Goal: Task Accomplishment & Management: Complete application form

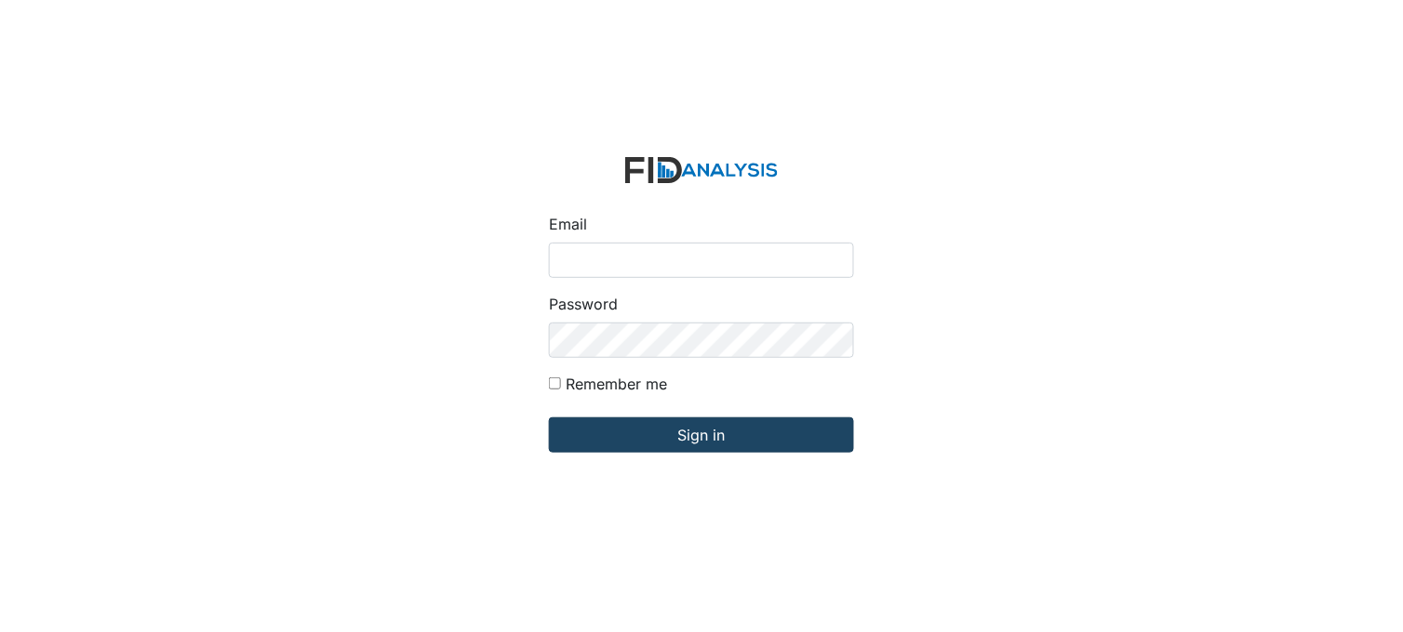
type input "[PERSON_NAME][EMAIL_ADDRESS][DOMAIN_NAME]"
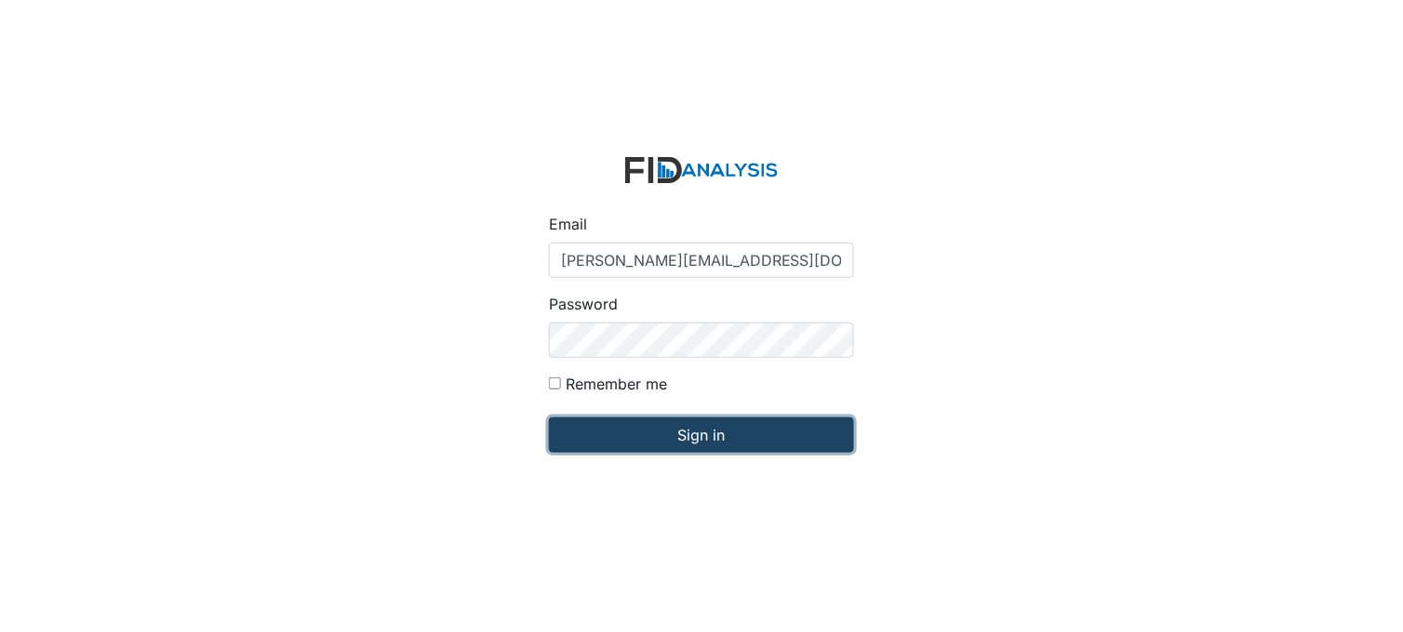
click at [700, 441] on input "Sign in" at bounding box center [701, 435] width 305 height 35
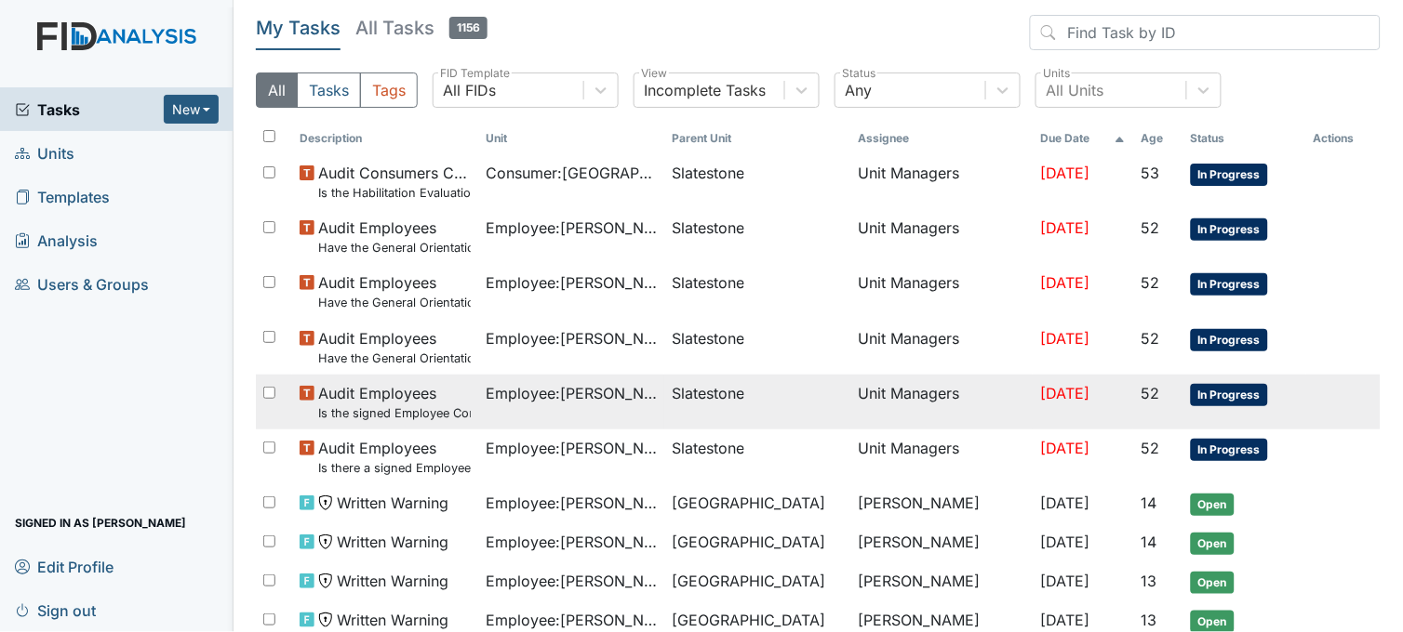
click at [432, 406] on small "Is the signed Employee Confidentiality Agreement in the file (HIPPA)?" at bounding box center [394, 414] width 153 height 18
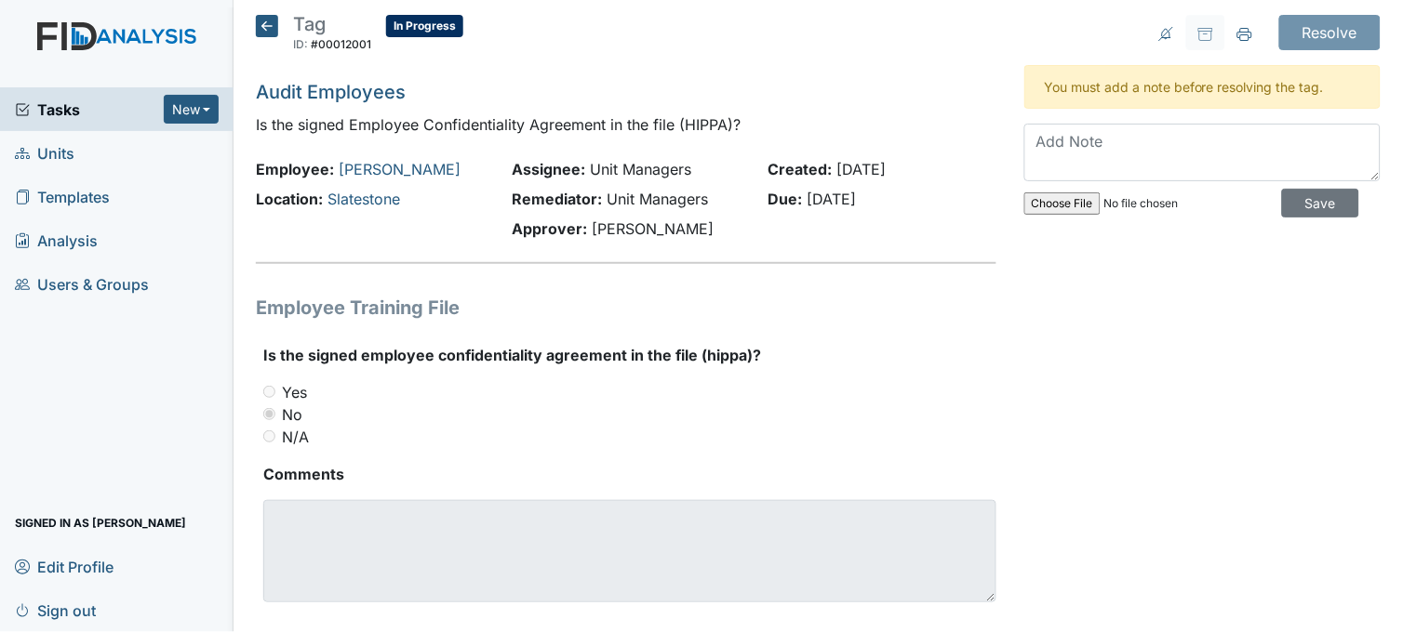
click at [261, 22] on icon at bounding box center [267, 26] width 22 height 22
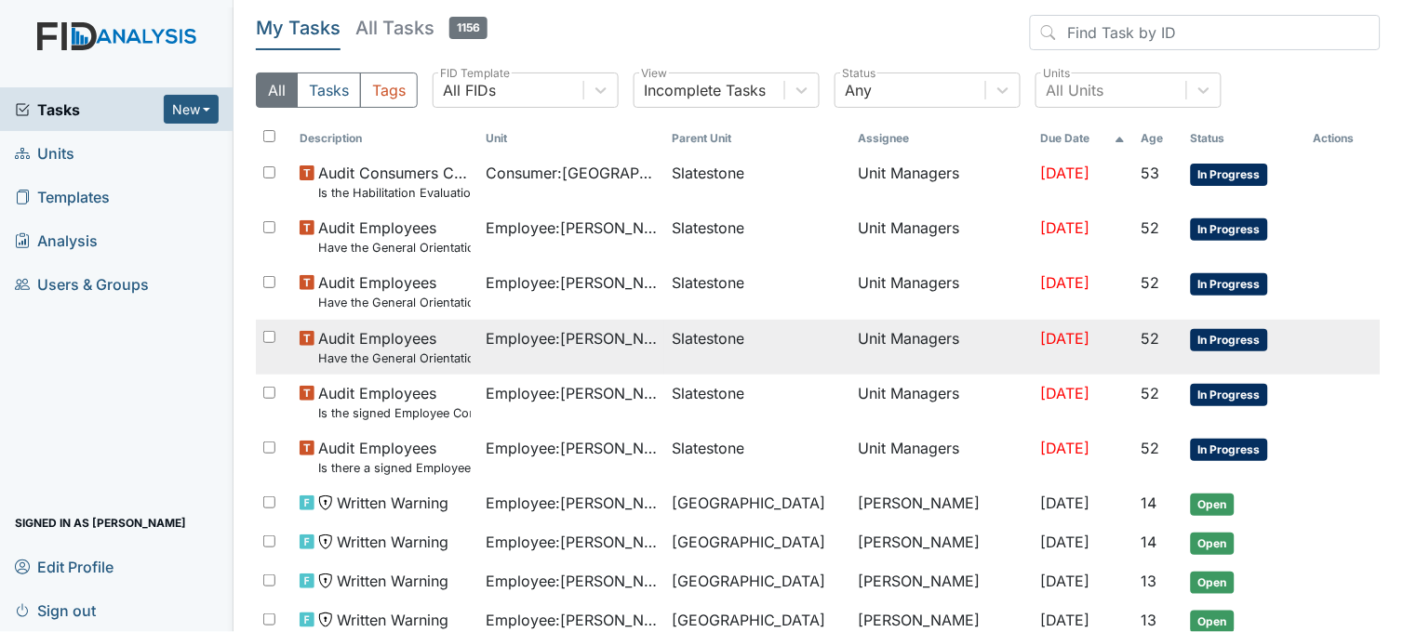
click at [600, 332] on span "Employee : Williams, Shanula" at bounding box center [571, 338] width 171 height 22
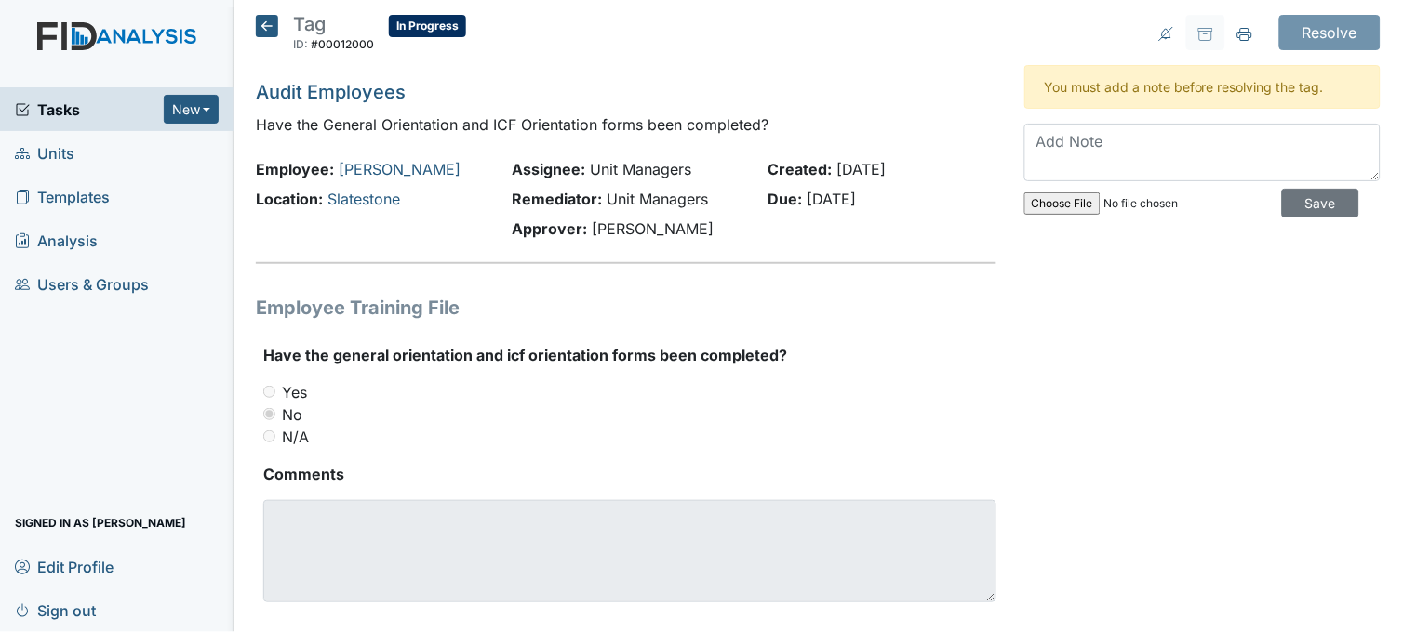
click at [272, 28] on icon at bounding box center [267, 26] width 22 height 22
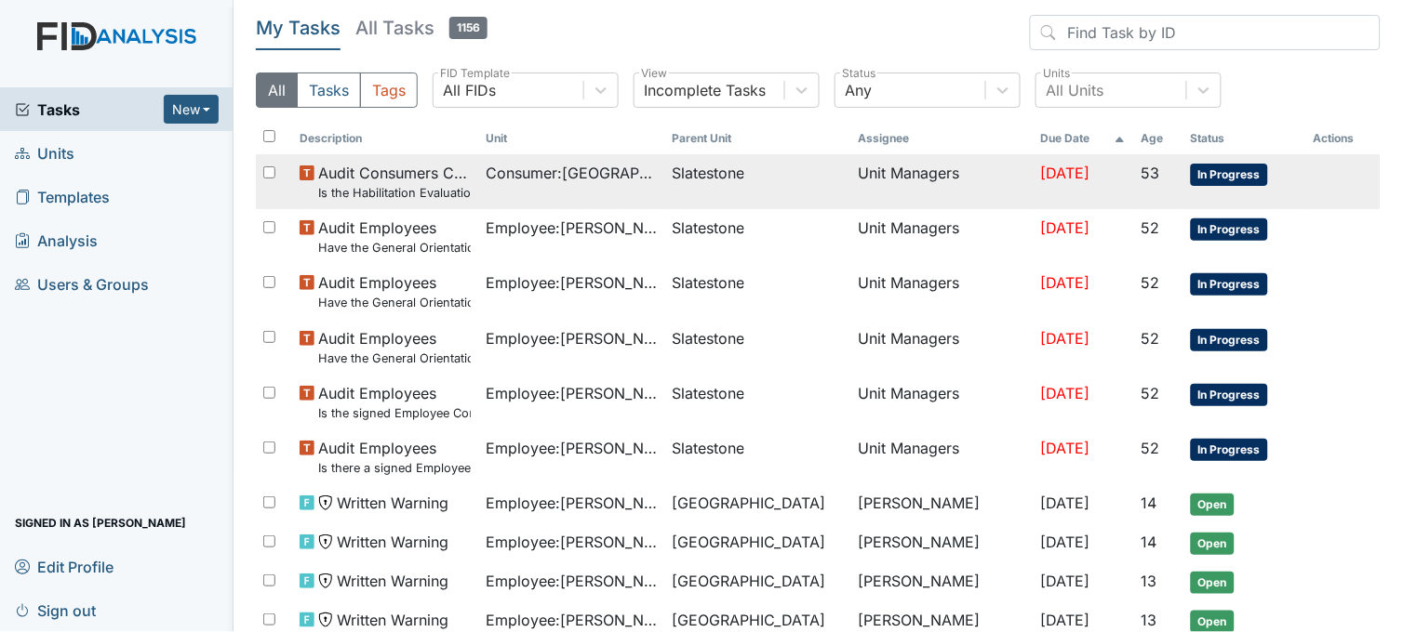
click at [565, 183] on span "Consumer : Houston, Deangelo" at bounding box center [571, 173] width 171 height 22
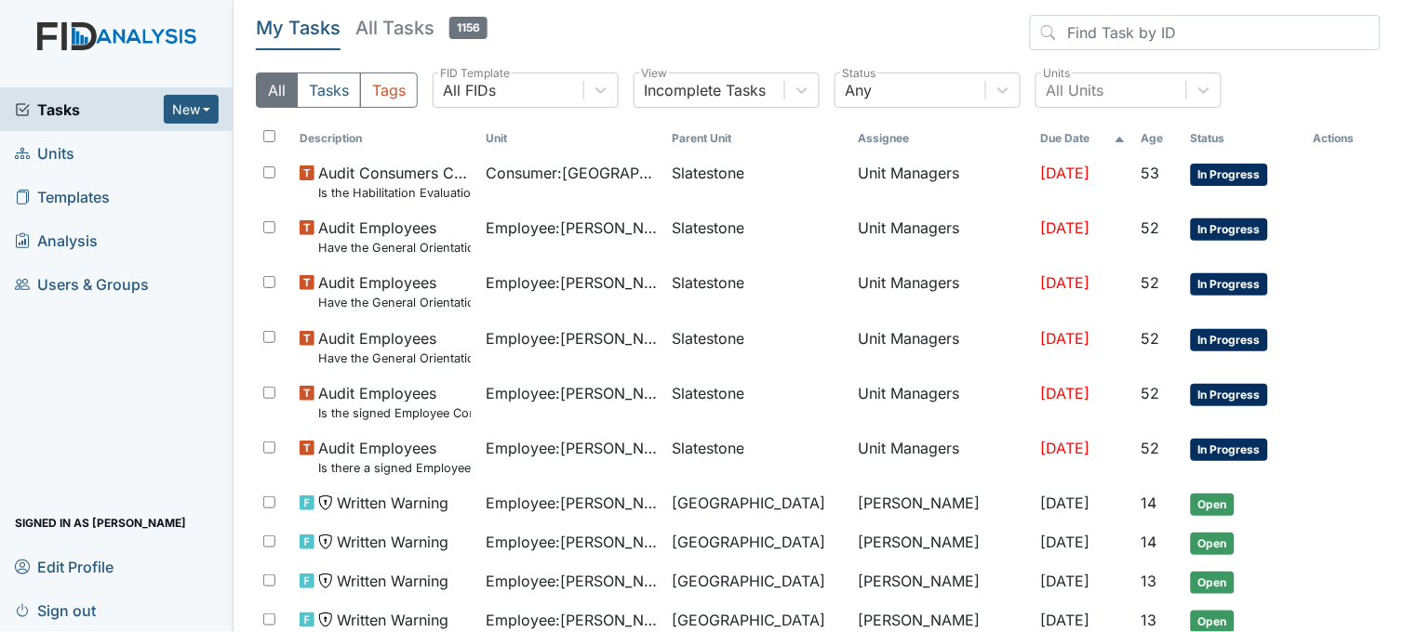
click at [85, 152] on link "Units" at bounding box center [116, 153] width 233 height 44
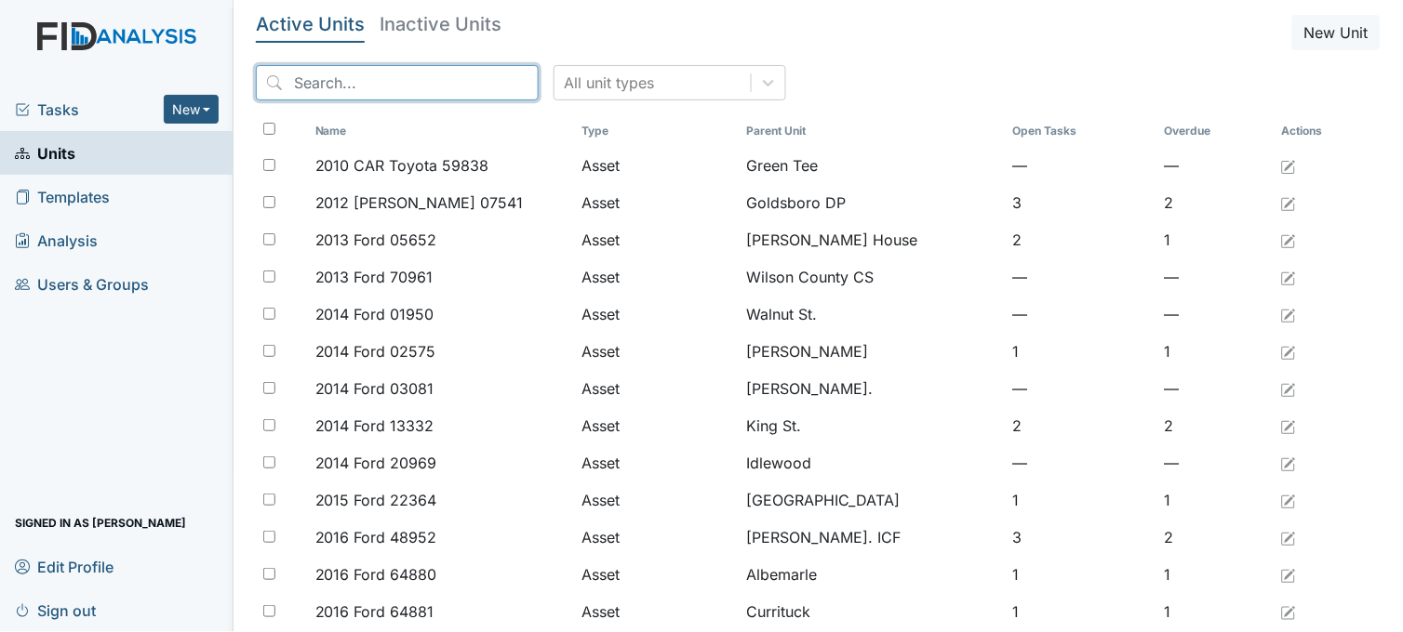
click at [356, 87] on input "search" at bounding box center [397, 82] width 283 height 35
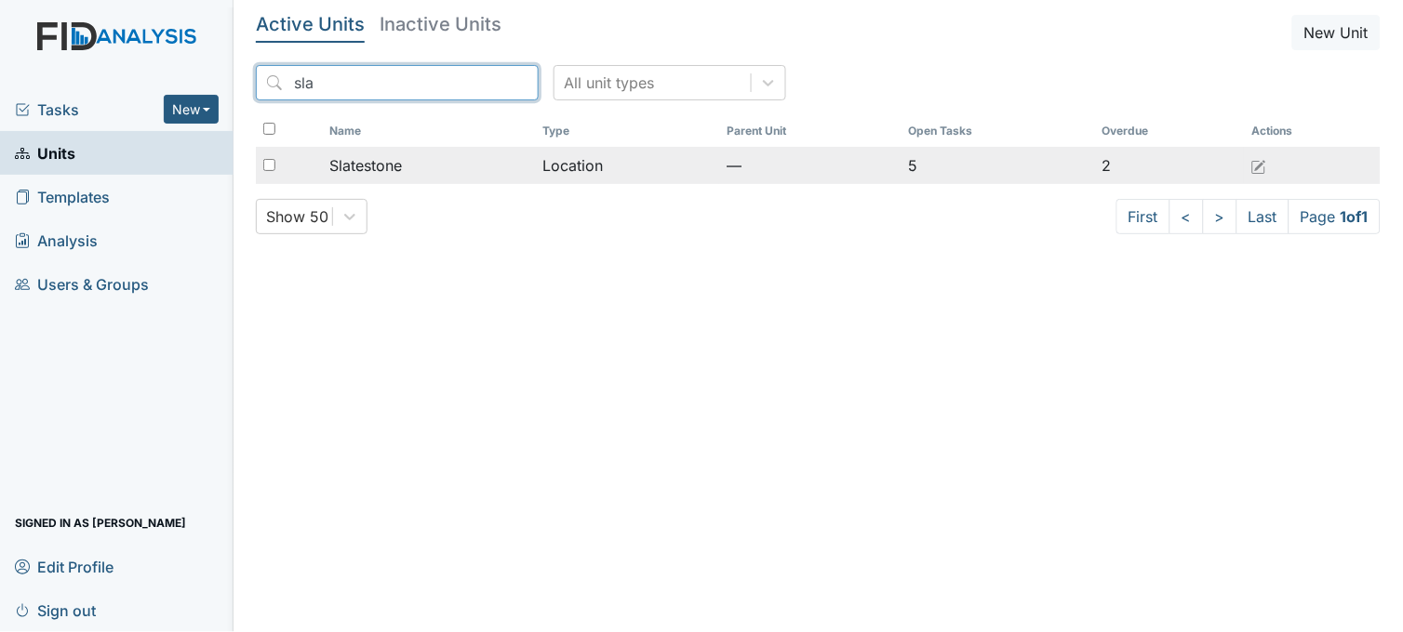
type input "sla"
click at [364, 156] on span "Slatestone" at bounding box center [365, 165] width 73 height 22
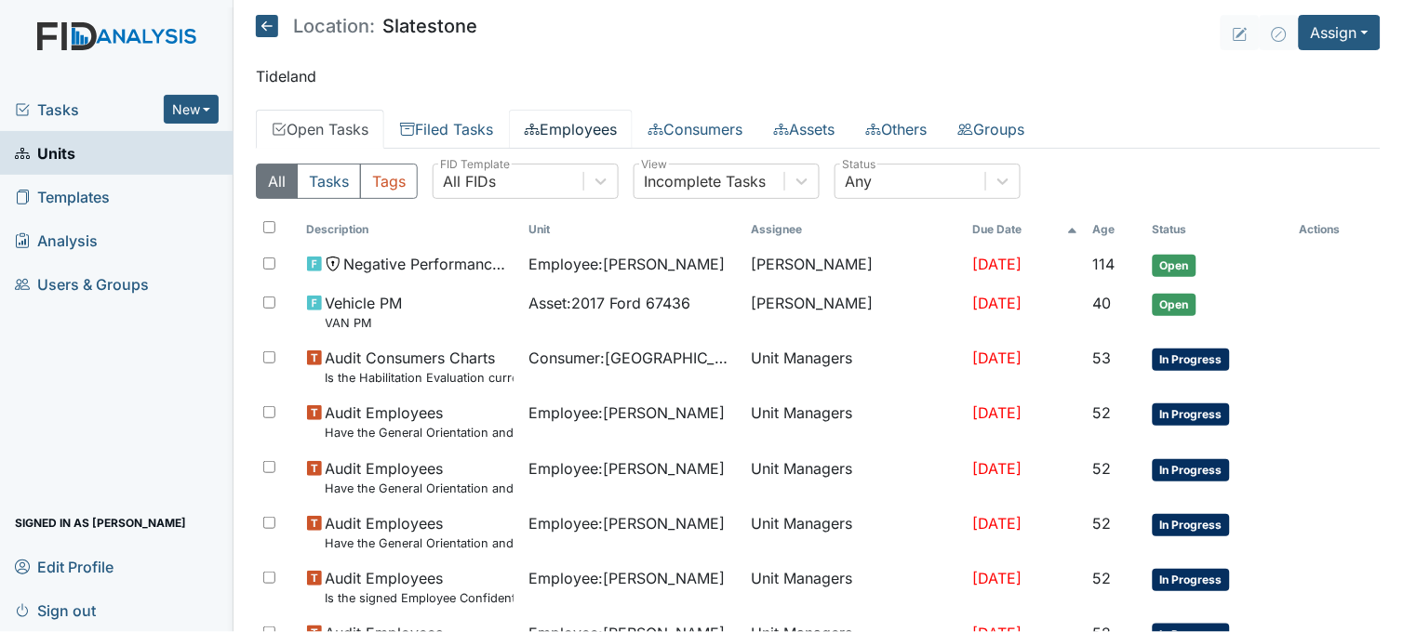
click at [617, 125] on link "Employees" at bounding box center [571, 129] width 124 height 39
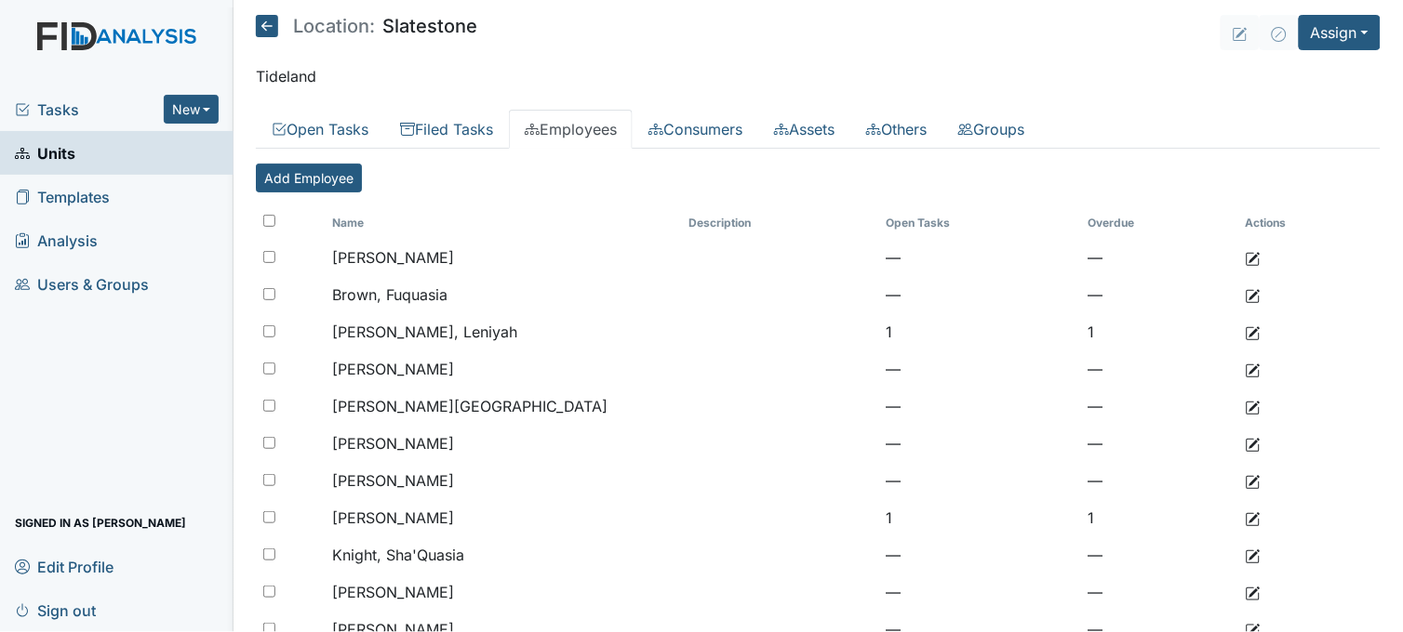
click at [266, 20] on icon at bounding box center [267, 26] width 22 height 22
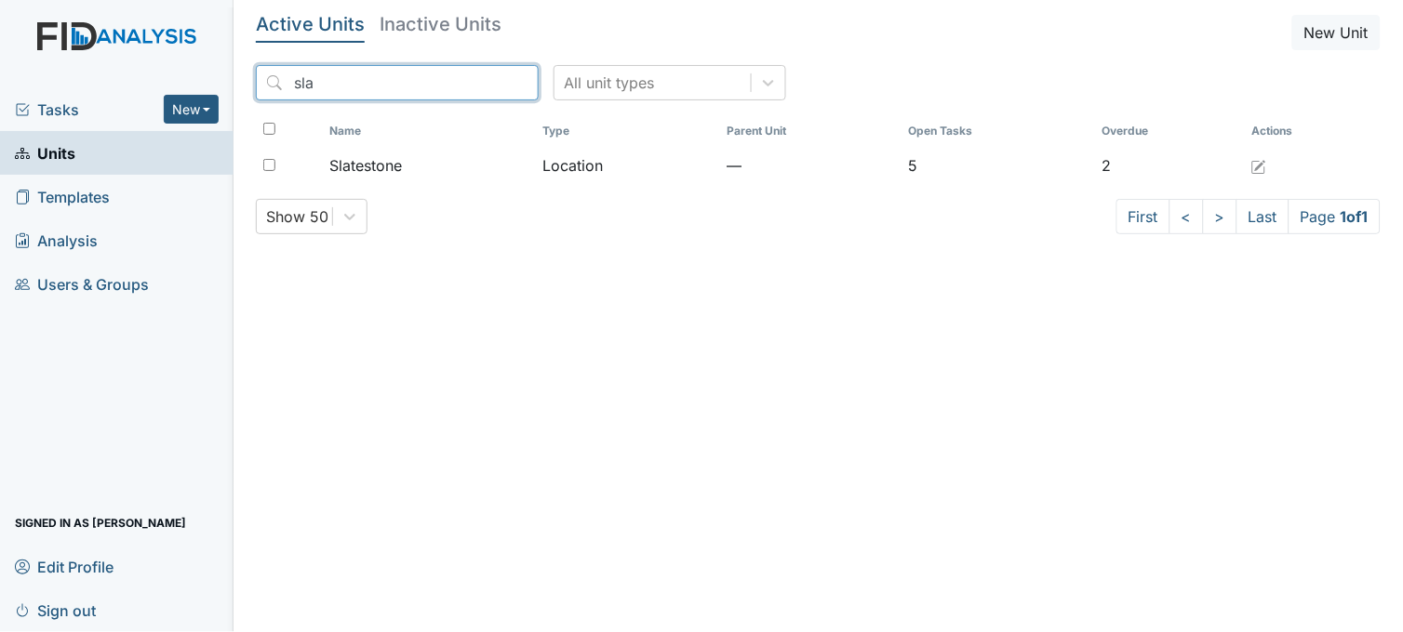
click at [349, 78] on input "sla" at bounding box center [397, 82] width 283 height 35
click at [481, 77] on input "sla" at bounding box center [397, 82] width 283 height 35
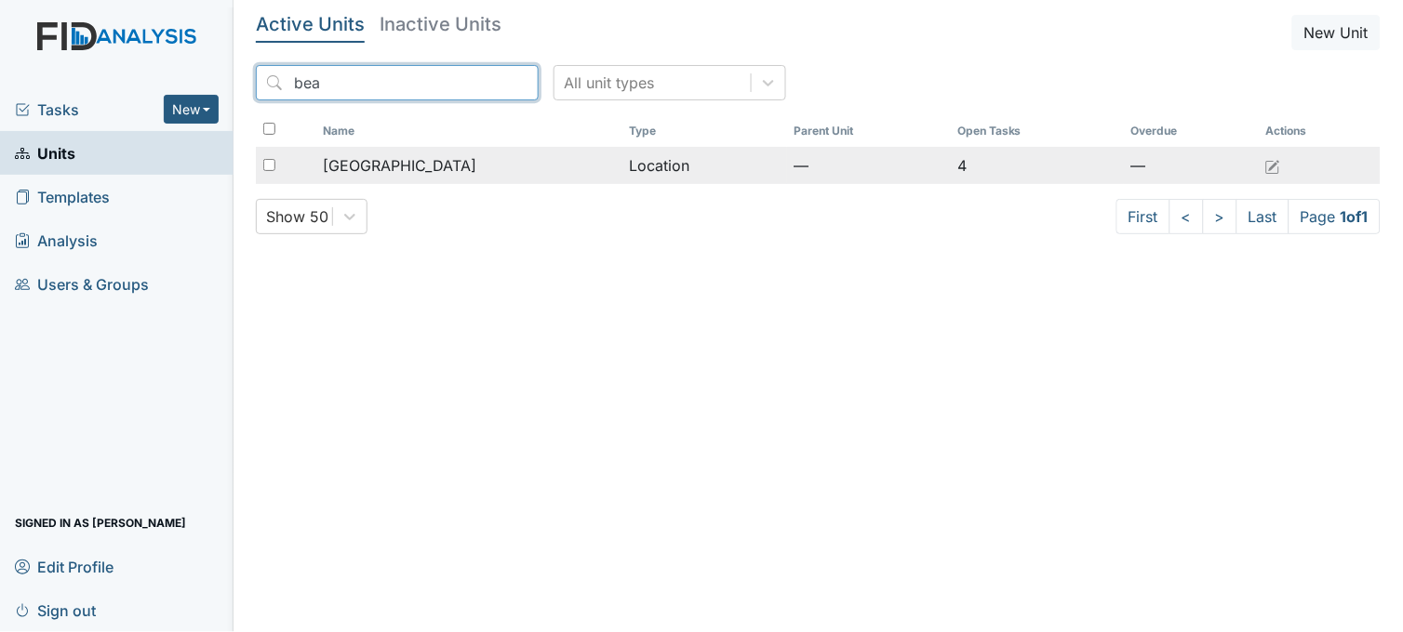
type input "bea"
click at [434, 158] on span "[GEOGRAPHIC_DATA]" at bounding box center [399, 165] width 153 height 22
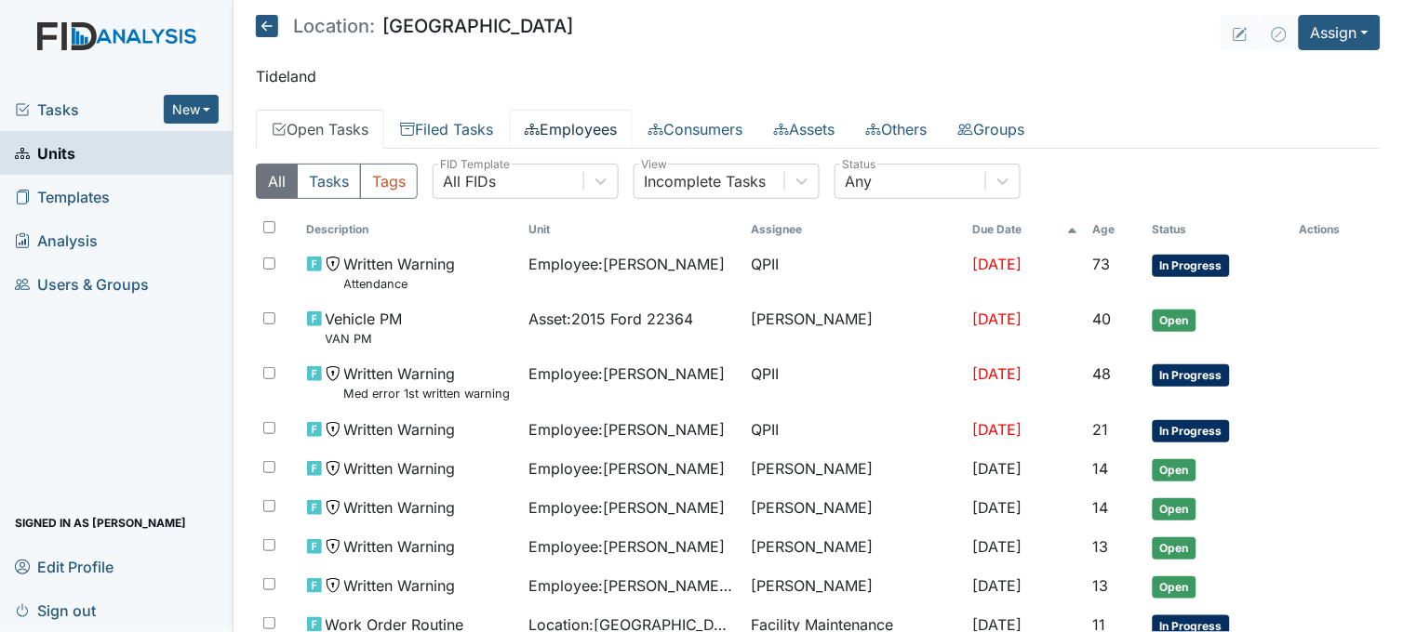
click at [606, 126] on link "Employees" at bounding box center [571, 129] width 124 height 39
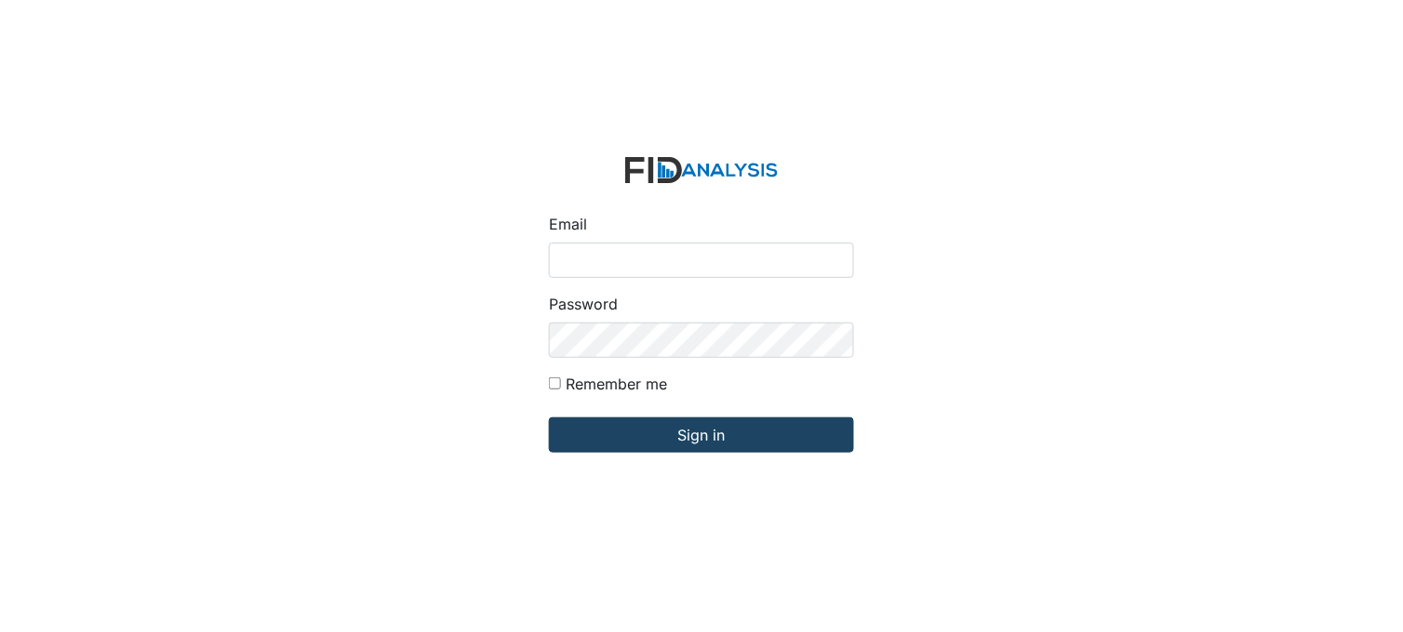
type input "[PERSON_NAME][EMAIL_ADDRESS][DOMAIN_NAME]"
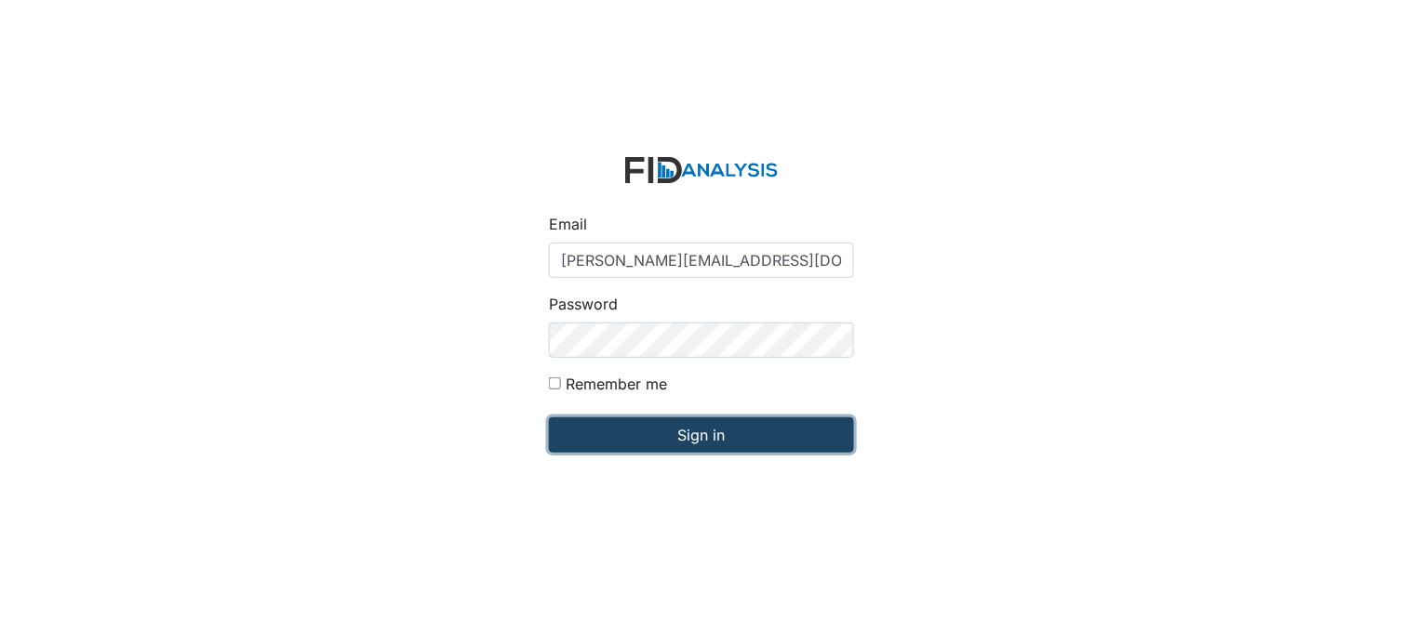
click at [712, 441] on input "Sign in" at bounding box center [701, 435] width 305 height 35
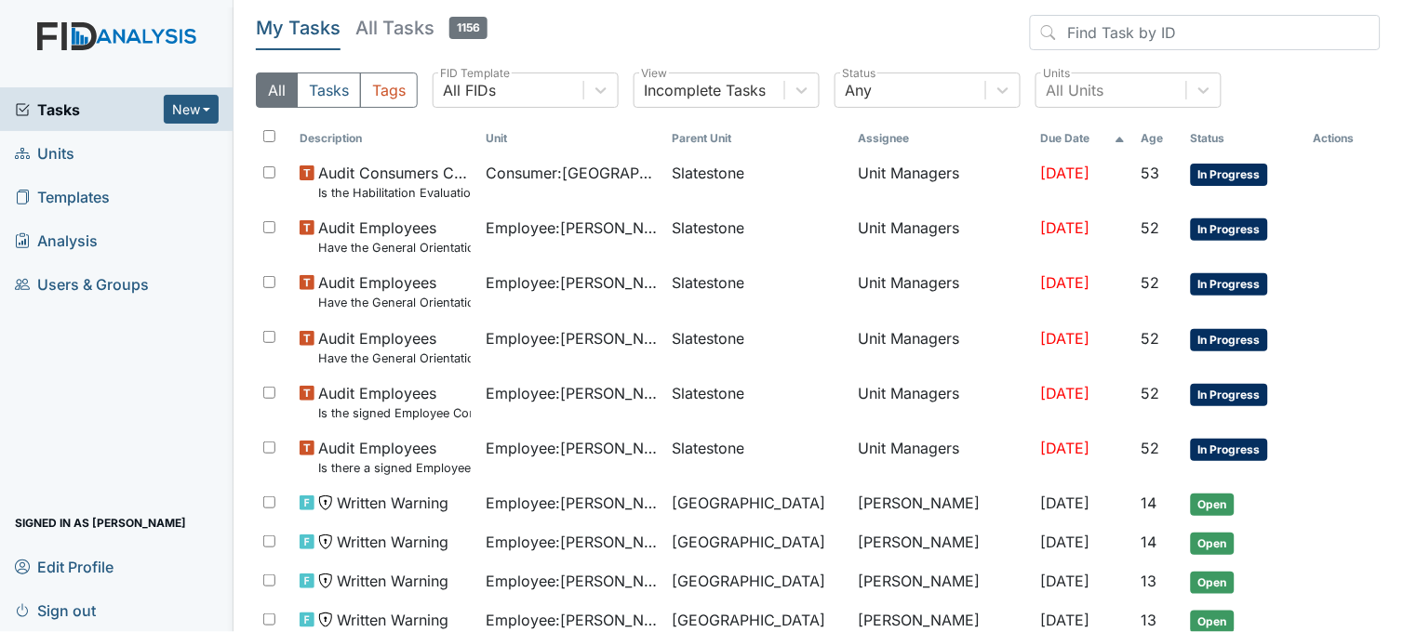
click at [78, 153] on link "Units" at bounding box center [116, 153] width 233 height 44
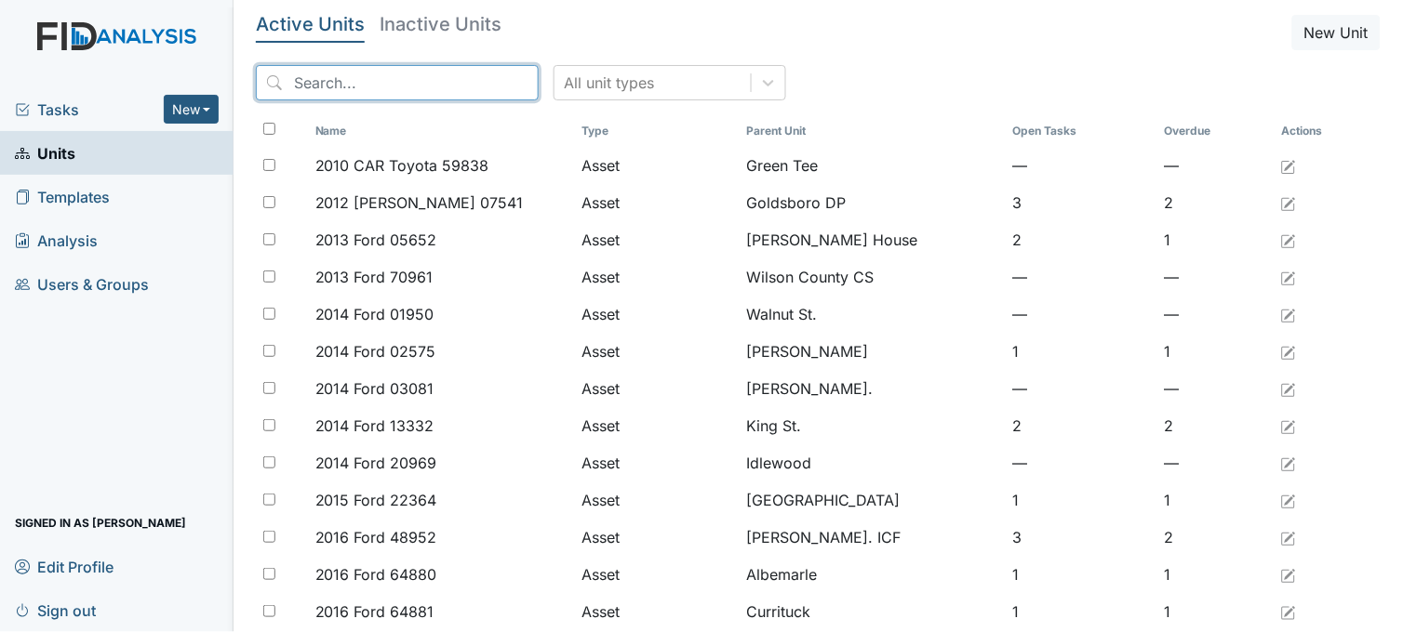
click at [404, 79] on input "search" at bounding box center [397, 82] width 283 height 35
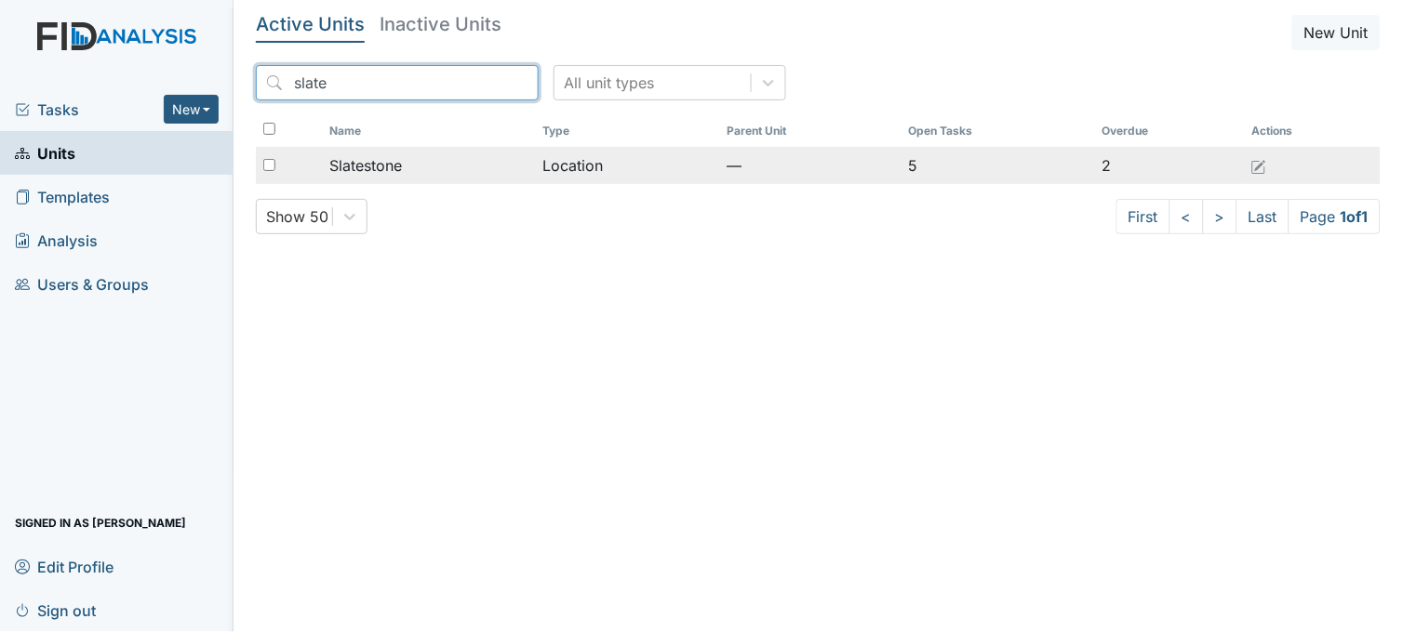
type input "slate"
click at [406, 160] on div "Slatestone" at bounding box center [428, 165] width 199 height 22
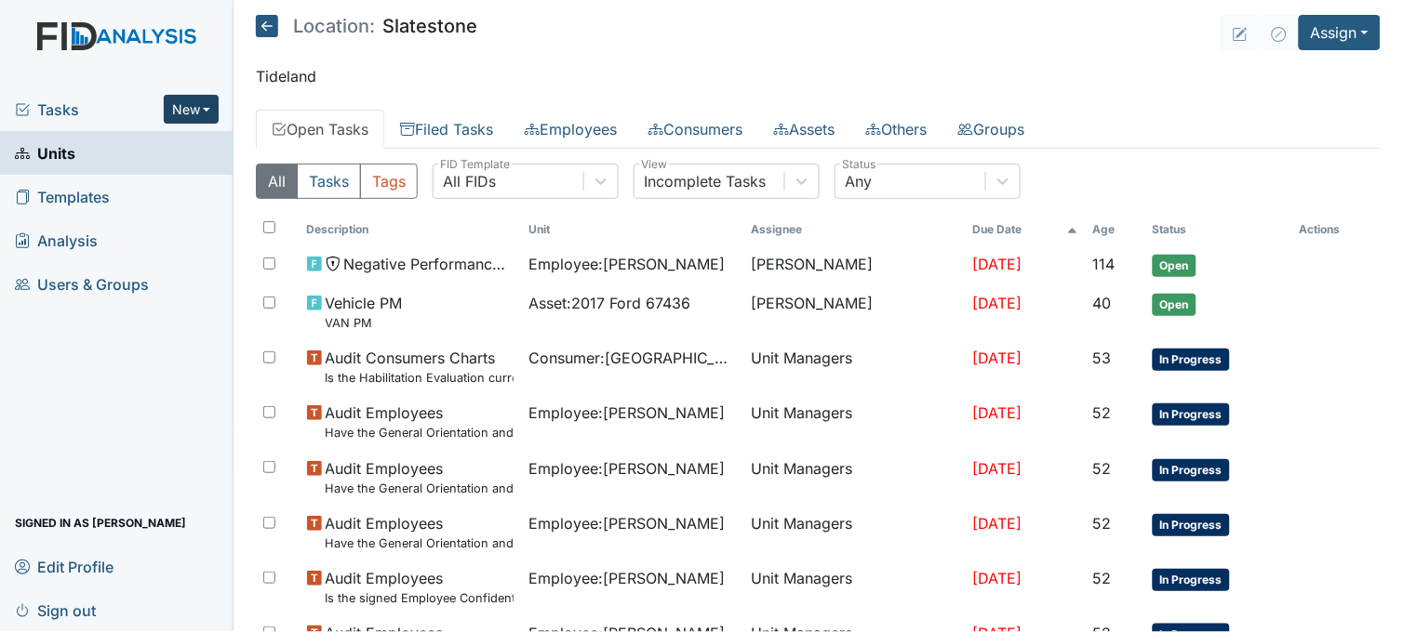
click at [178, 106] on button "New" at bounding box center [192, 109] width 56 height 29
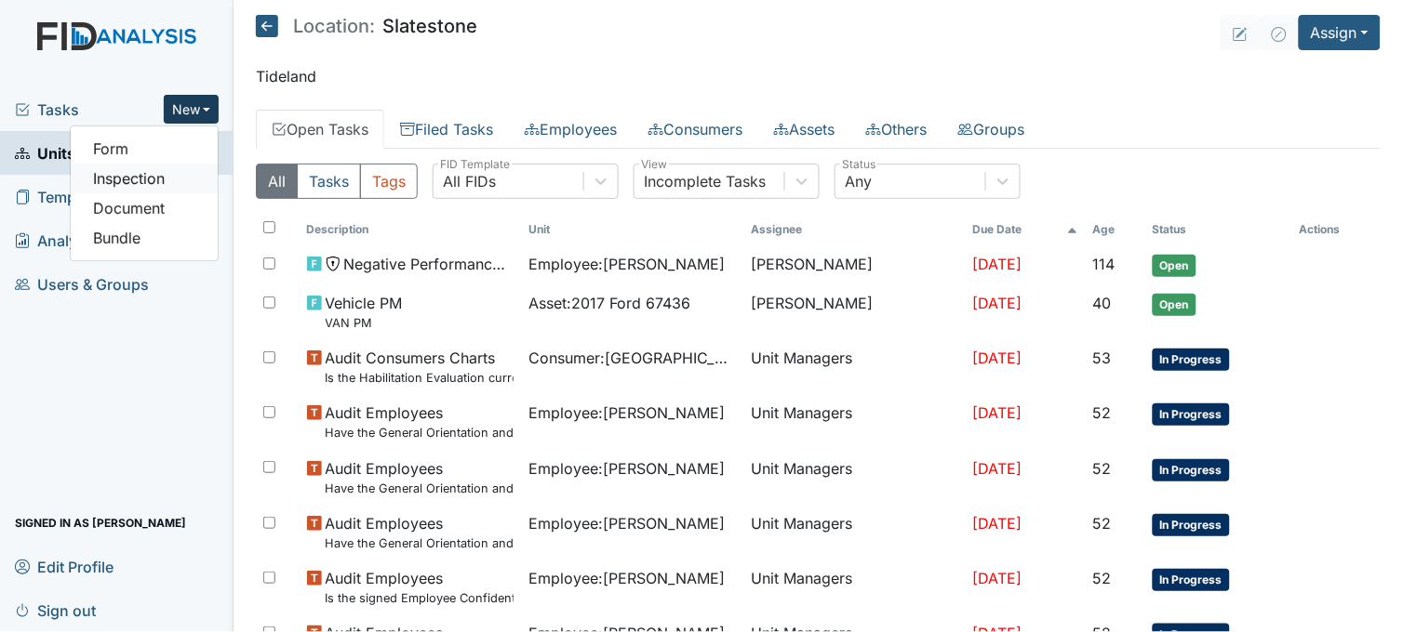
click at [172, 175] on link "Inspection" at bounding box center [144, 179] width 147 height 30
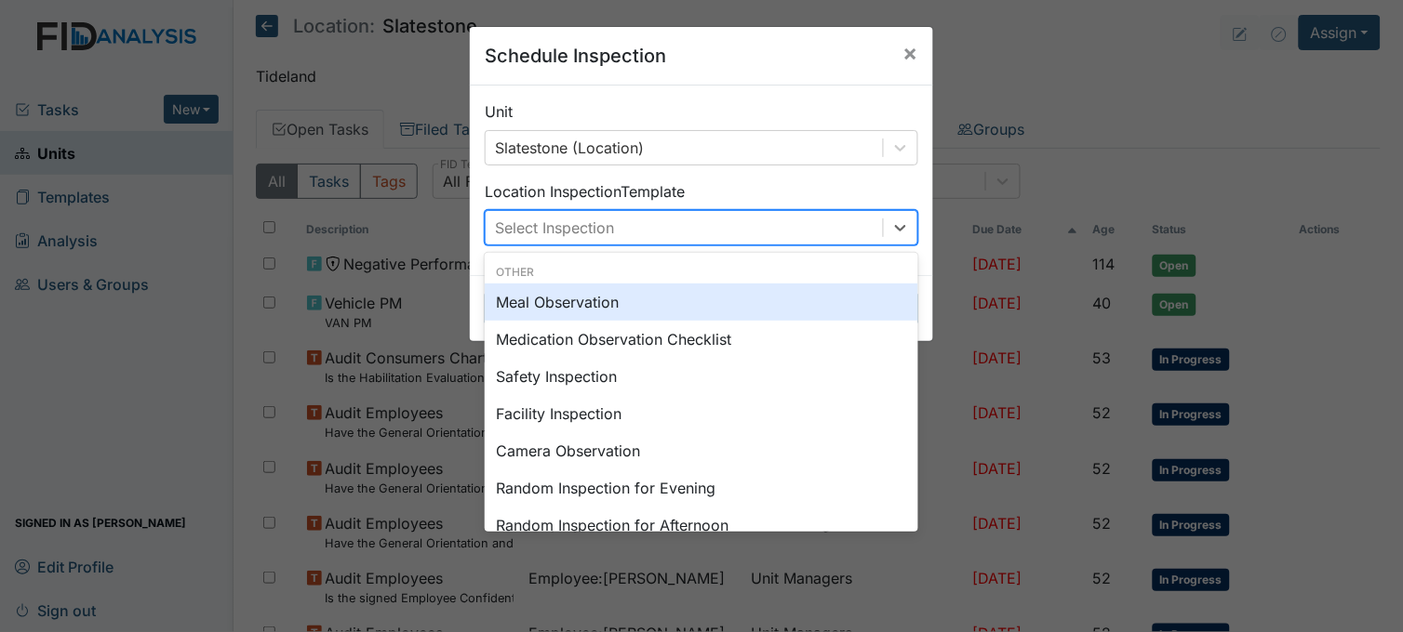
click at [805, 226] on div "Select Inspection" at bounding box center [684, 227] width 397 height 33
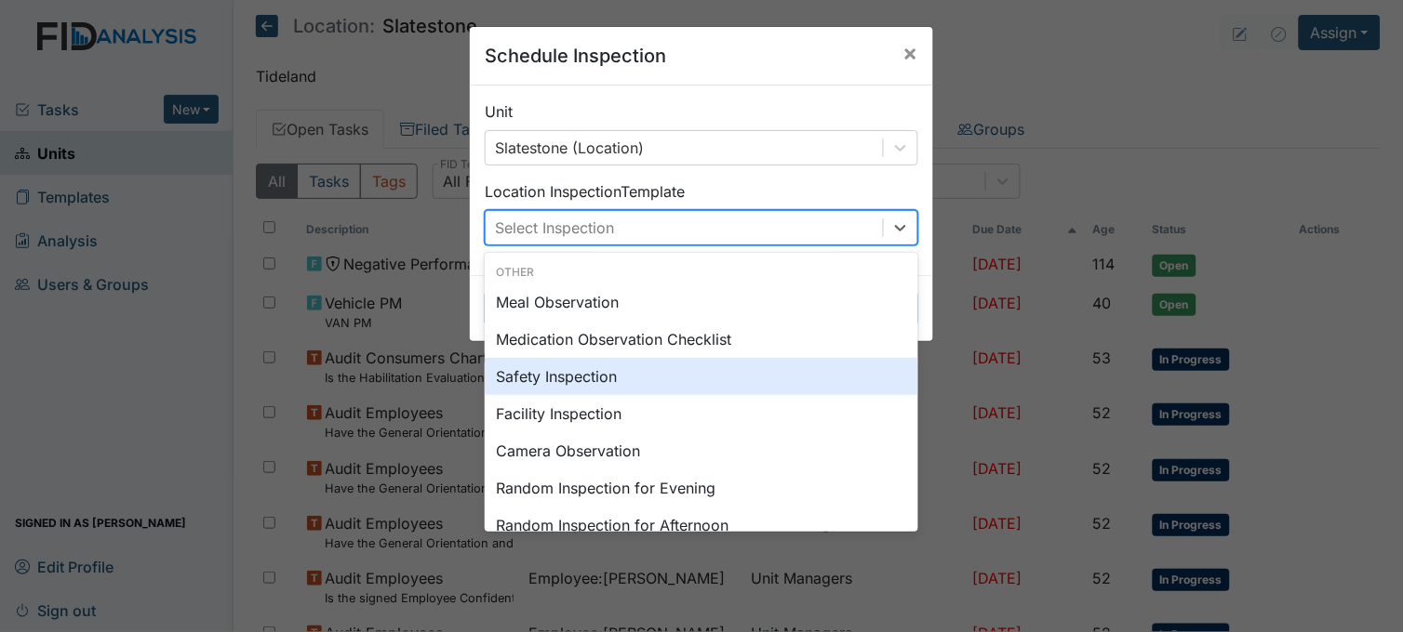
click at [616, 366] on div "Safety Inspection" at bounding box center [701, 376] width 433 height 37
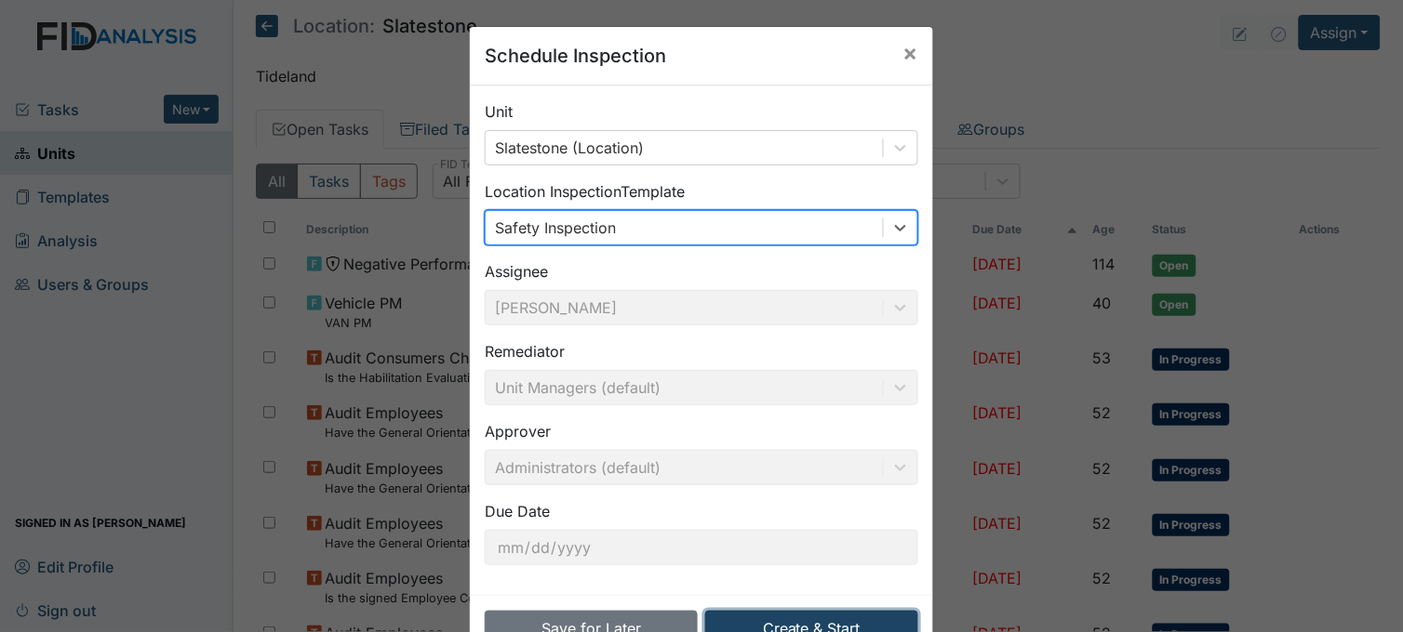
click at [860, 617] on button "Create & Start" at bounding box center [811, 628] width 213 height 35
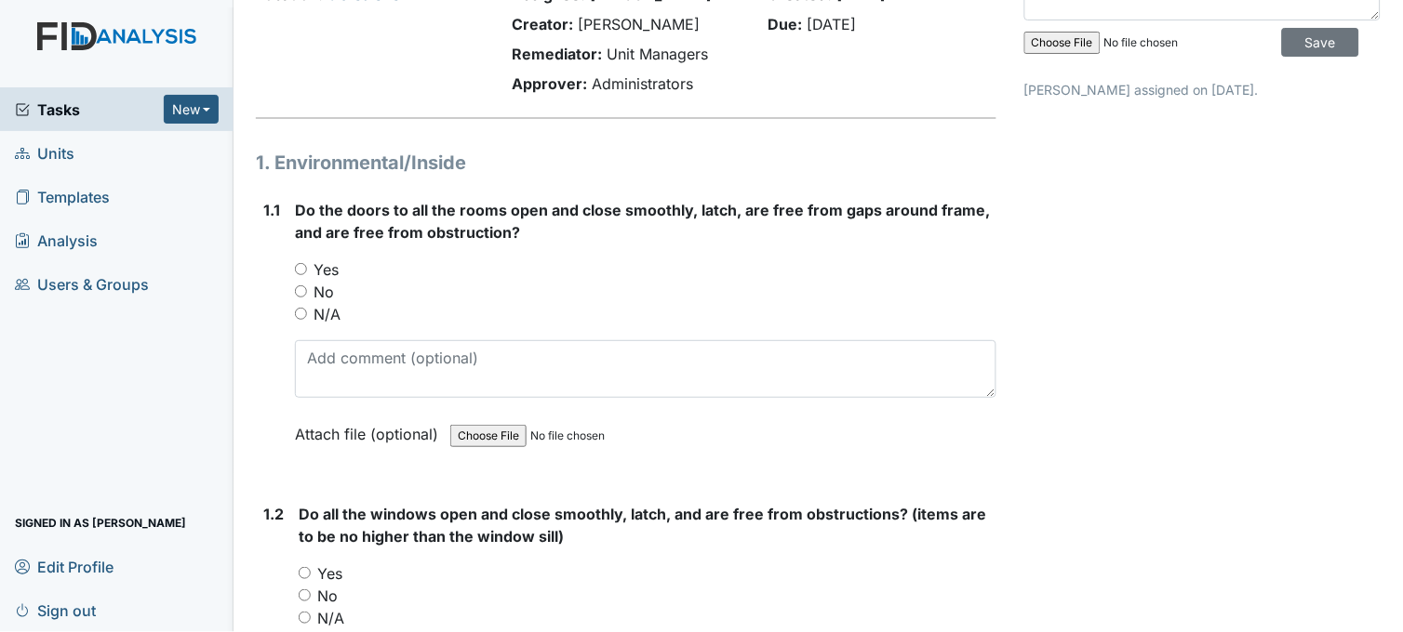
scroll to position [103, 0]
click at [301, 264] on input "Yes" at bounding box center [301, 268] width 12 height 12
radio input "true"
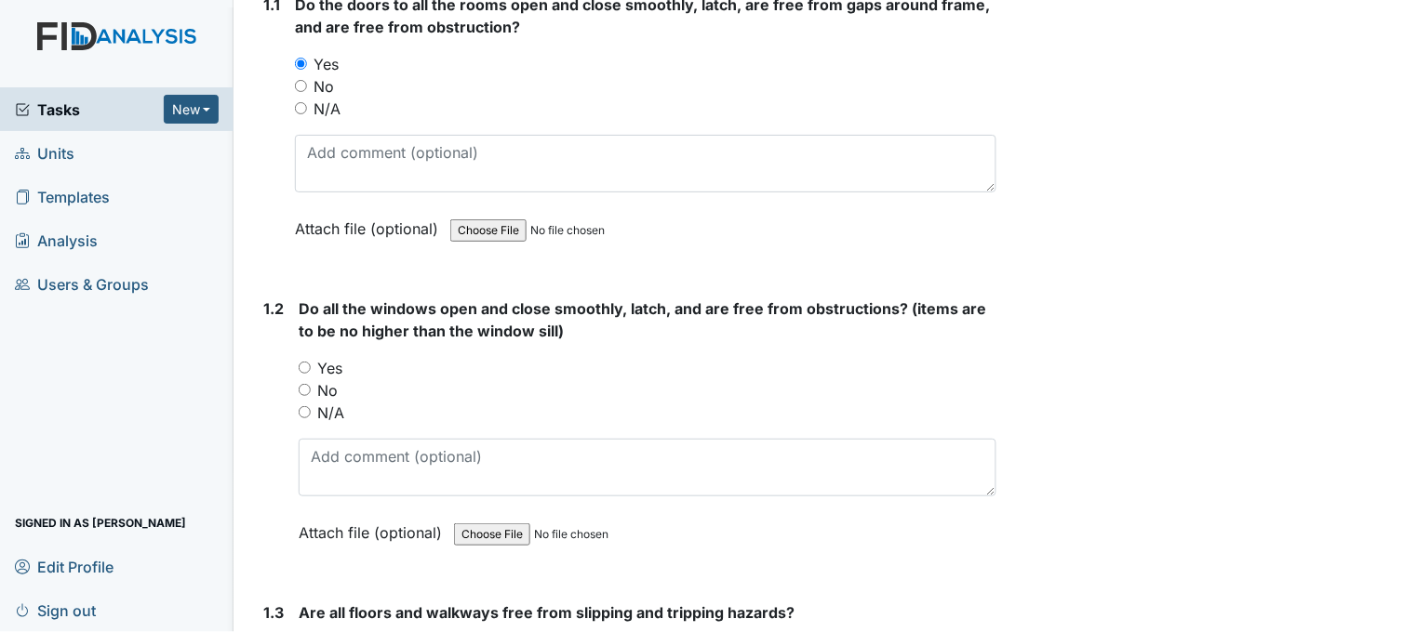
scroll to position [310, 0]
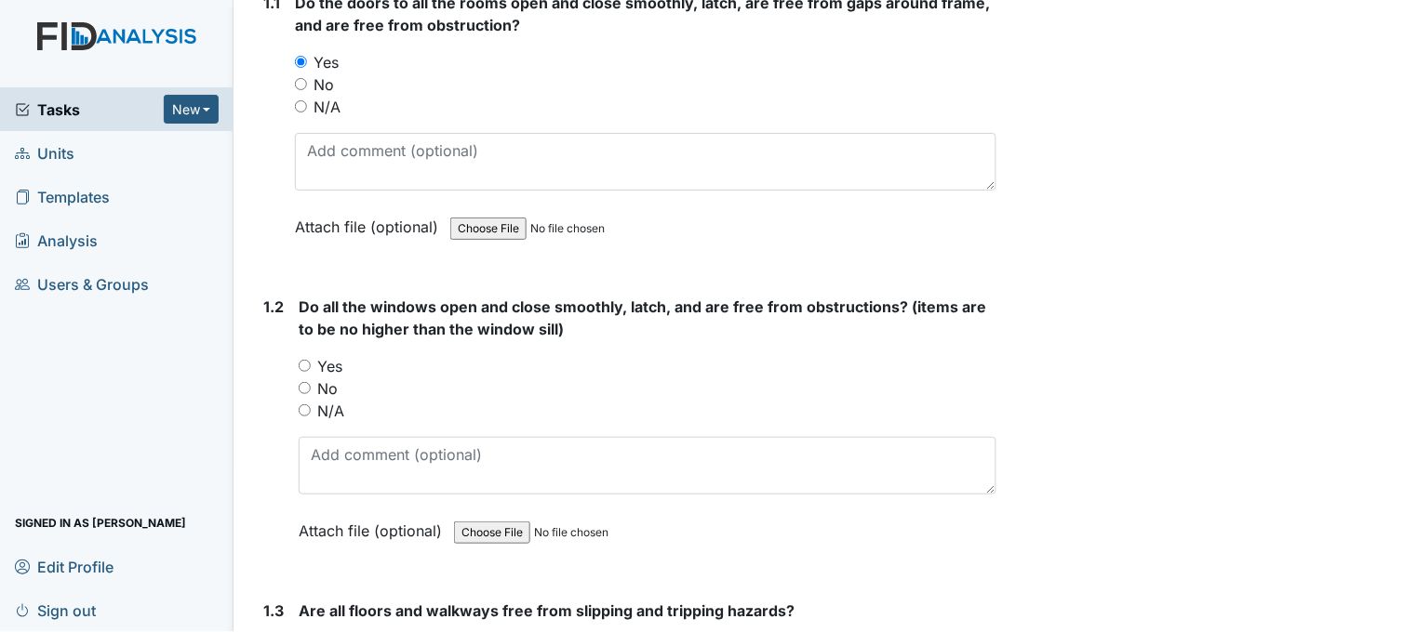
click at [302, 363] on input "Yes" at bounding box center [305, 366] width 12 height 12
radio input "true"
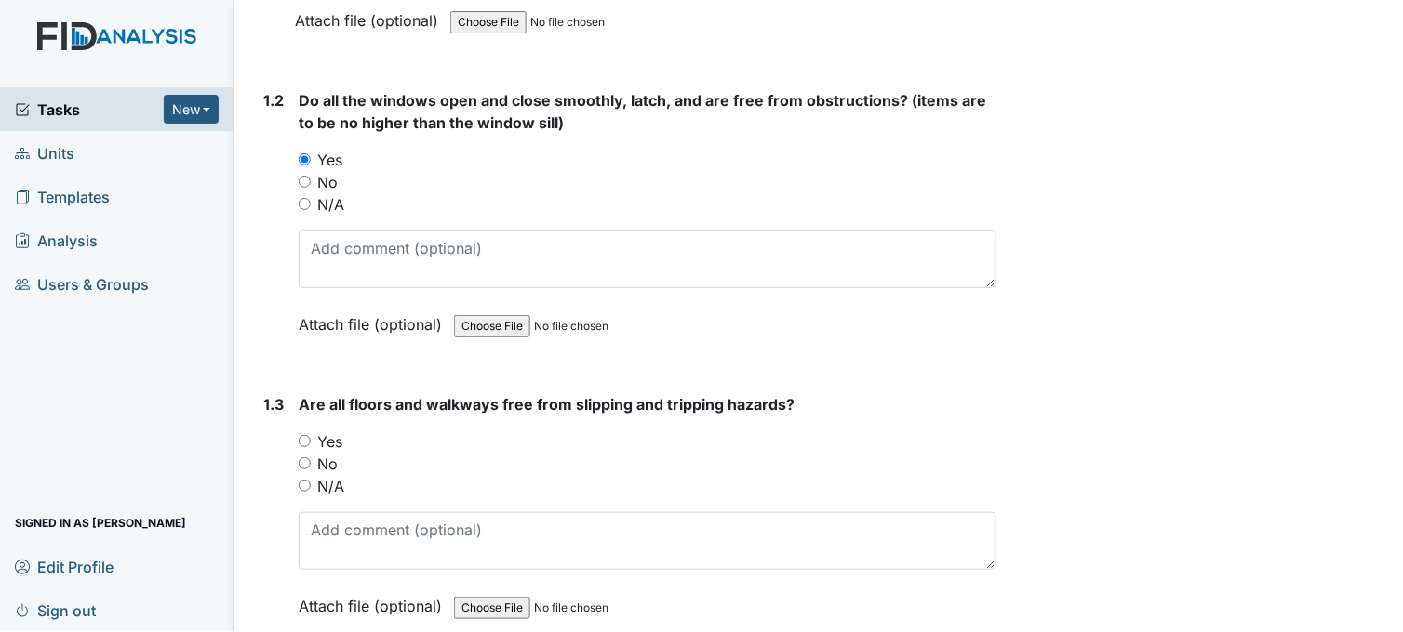
scroll to position [619, 0]
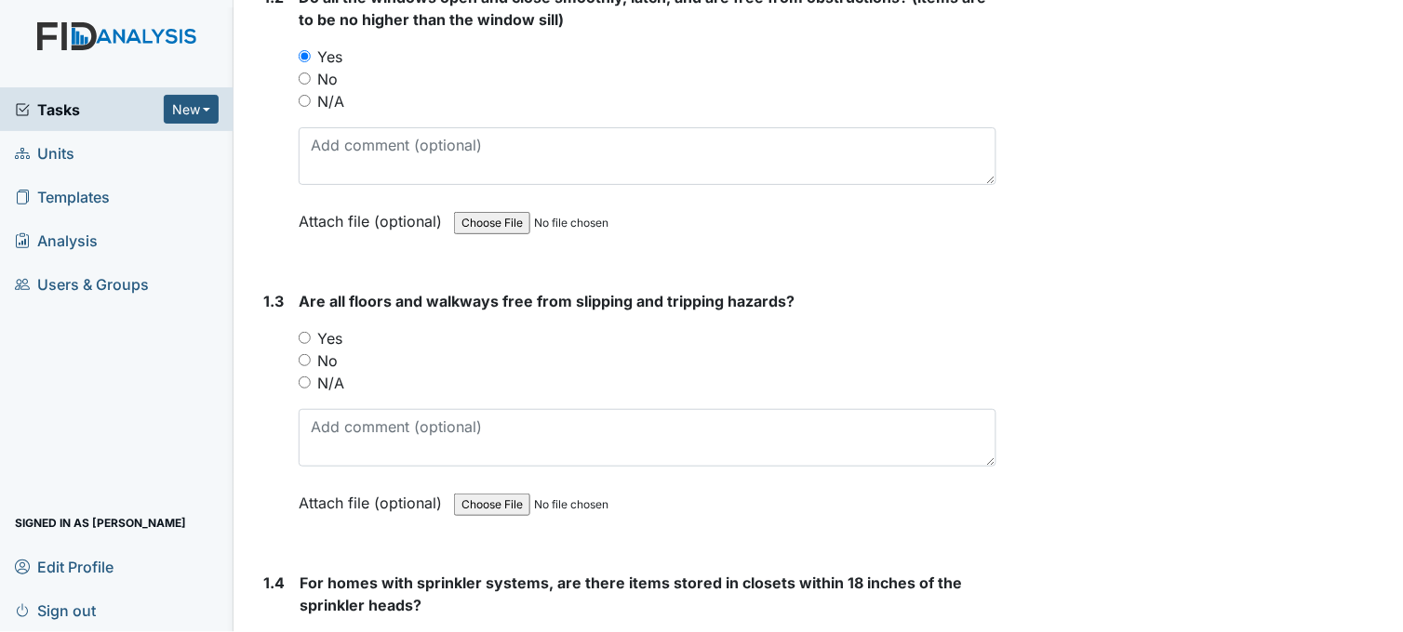
click at [301, 333] on input "Yes" at bounding box center [305, 338] width 12 height 12
radio input "true"
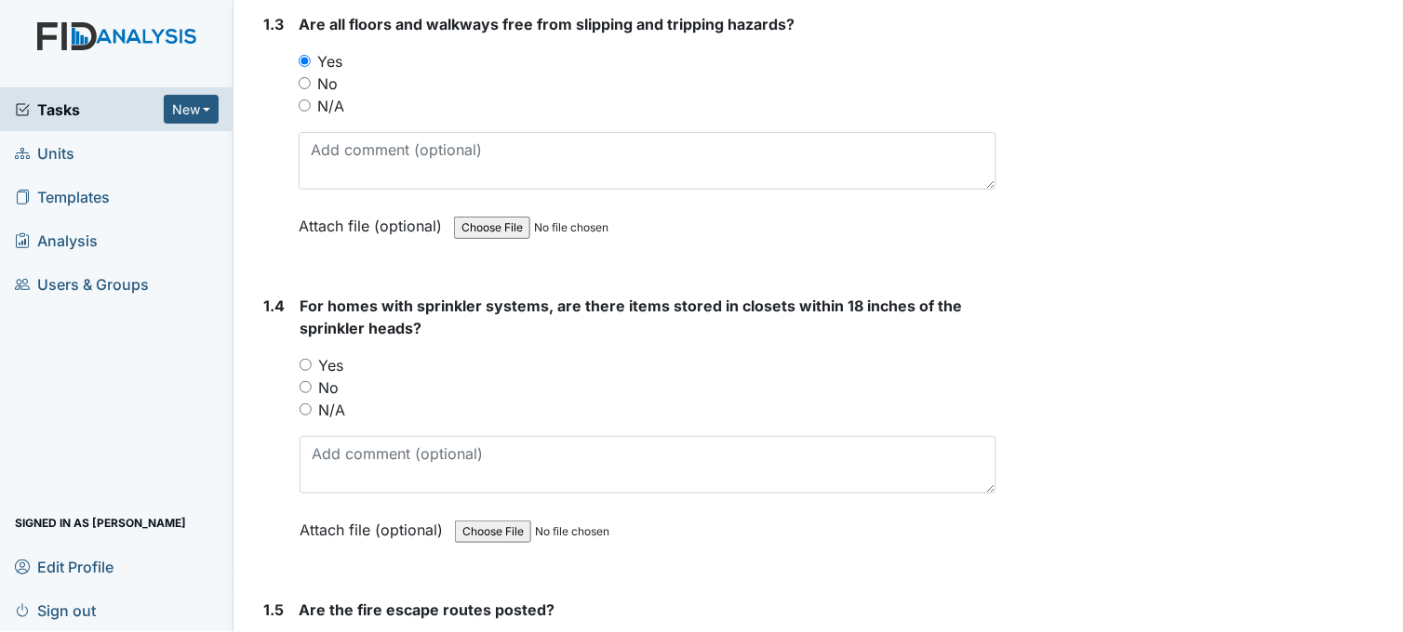
scroll to position [930, 0]
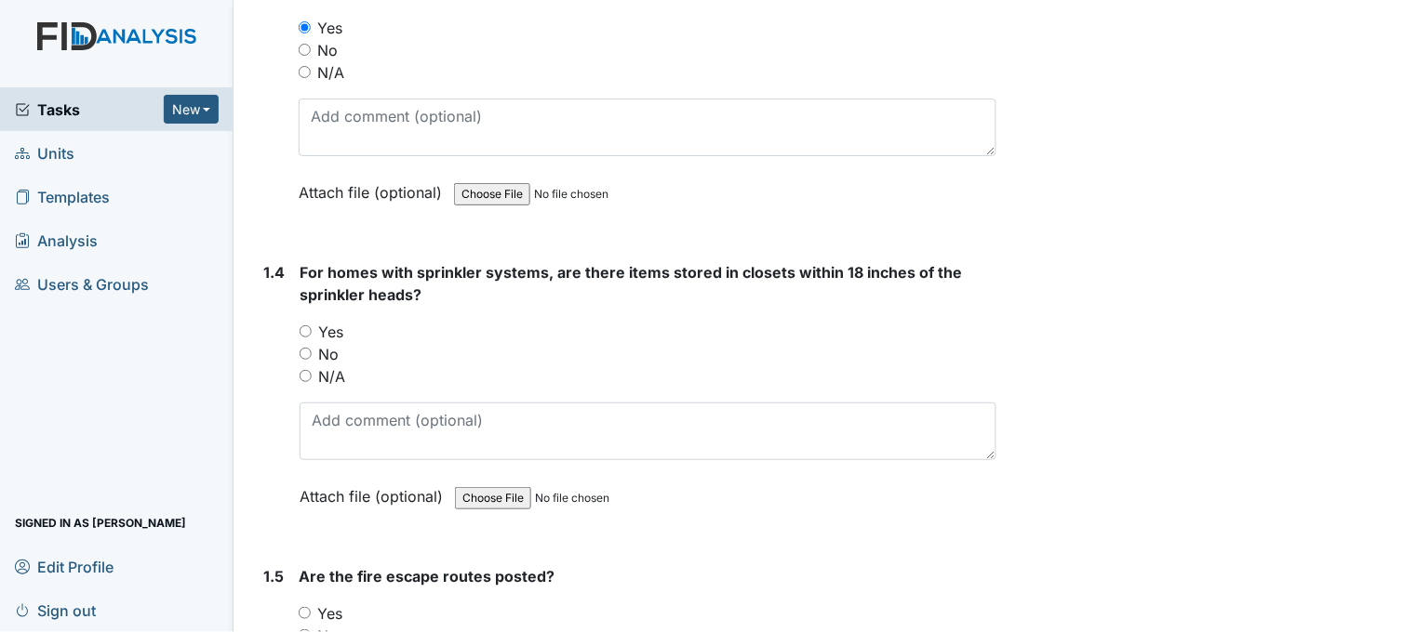
click at [303, 327] on input "Yes" at bounding box center [305, 332] width 12 height 12
radio input "true"
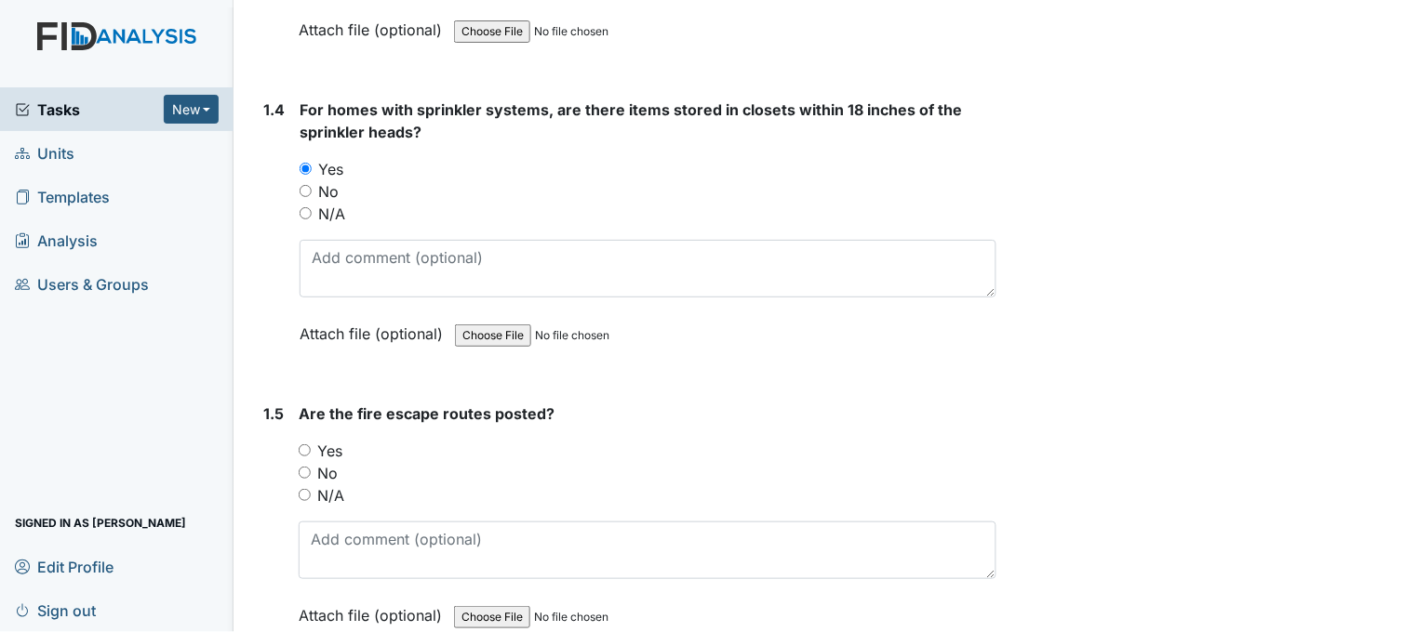
scroll to position [1137, 0]
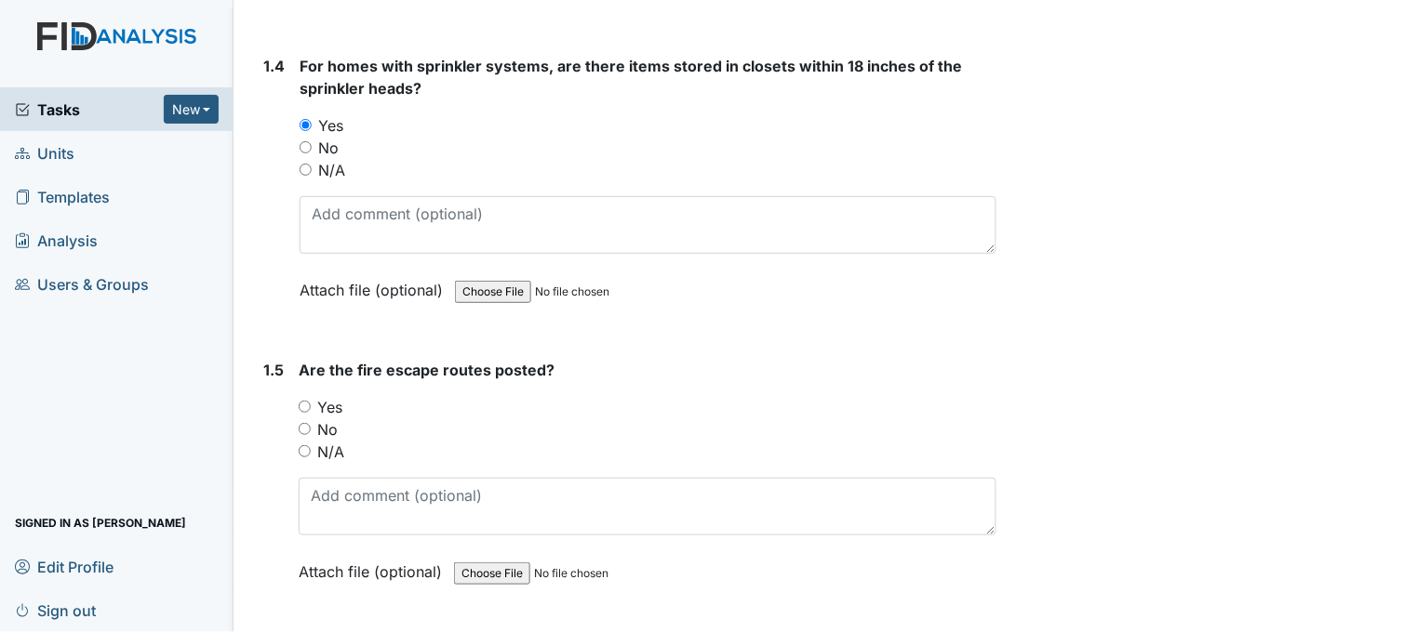
click at [303, 402] on input "Yes" at bounding box center [305, 407] width 12 height 12
radio input "true"
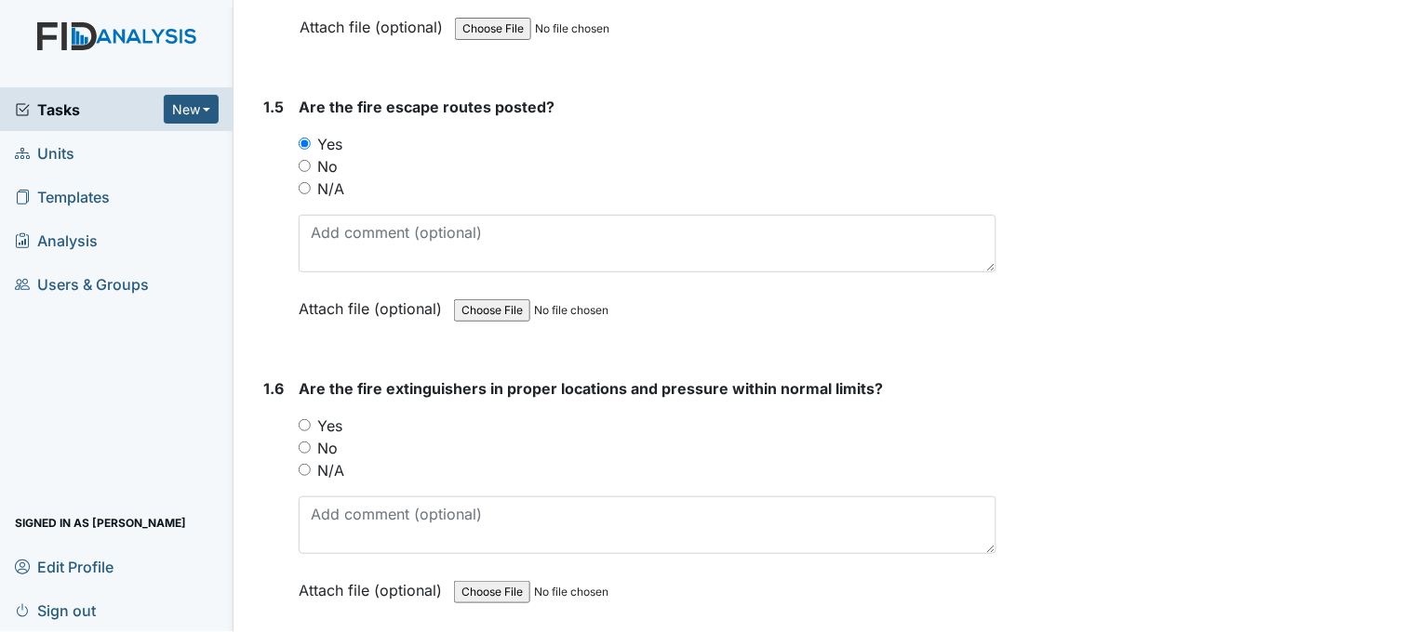
scroll to position [1446, 0]
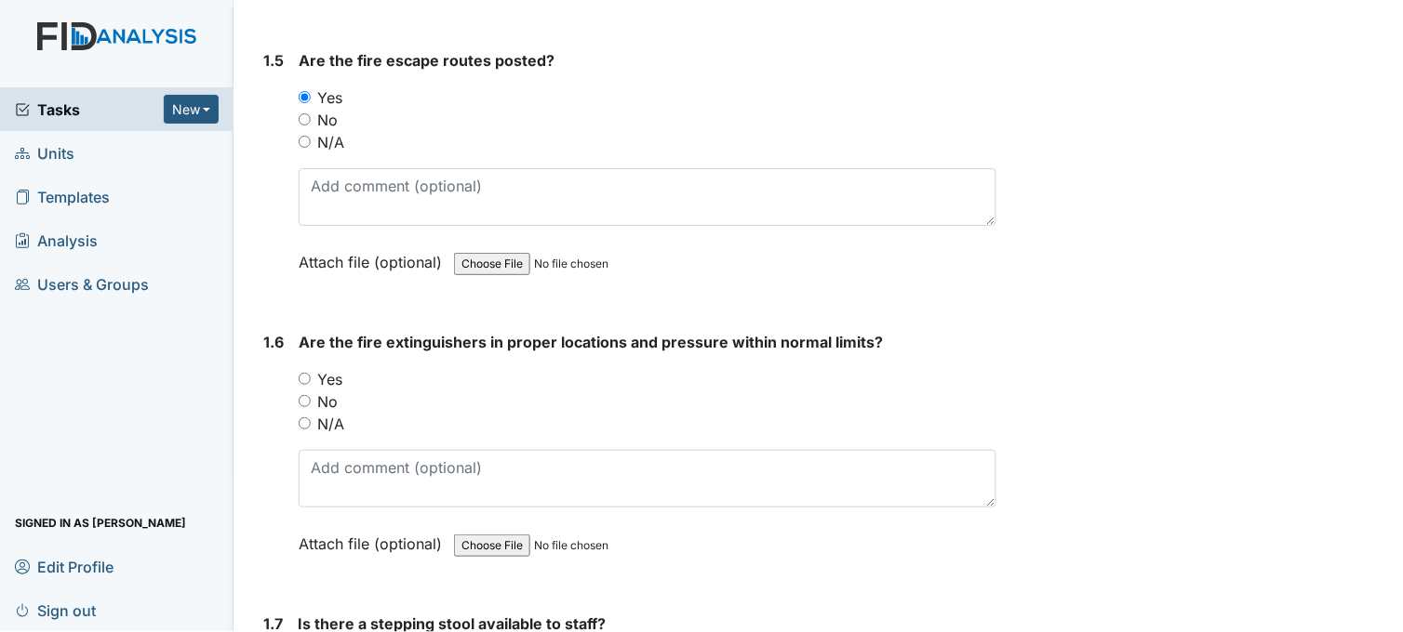
click at [302, 377] on input "Yes" at bounding box center [305, 379] width 12 height 12
radio input "true"
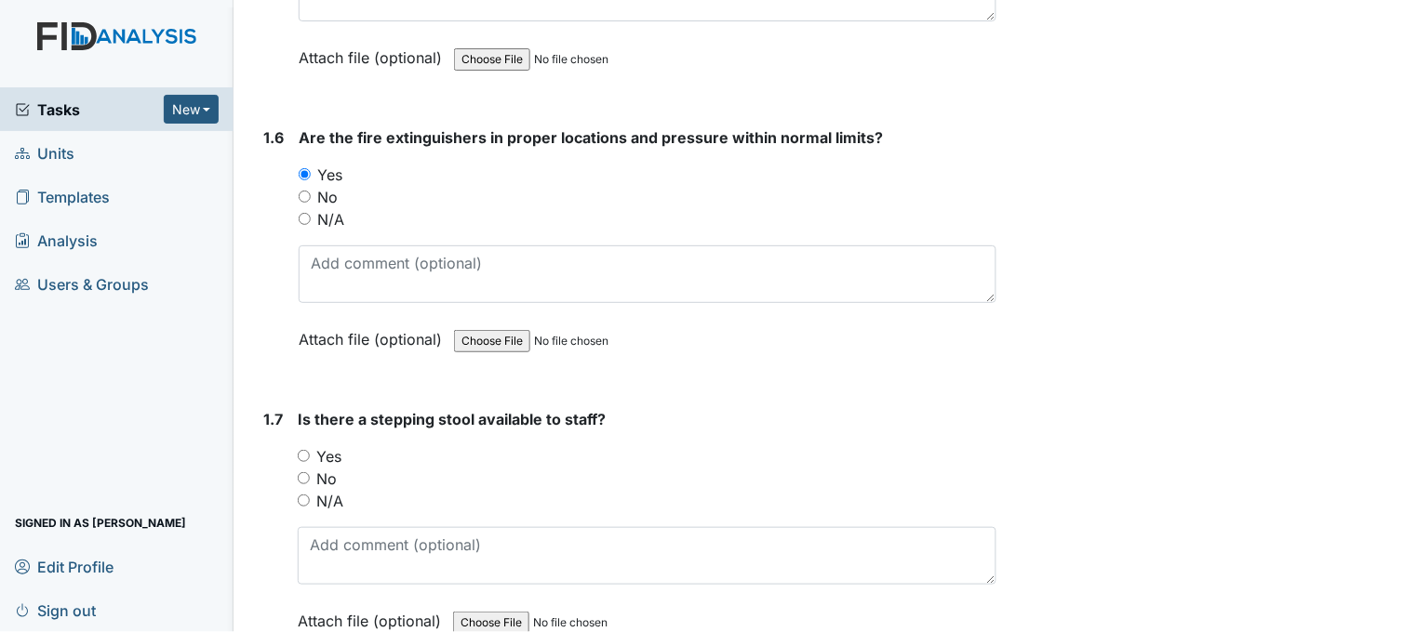
scroll to position [1653, 0]
click at [307, 448] on input "Yes" at bounding box center [304, 454] width 12 height 12
radio input "true"
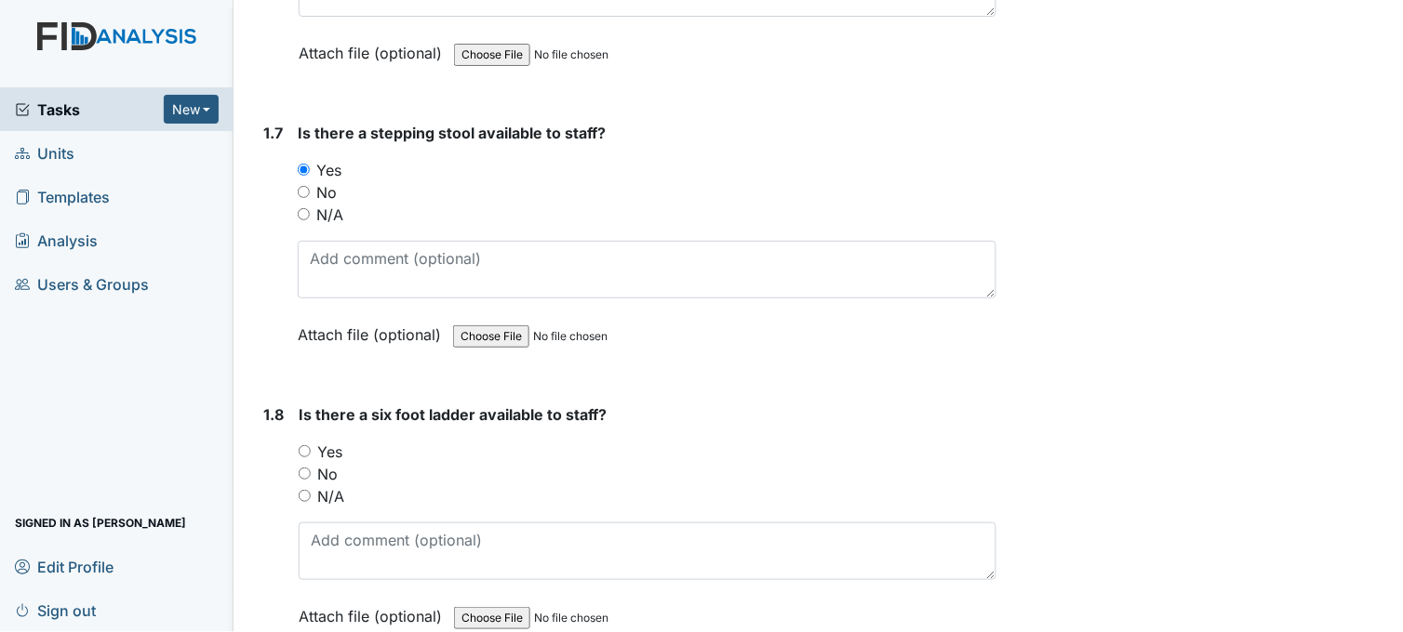
scroll to position [1963, 0]
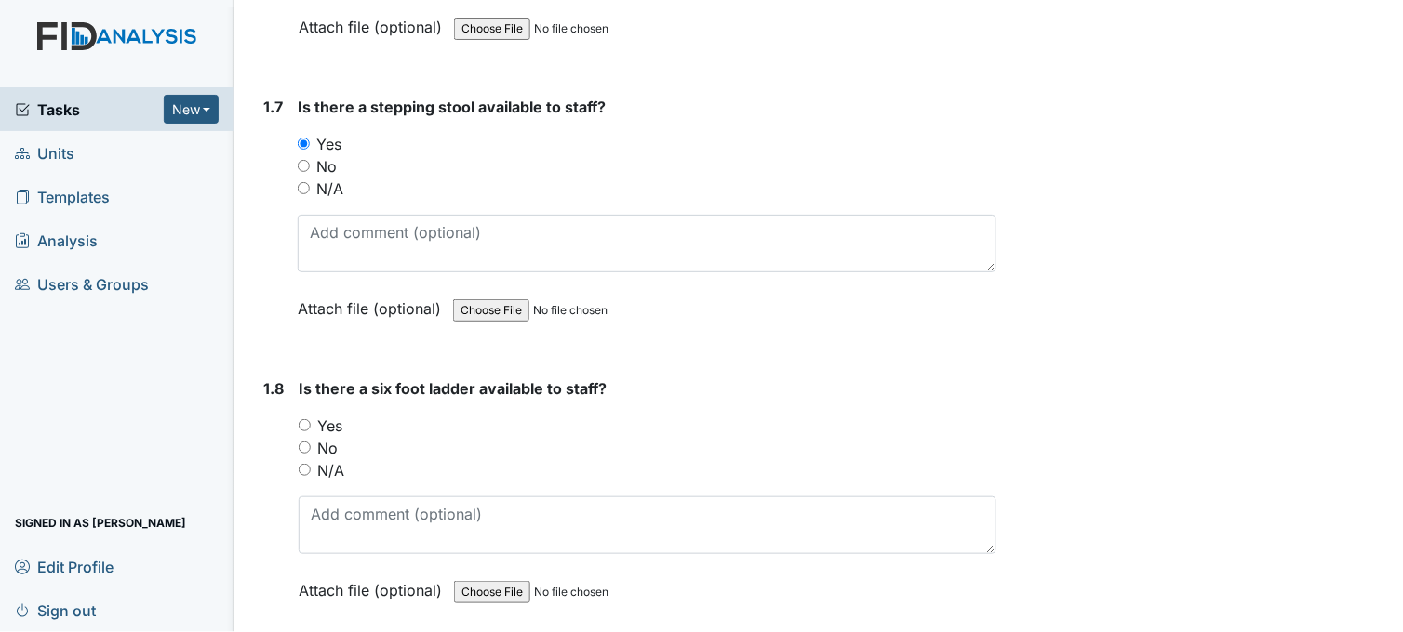
click at [304, 419] on input "Yes" at bounding box center [305, 425] width 12 height 12
radio input "true"
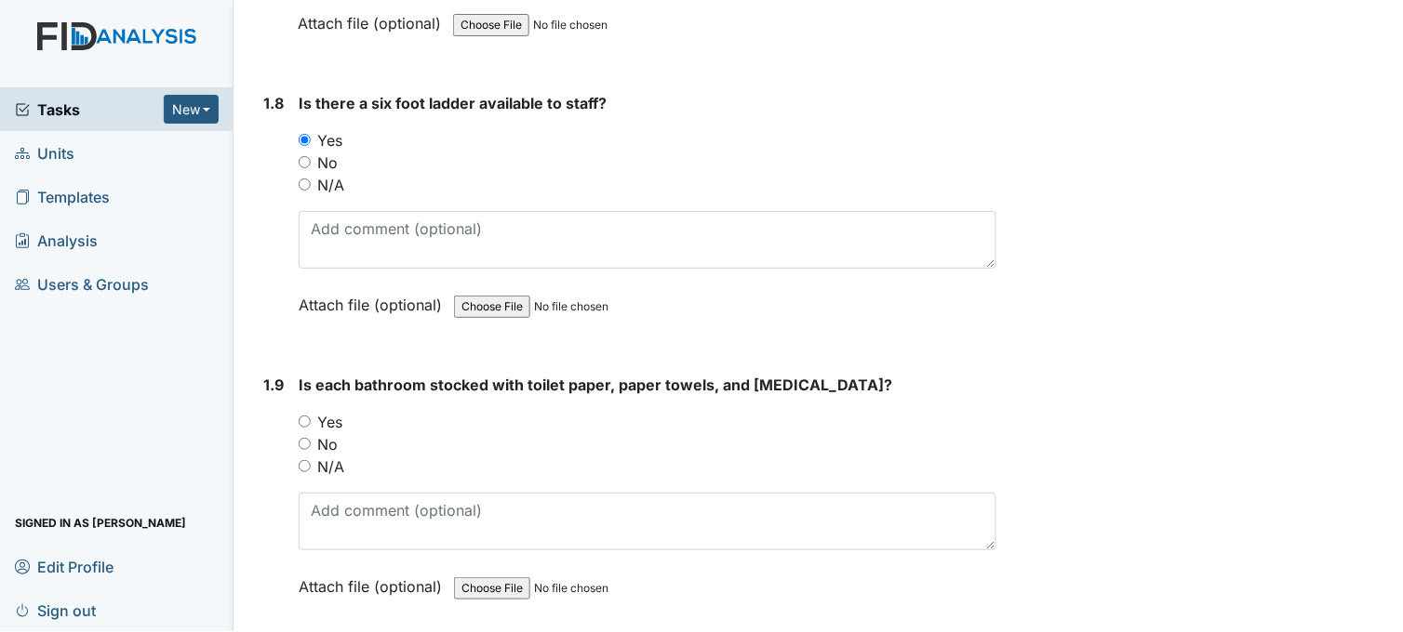
scroll to position [2273, 0]
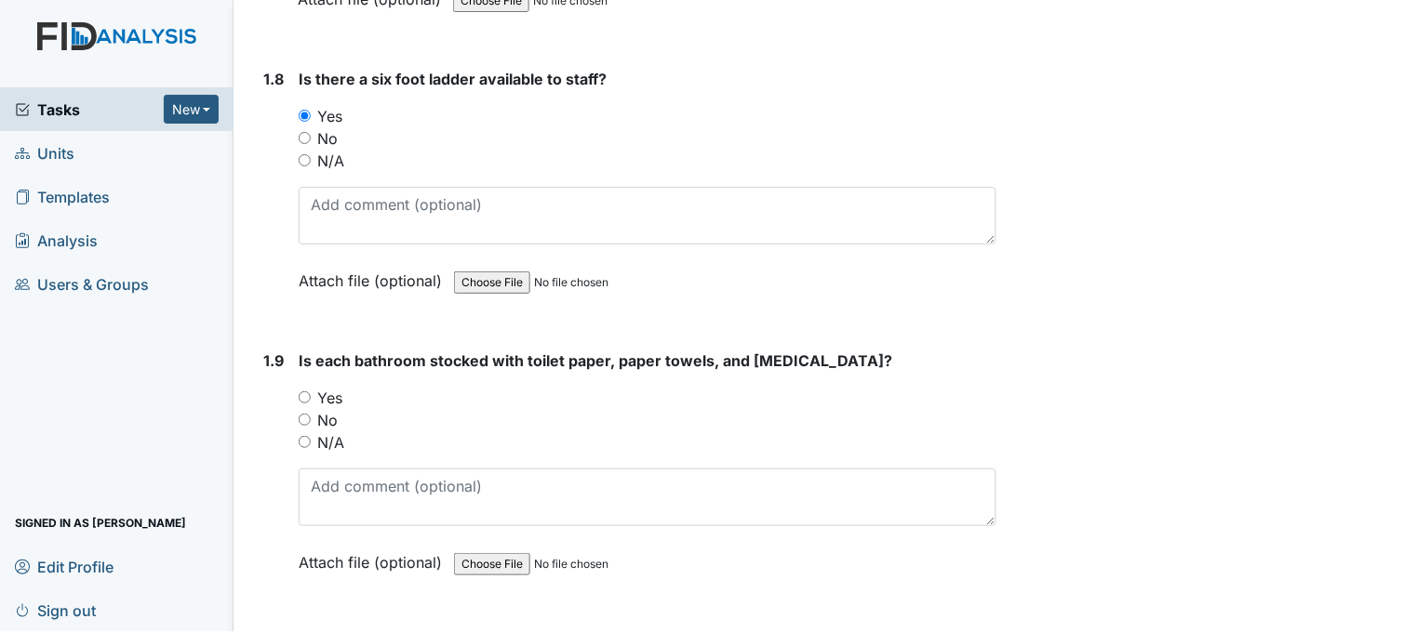
click at [307, 414] on input "No" at bounding box center [305, 420] width 12 height 12
radio input "true"
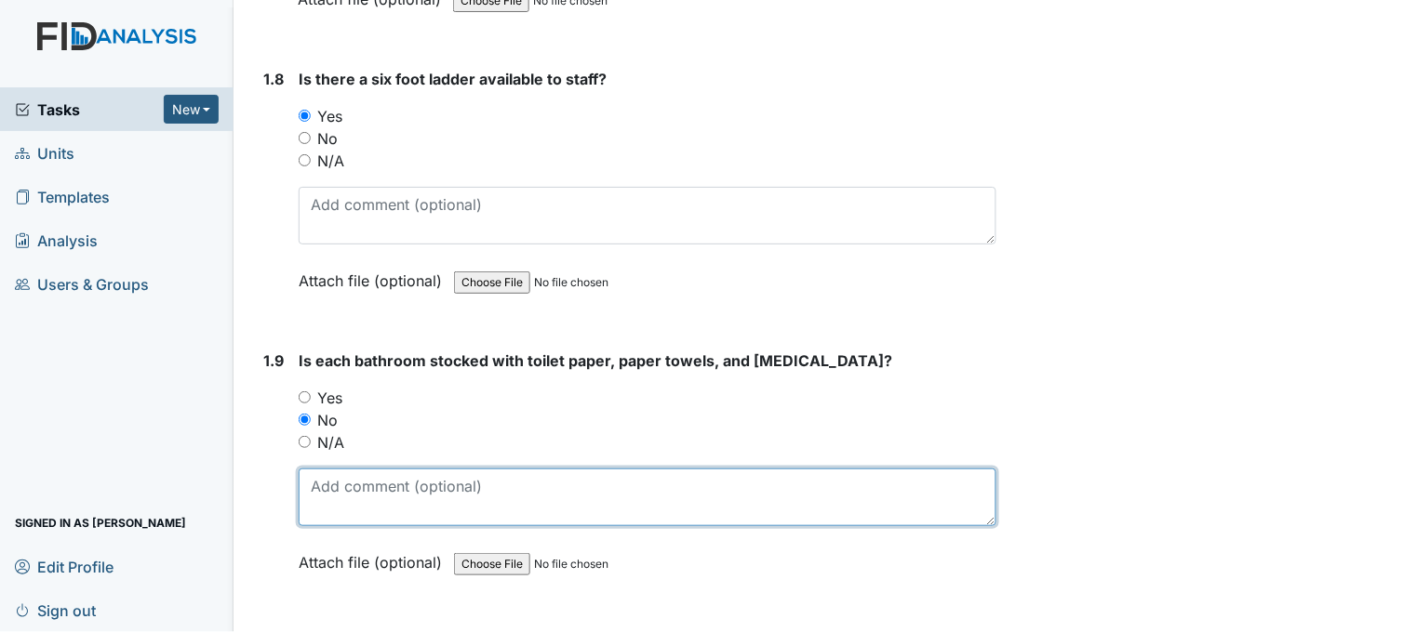
click at [424, 474] on textarea at bounding box center [648, 498] width 698 height 58
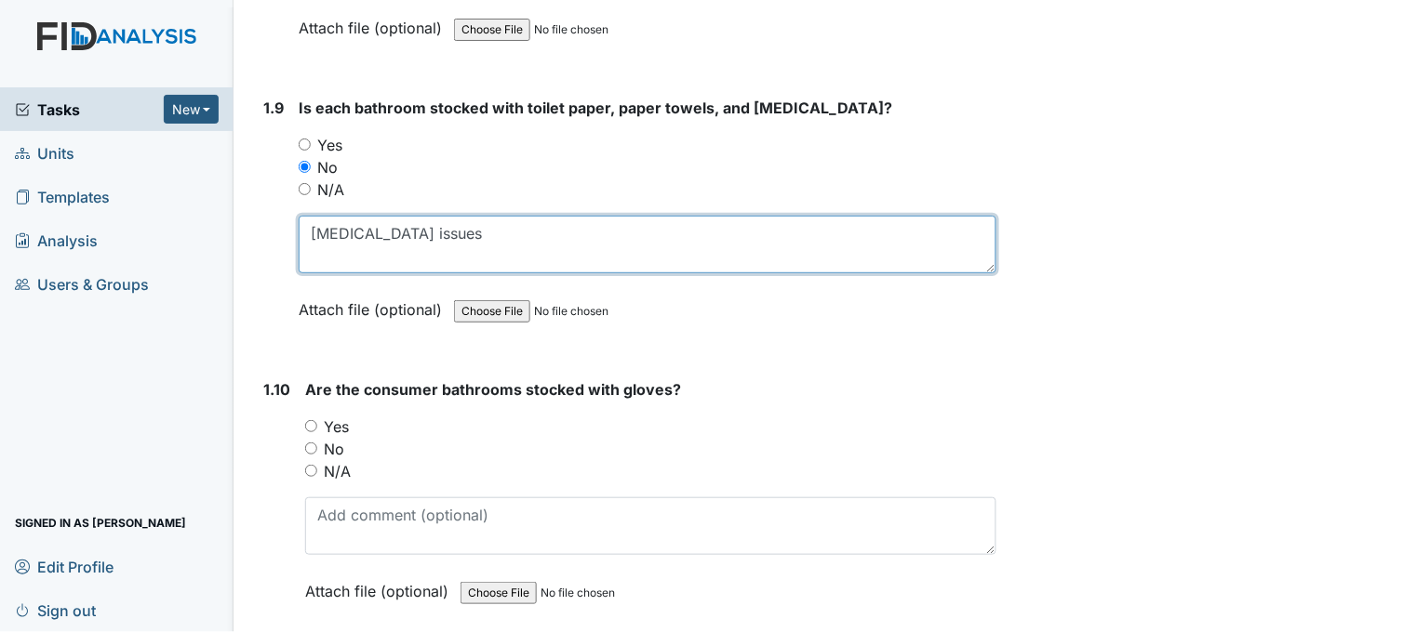
scroll to position [2583, 0]
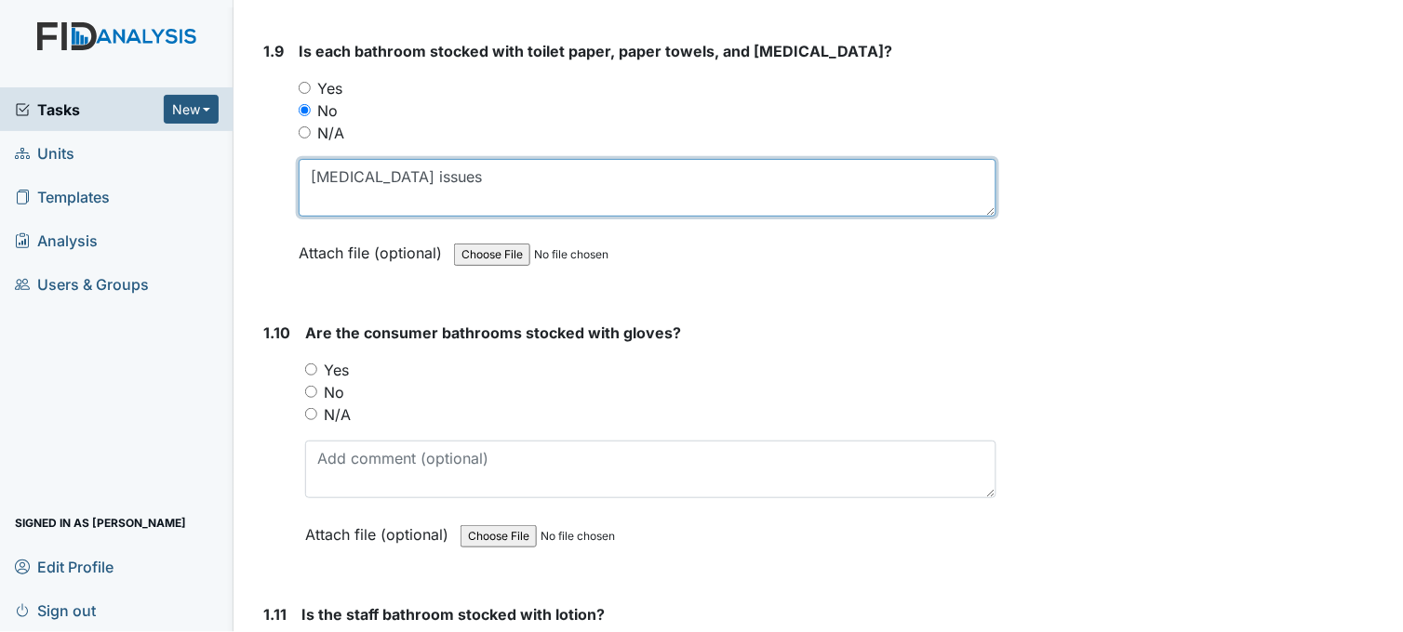
type textarea "pica issues"
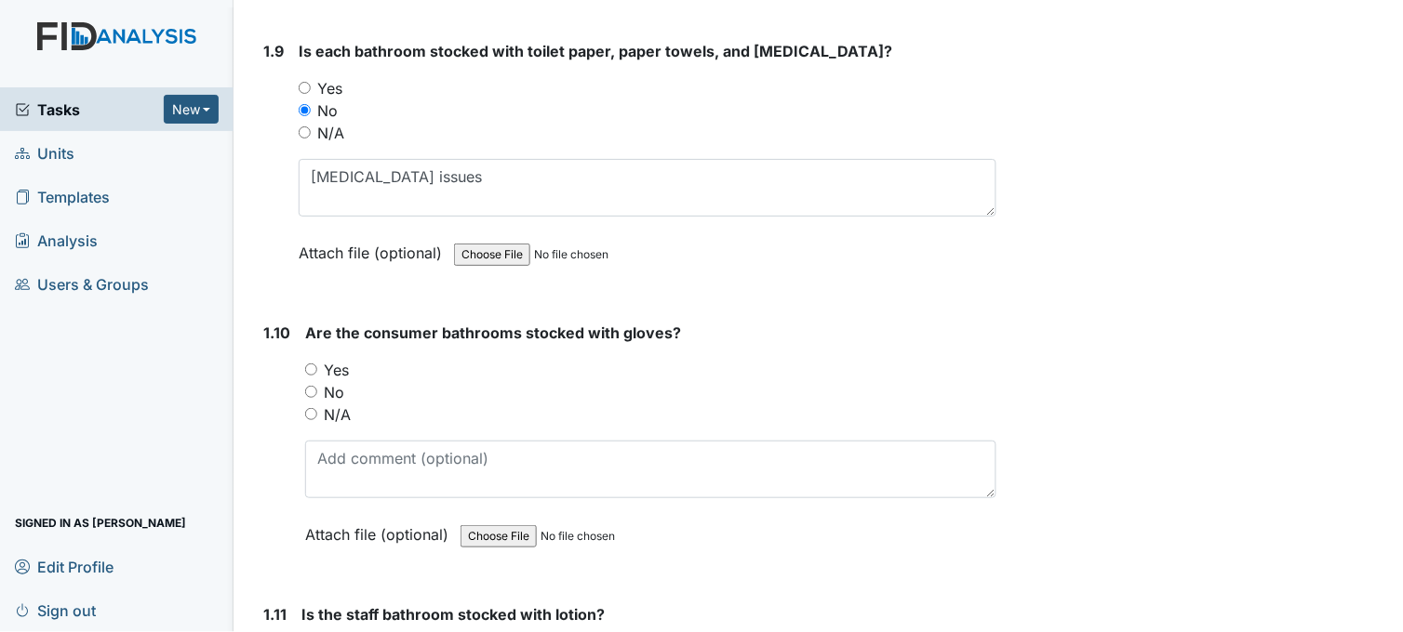
click at [313, 388] on input "No" at bounding box center [311, 392] width 12 height 12
radio input "true"
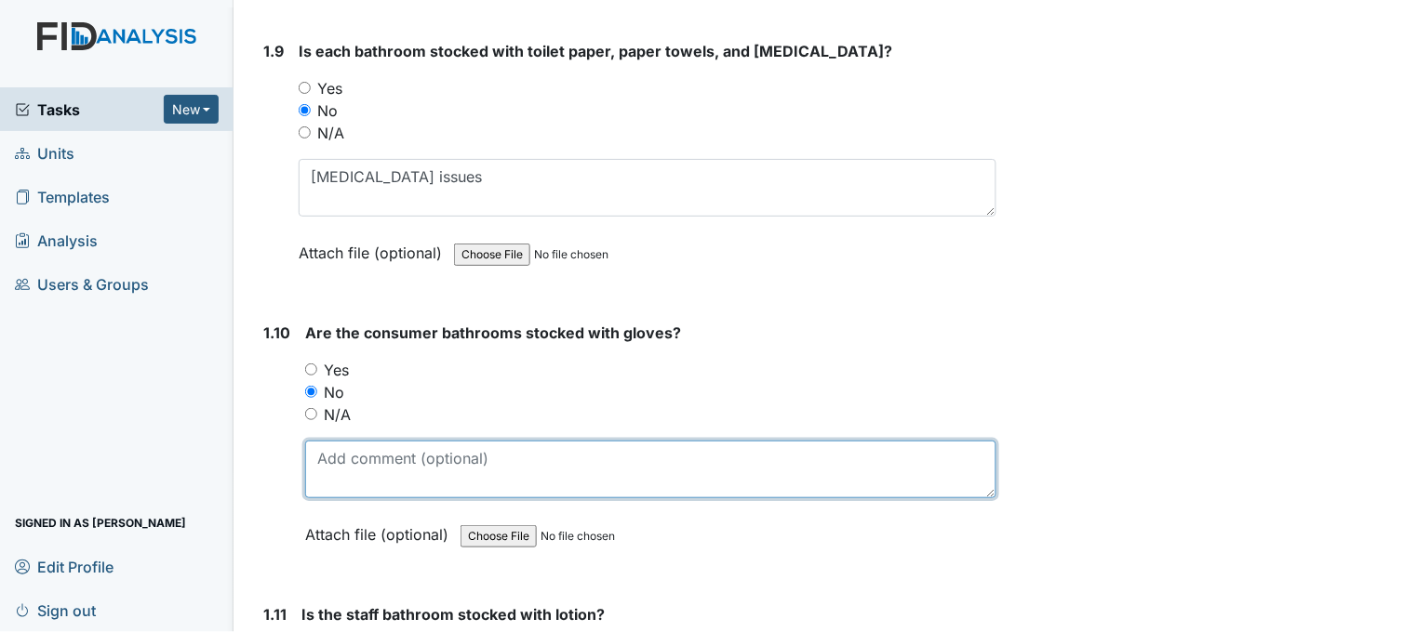
click at [397, 458] on textarea at bounding box center [650, 470] width 691 height 58
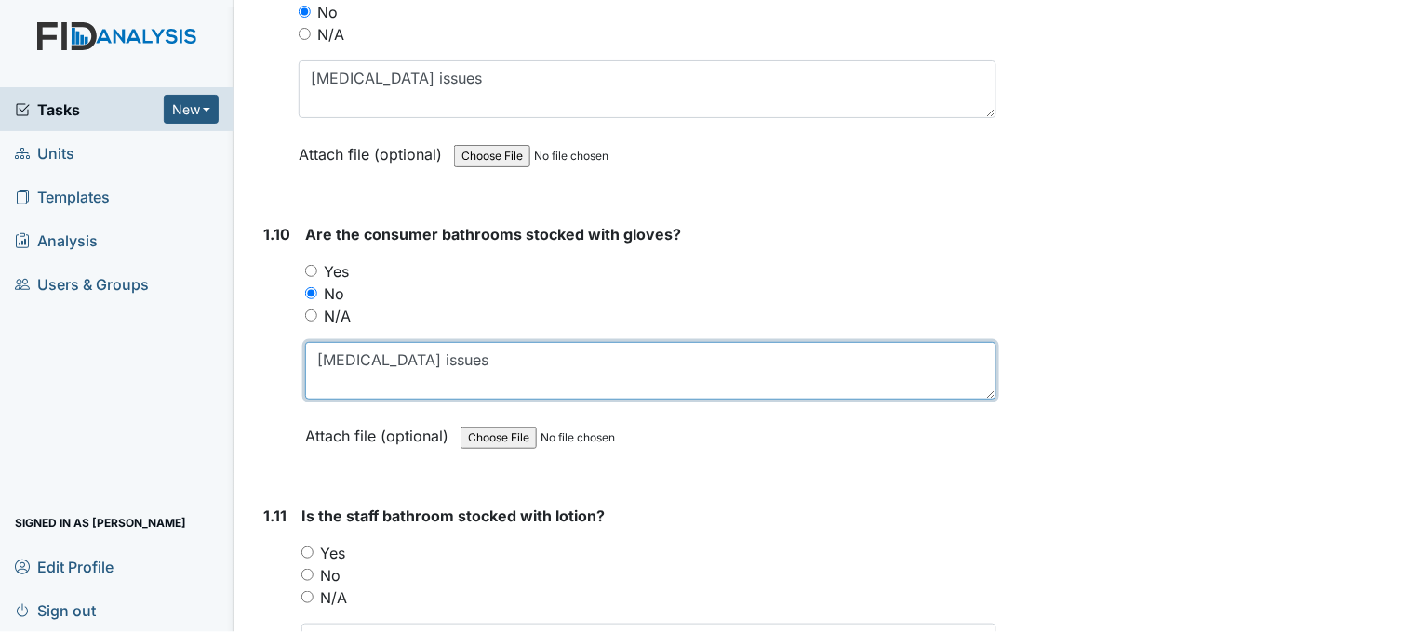
scroll to position [2790, 0]
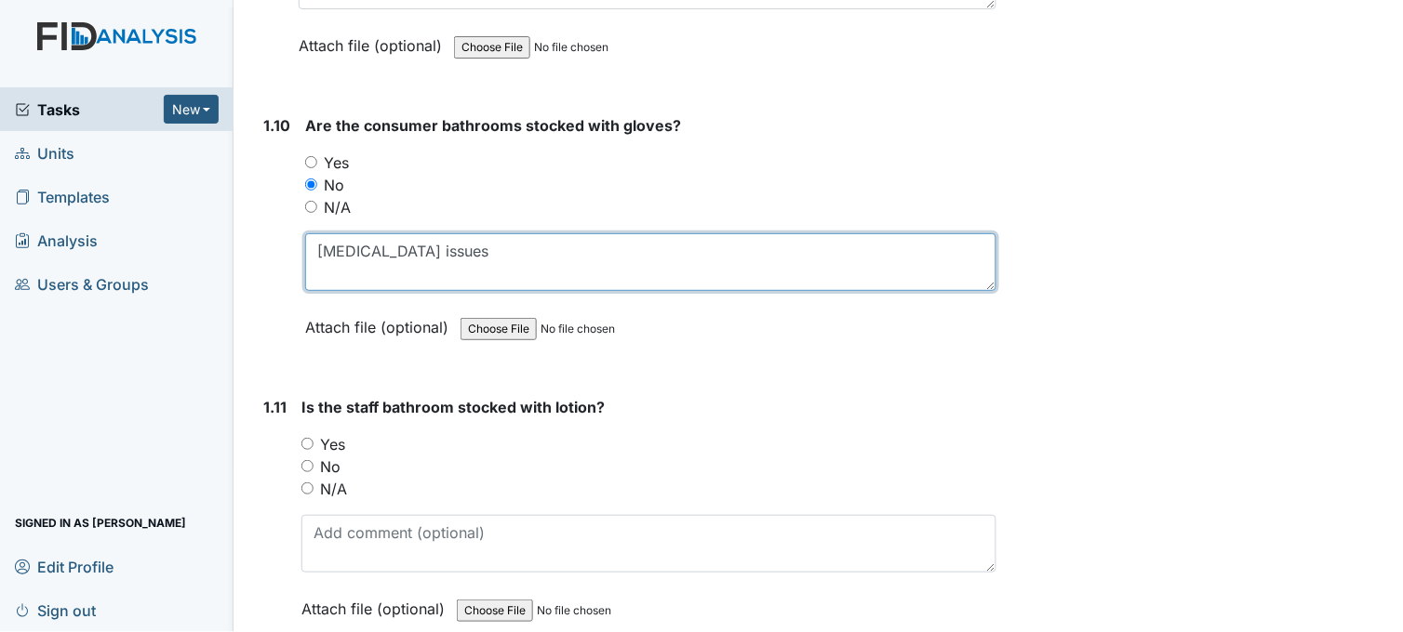
type textarea "pica issues"
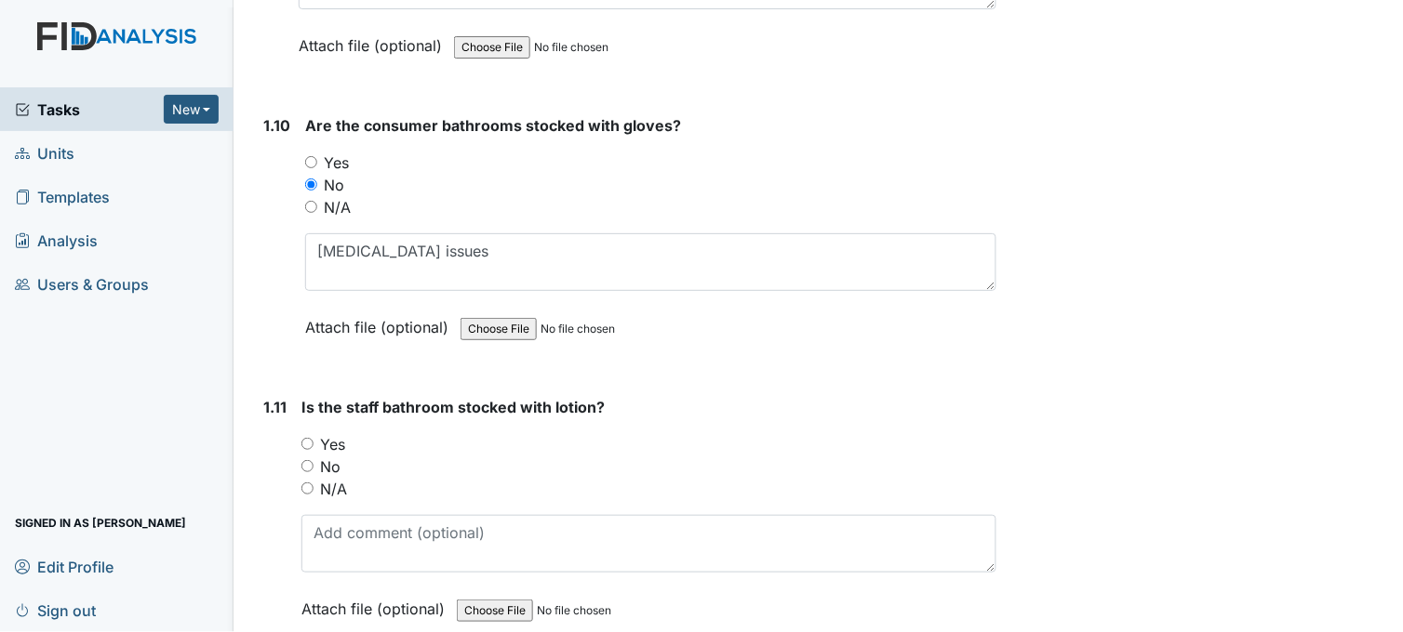
click at [305, 438] on input "Yes" at bounding box center [307, 444] width 12 height 12
radio input "true"
click at [307, 460] on input "No" at bounding box center [307, 466] width 12 height 12
radio input "true"
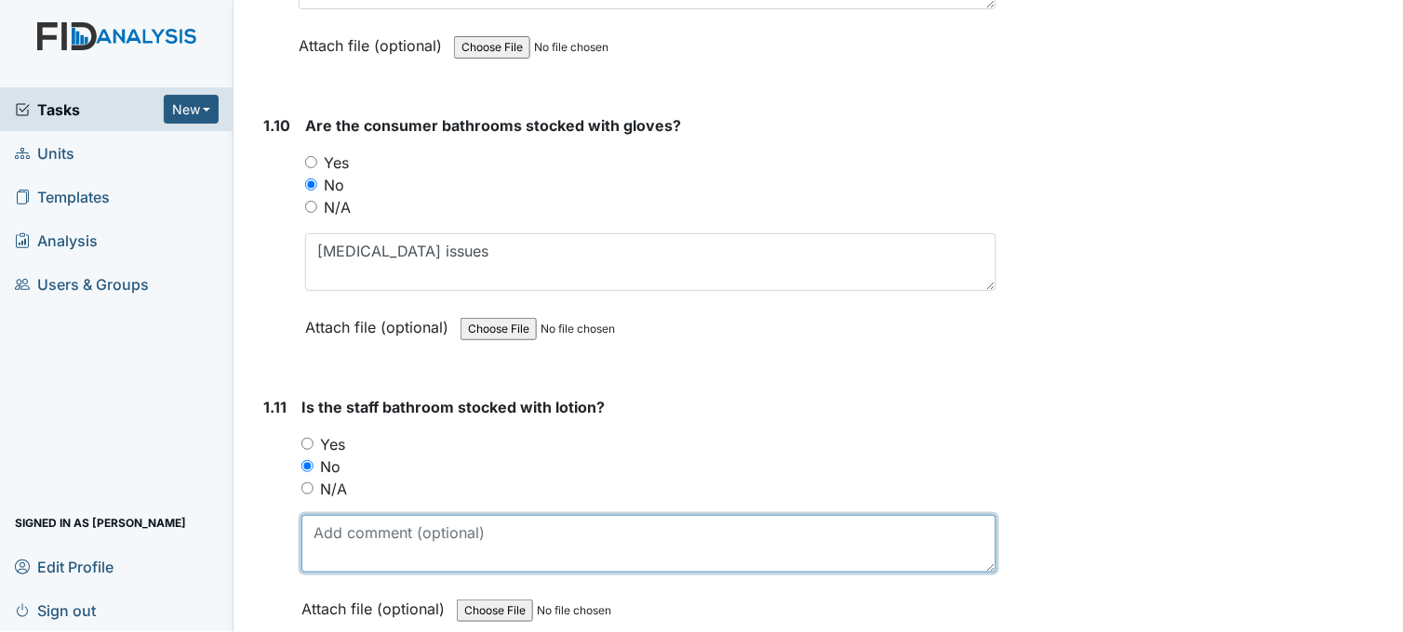
click at [403, 538] on textarea at bounding box center [648, 544] width 695 height 58
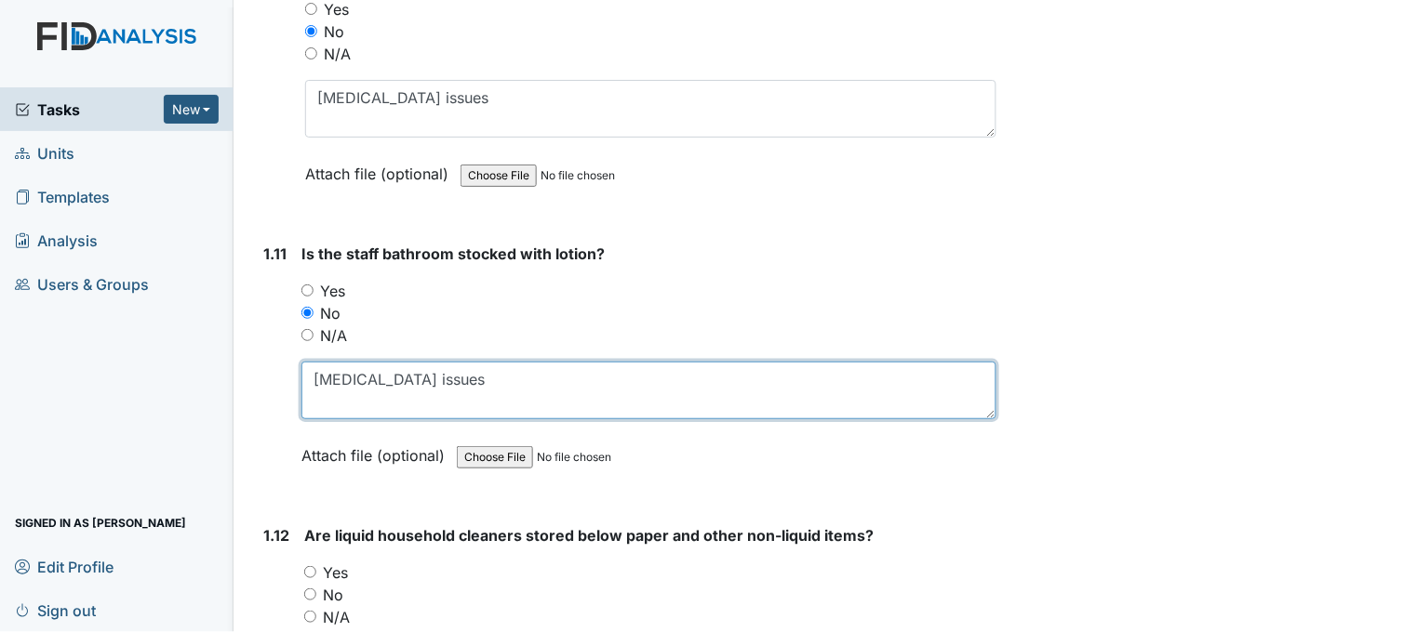
scroll to position [3100, 0]
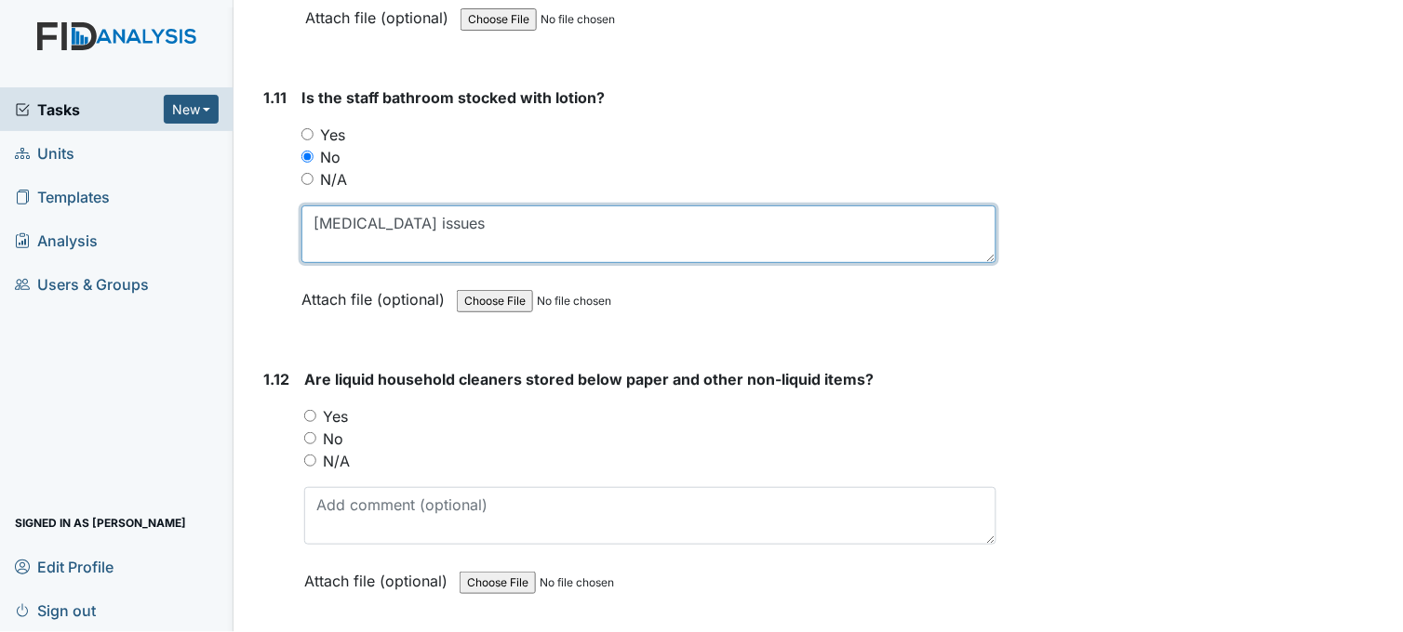
type textarea "pica issues"
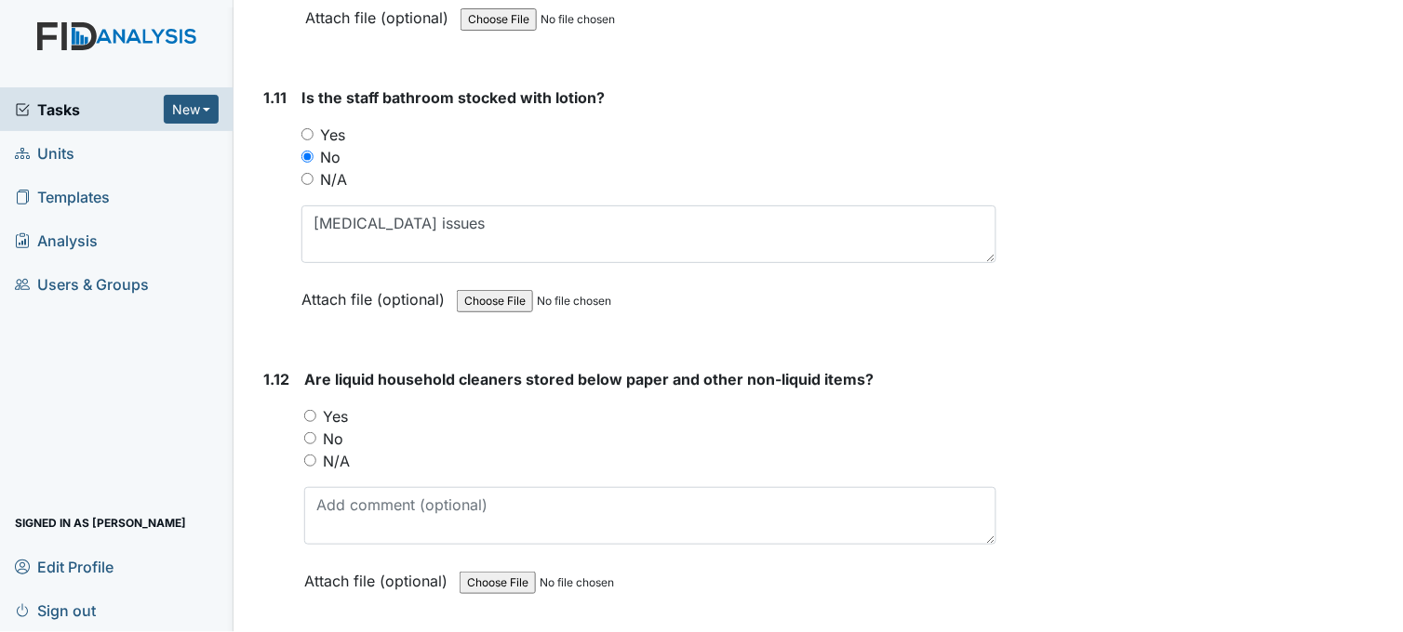
click at [307, 412] on input "Yes" at bounding box center [310, 416] width 12 height 12
radio input "true"
click at [303, 128] on input "Yes" at bounding box center [307, 134] width 12 height 12
radio input "true"
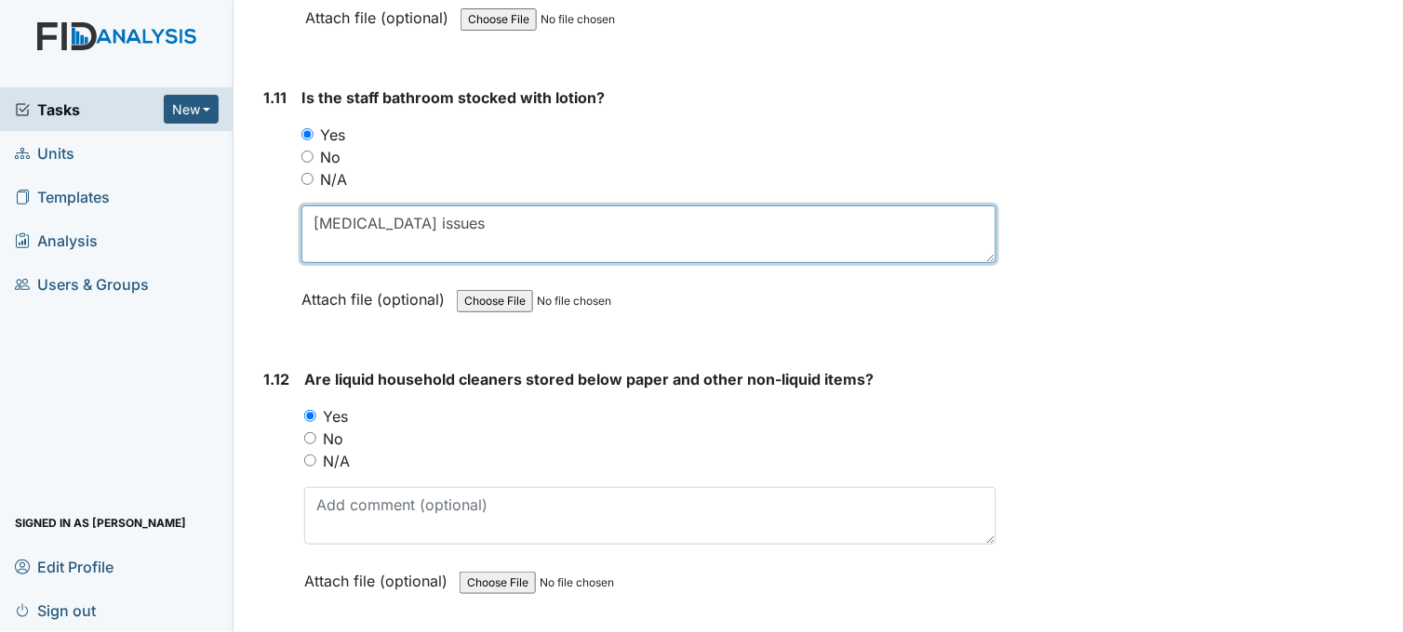
drag, startPoint x: 400, startPoint y: 219, endPoint x: 311, endPoint y: 217, distance: 89.3
click at [311, 217] on textarea "pica issues" at bounding box center [648, 235] width 695 height 58
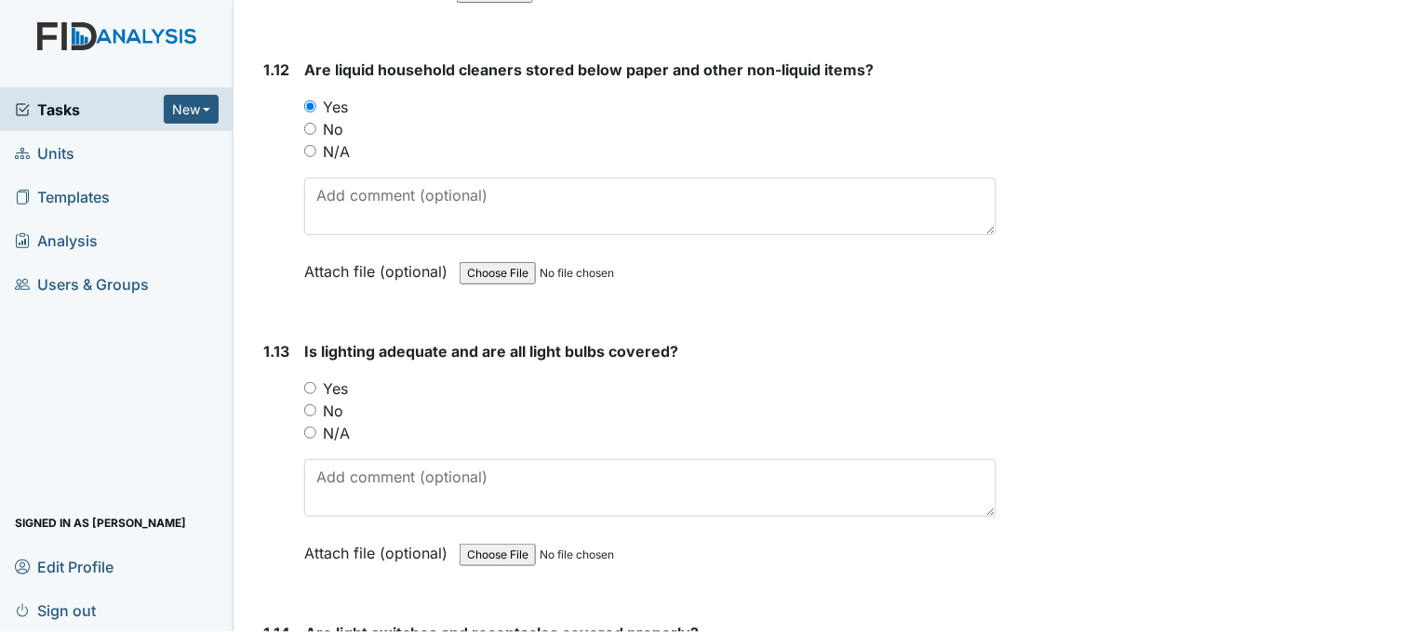
scroll to position [3513, 0]
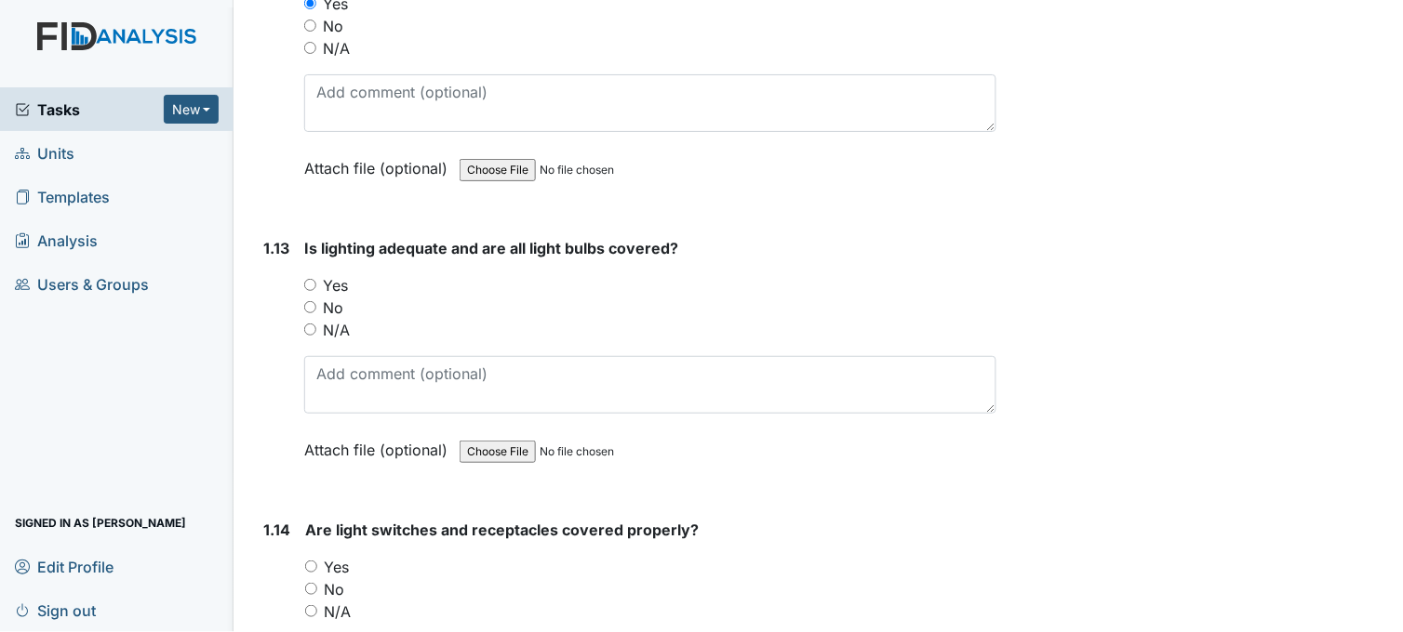
click at [308, 283] on input "Yes" at bounding box center [310, 285] width 12 height 12
radio input "true"
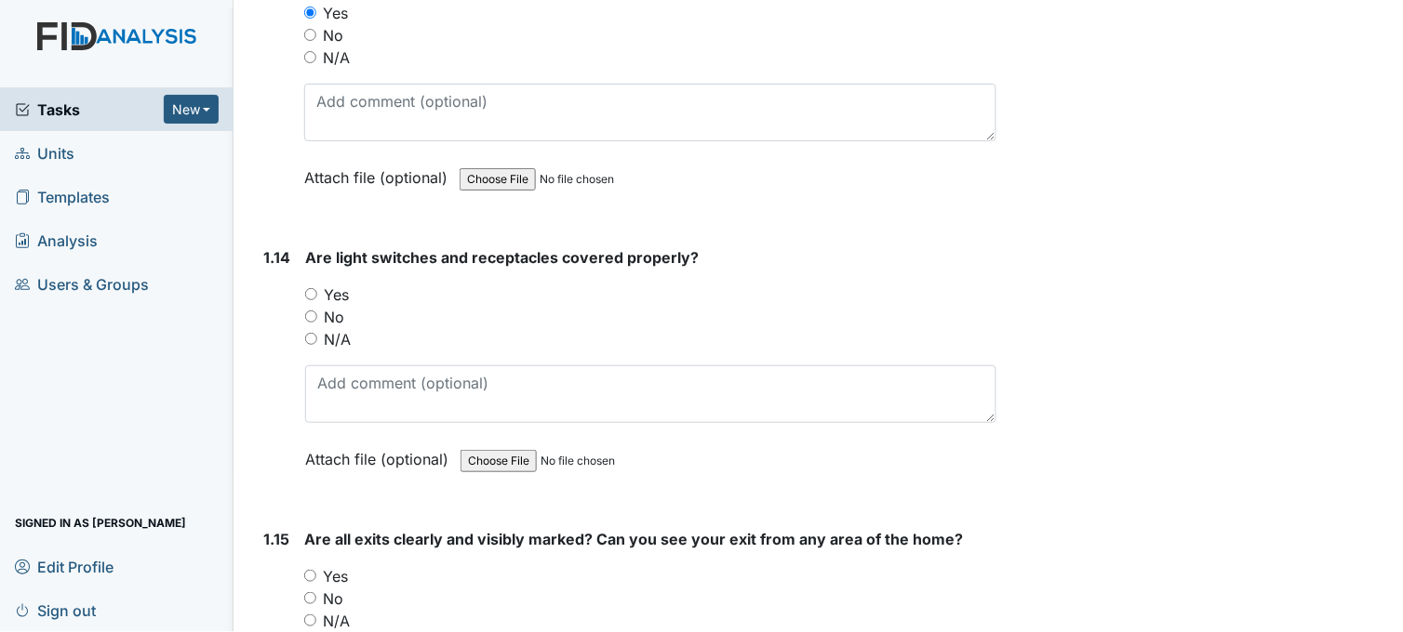
scroll to position [3824, 0]
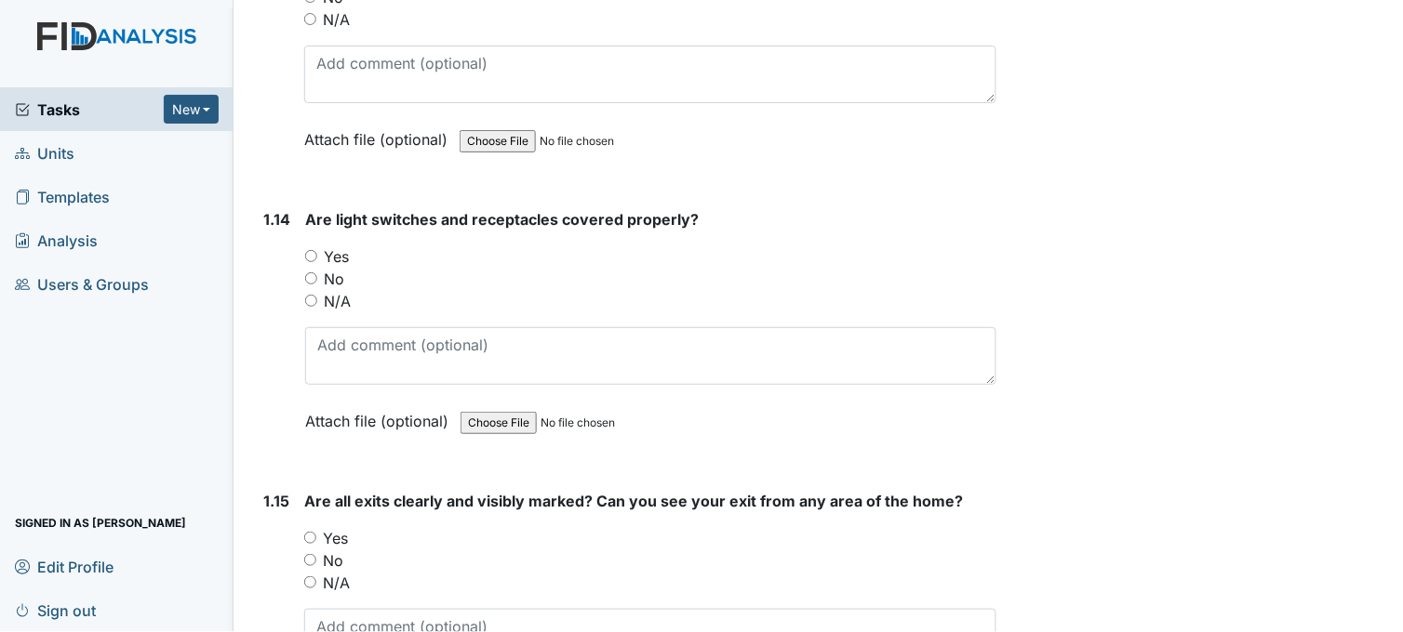
click at [313, 251] on input "Yes" at bounding box center [311, 256] width 12 height 12
radio input "true"
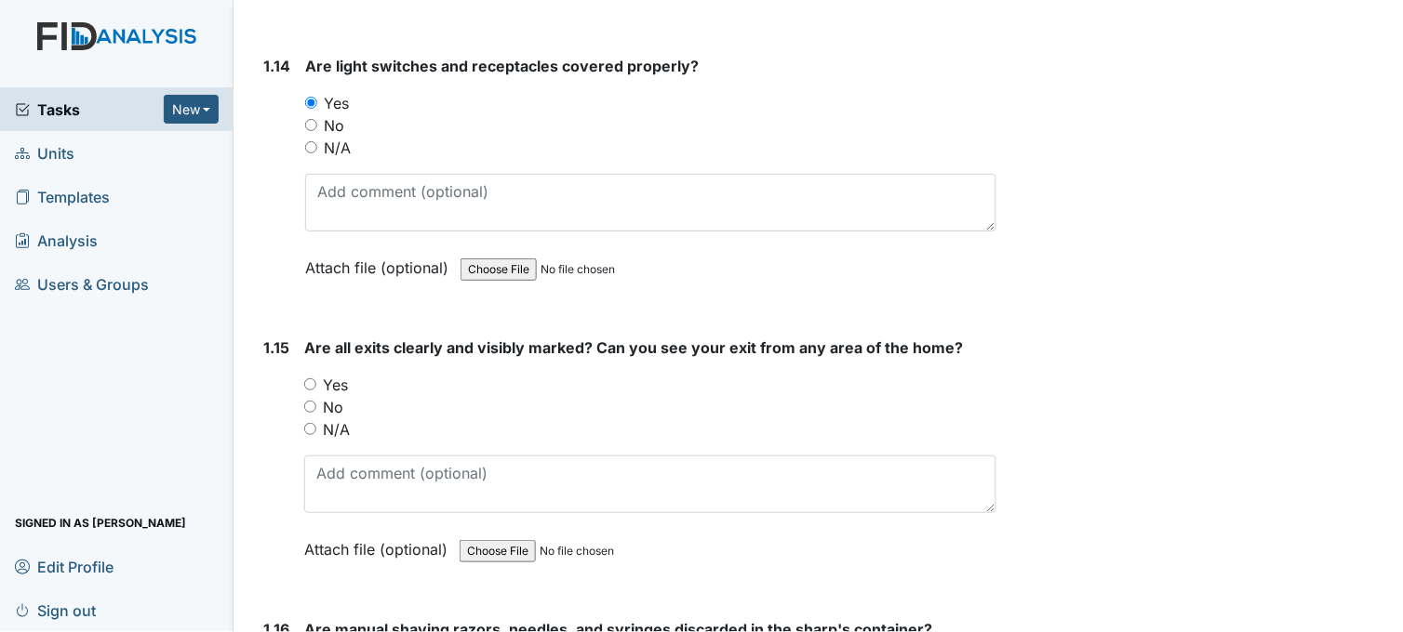
scroll to position [4030, 0]
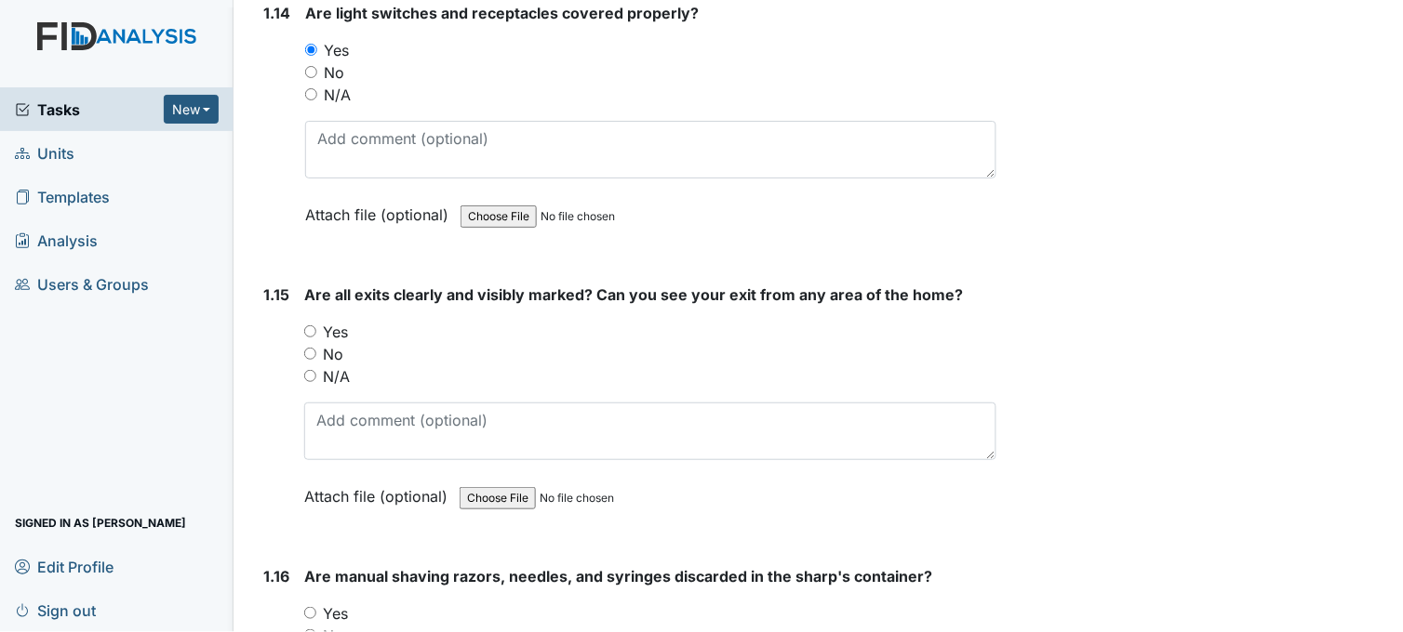
click at [311, 326] on input "Yes" at bounding box center [310, 332] width 12 height 12
radio input "true"
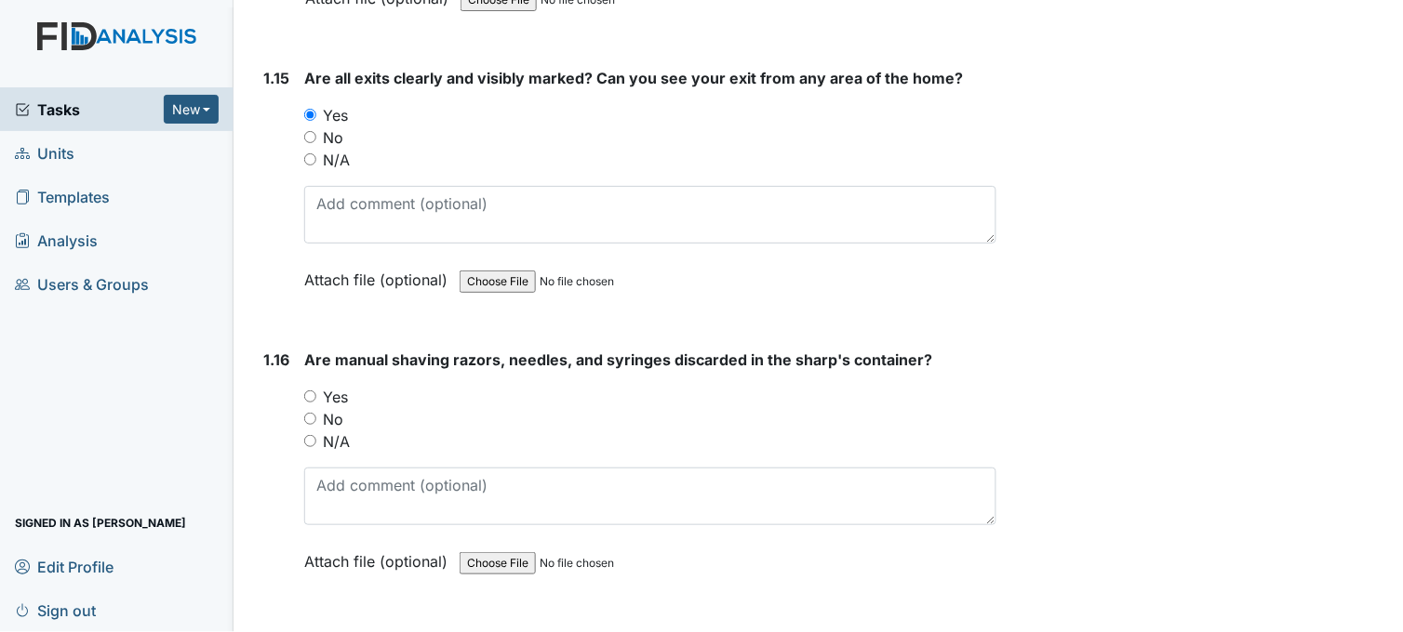
scroll to position [4340, 0]
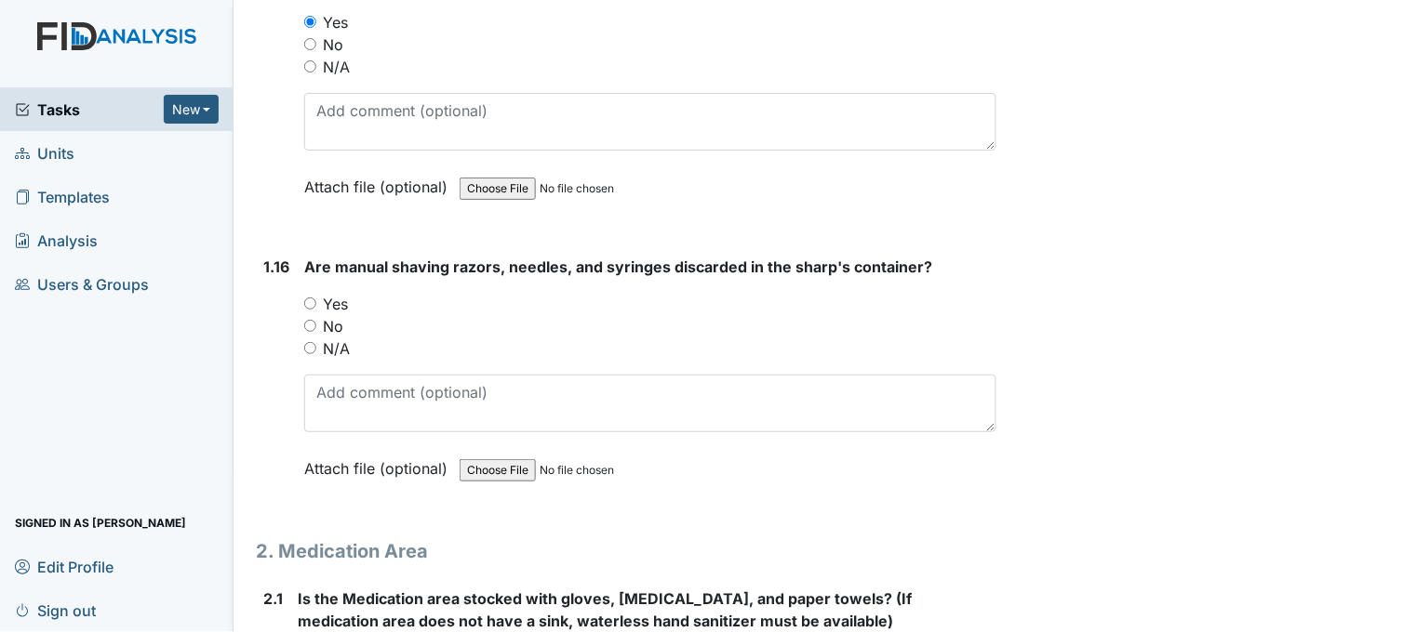
click at [313, 298] on input "Yes" at bounding box center [310, 304] width 12 height 12
radio input "true"
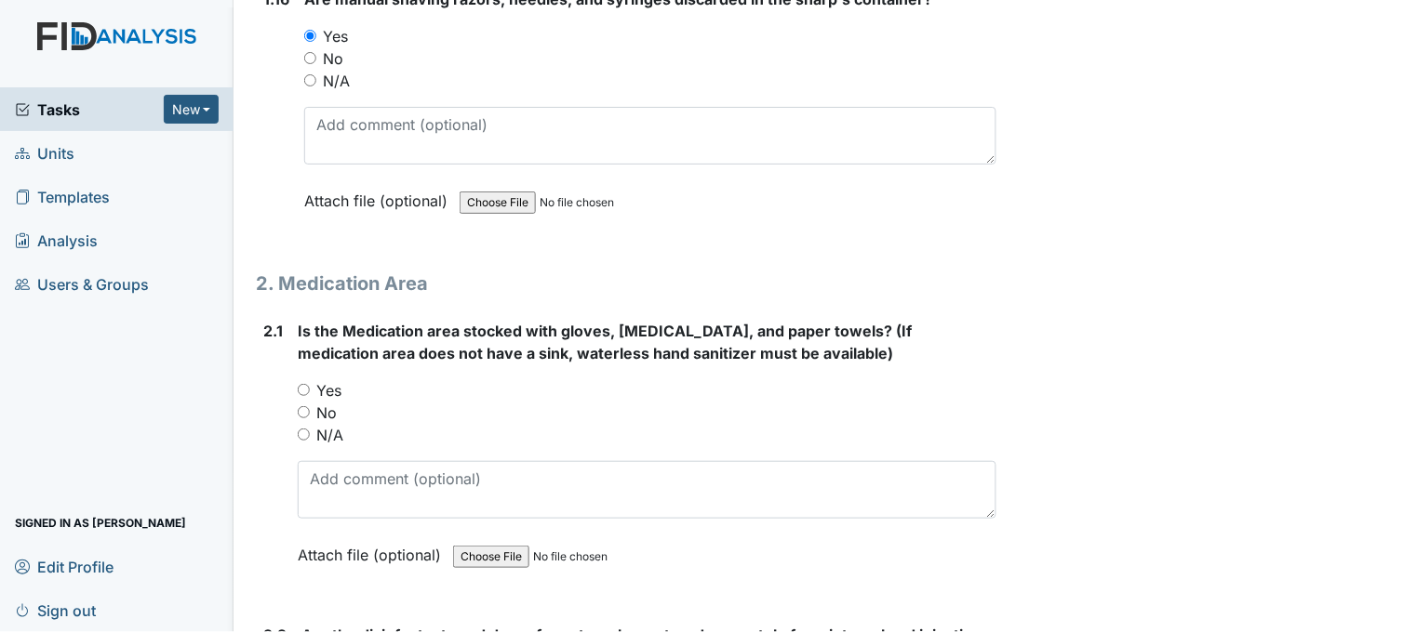
scroll to position [4650, 0]
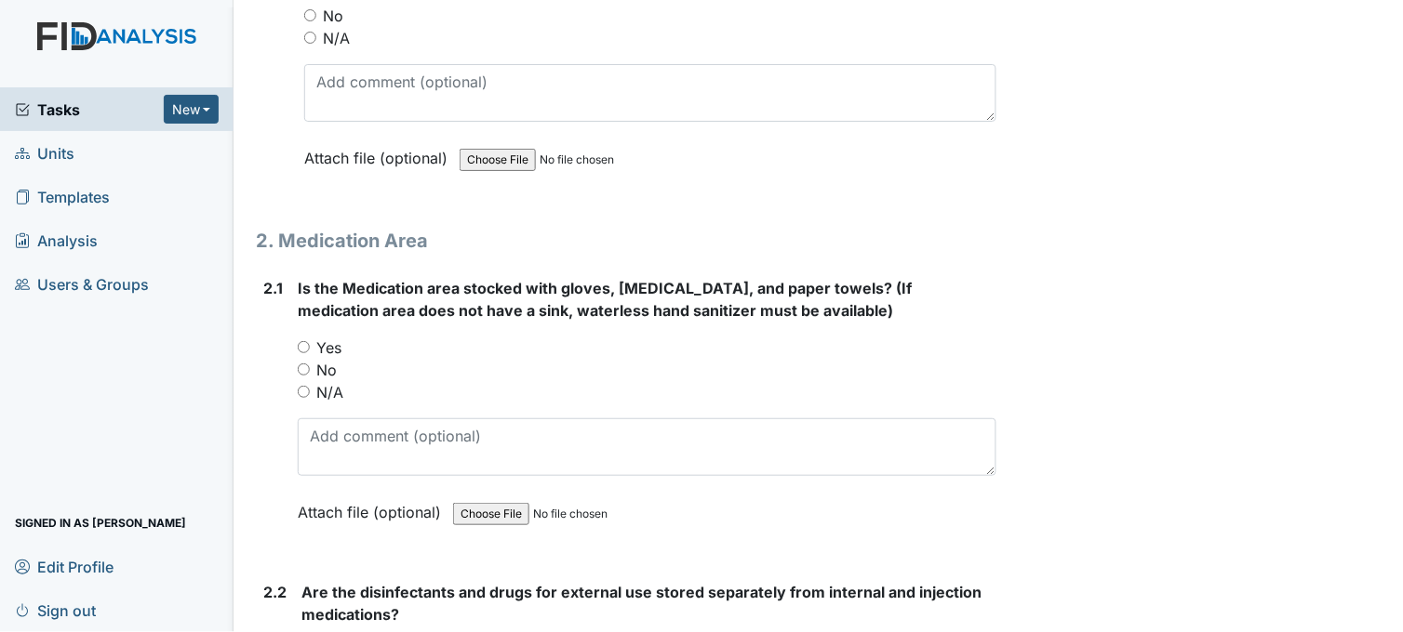
click at [308, 341] on input "Yes" at bounding box center [304, 347] width 12 height 12
radio input "true"
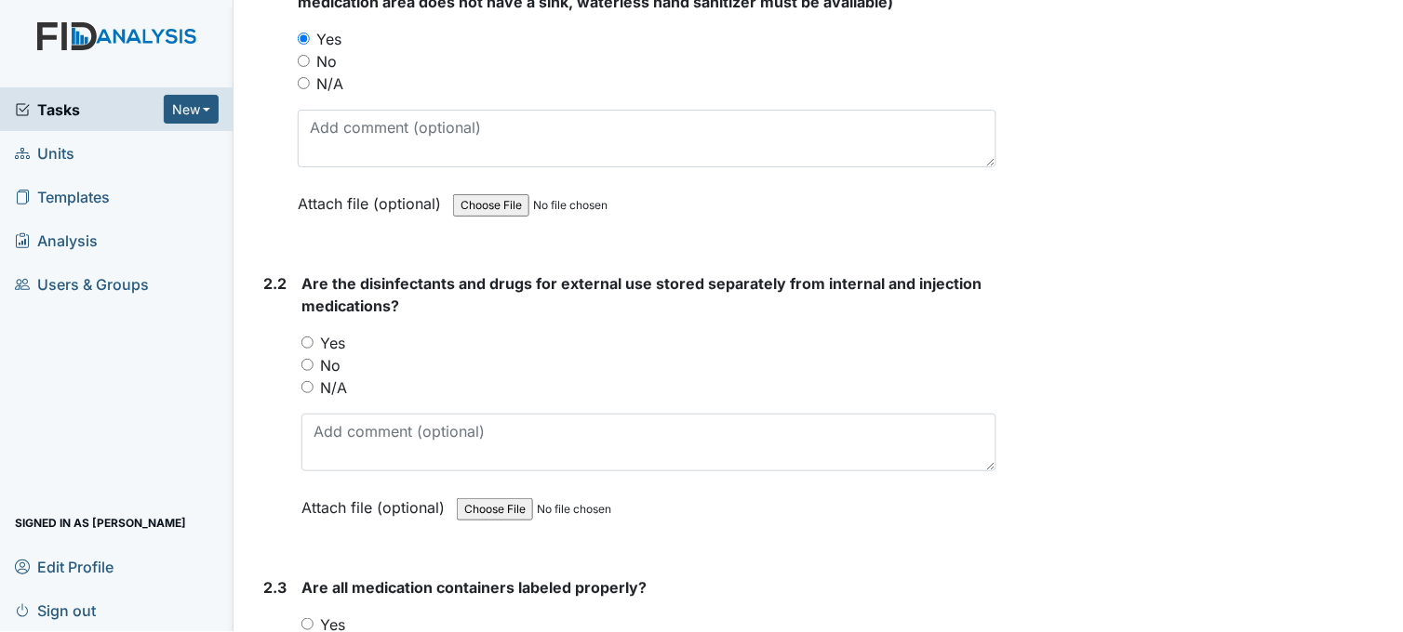
scroll to position [4960, 0]
click at [311, 331] on div "Yes" at bounding box center [648, 342] width 695 height 22
click at [305, 339] on input "Yes" at bounding box center [307, 342] width 12 height 12
radio input "true"
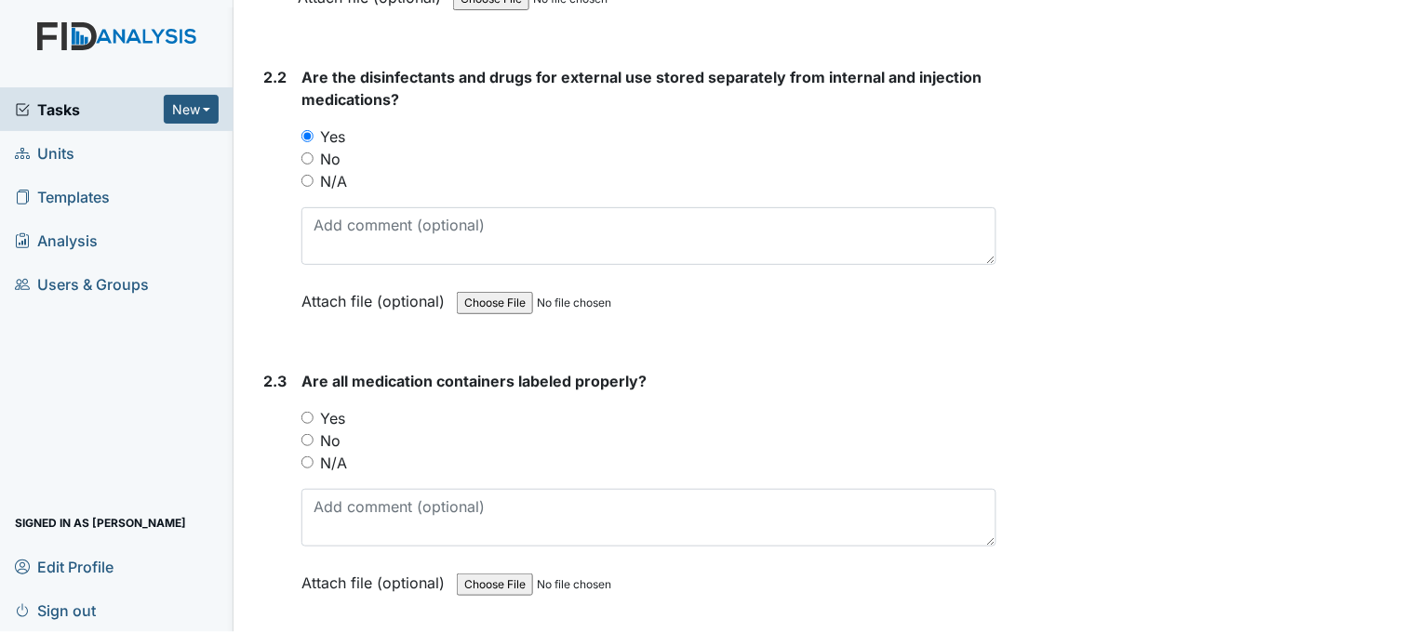
scroll to position [5270, 0]
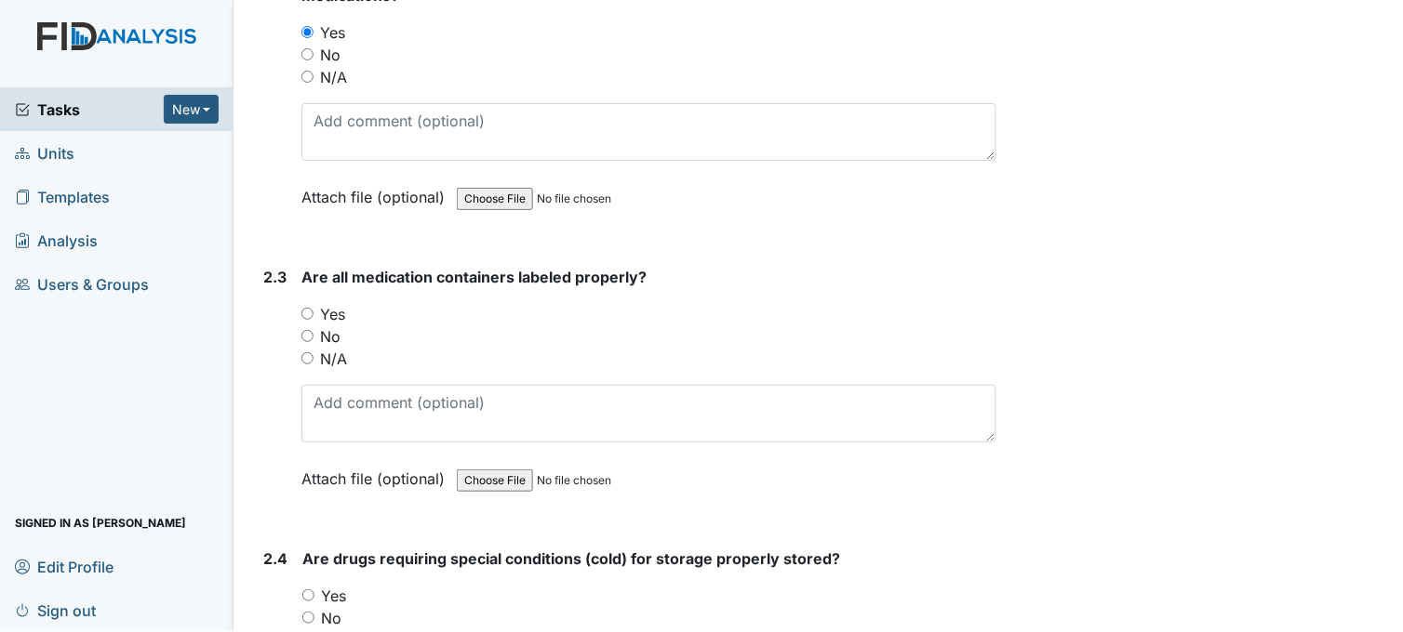
click at [308, 308] on input "Yes" at bounding box center [307, 314] width 12 height 12
radio input "true"
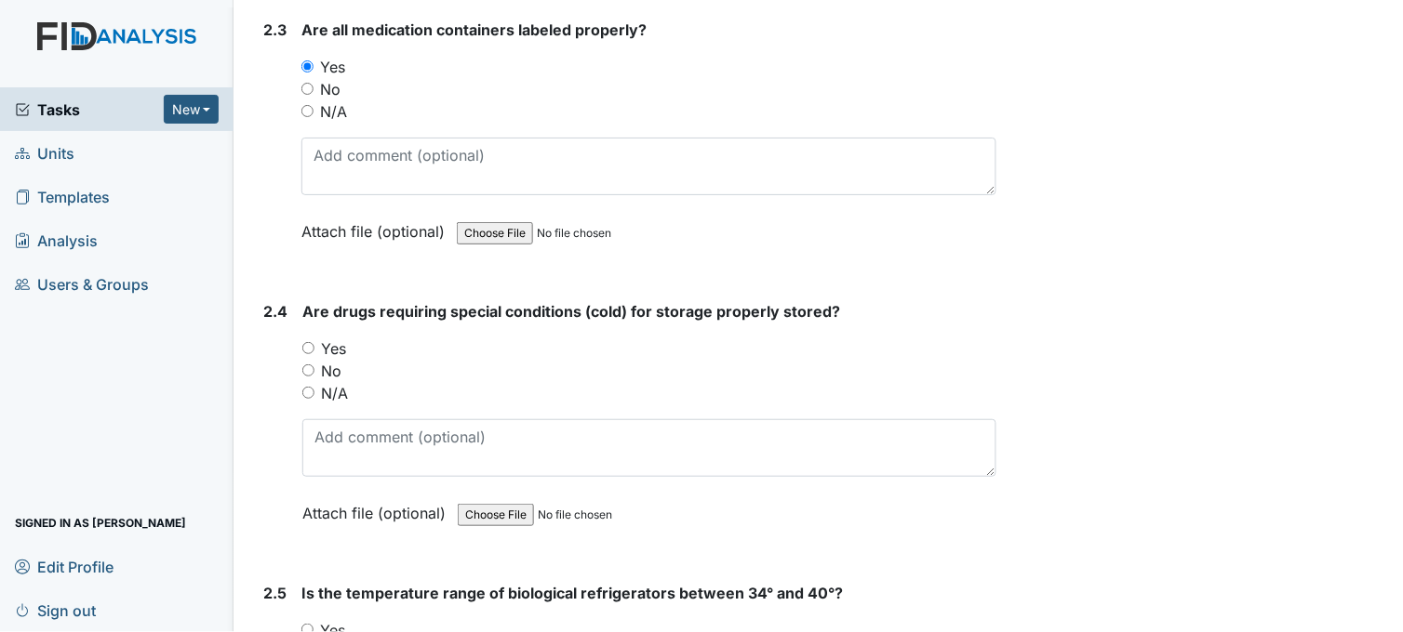
scroll to position [5581, 0]
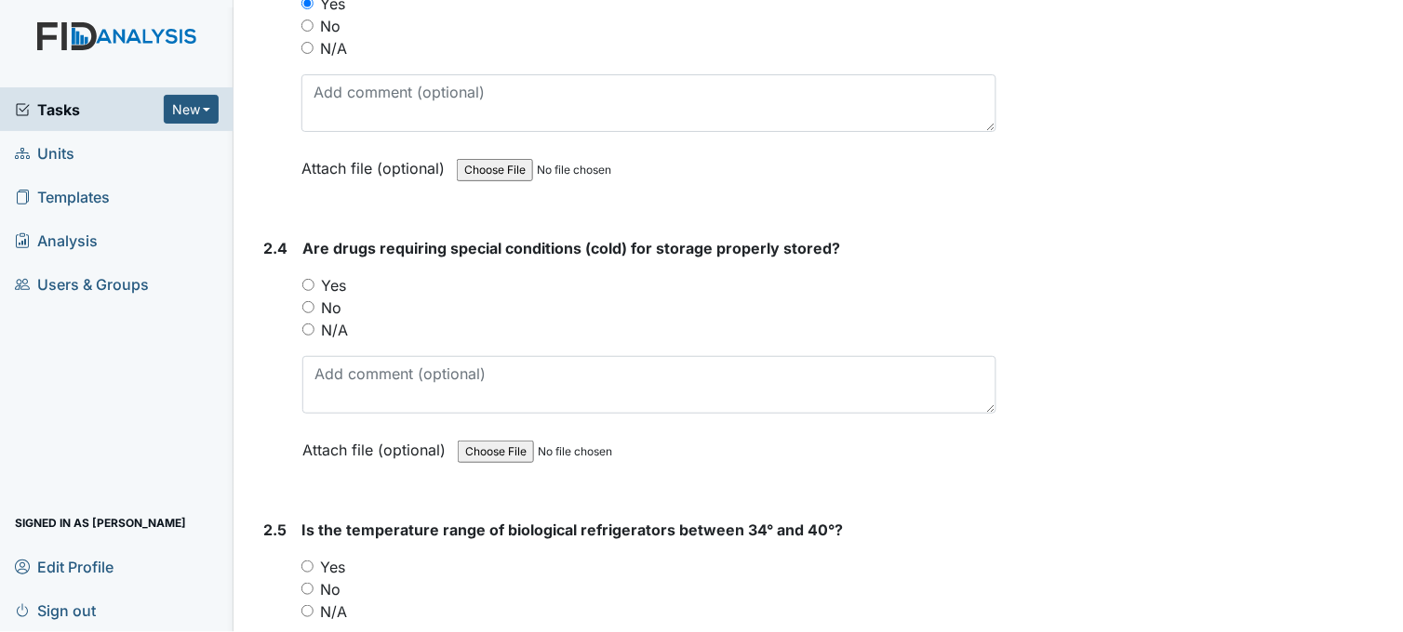
click at [309, 279] on input "Yes" at bounding box center [308, 285] width 12 height 12
radio input "true"
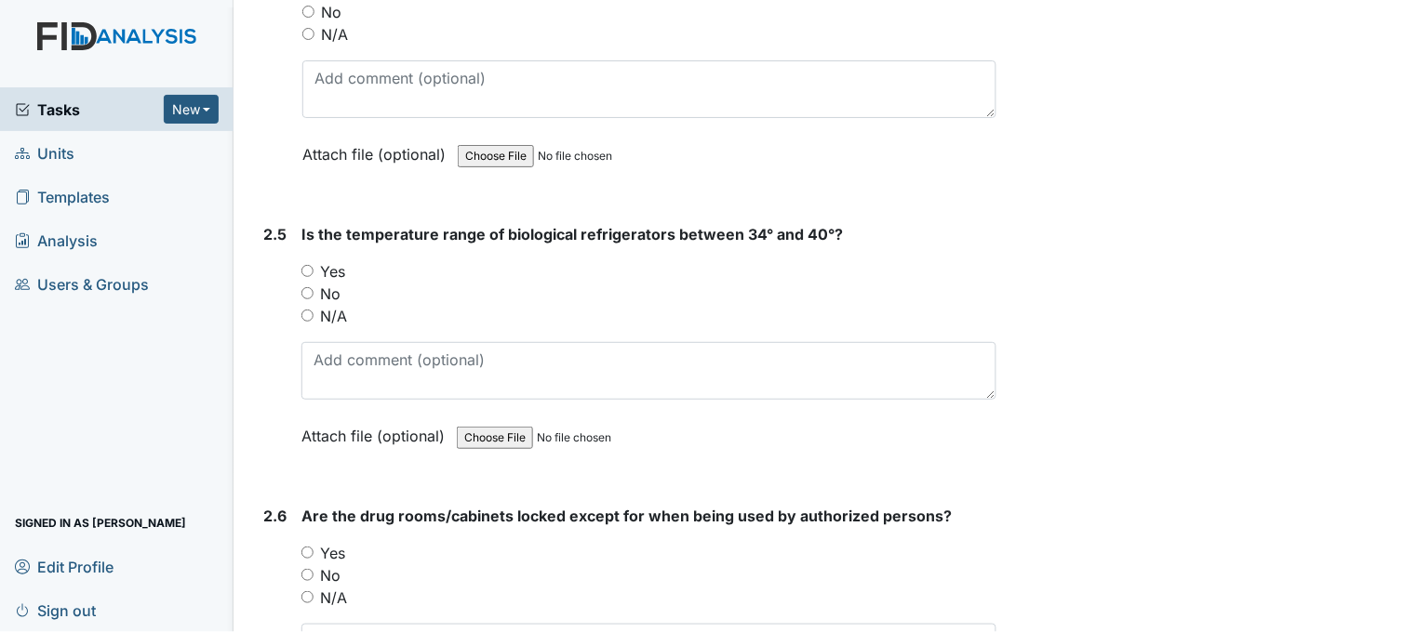
scroll to position [5890, 0]
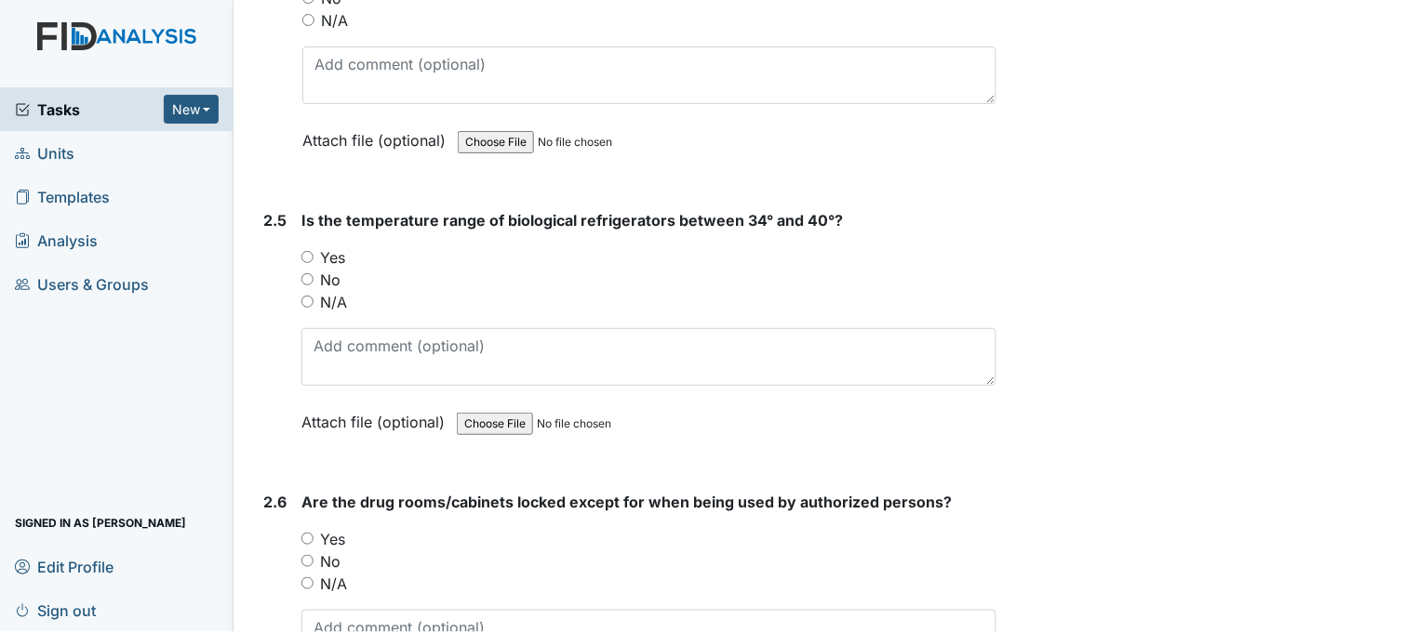
click at [303, 251] on input "Yes" at bounding box center [307, 257] width 12 height 12
radio input "true"
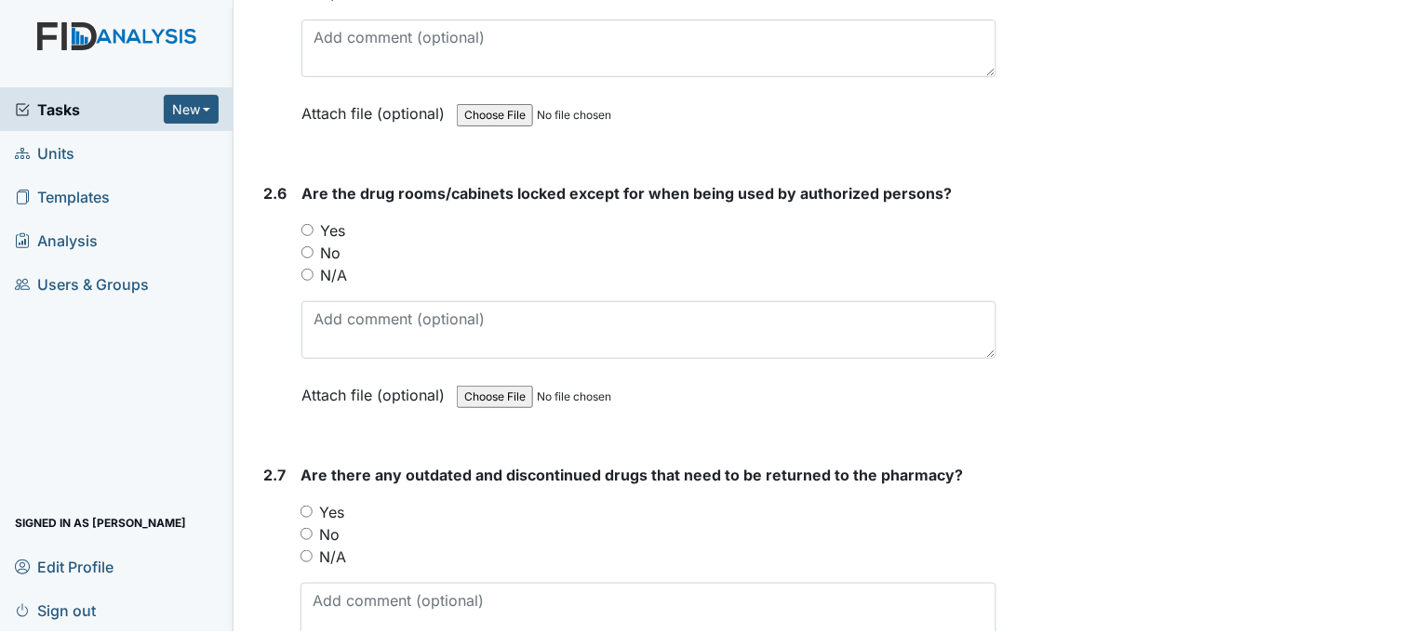
scroll to position [6200, 0]
click at [307, 223] on input "Yes" at bounding box center [307, 229] width 12 height 12
radio input "true"
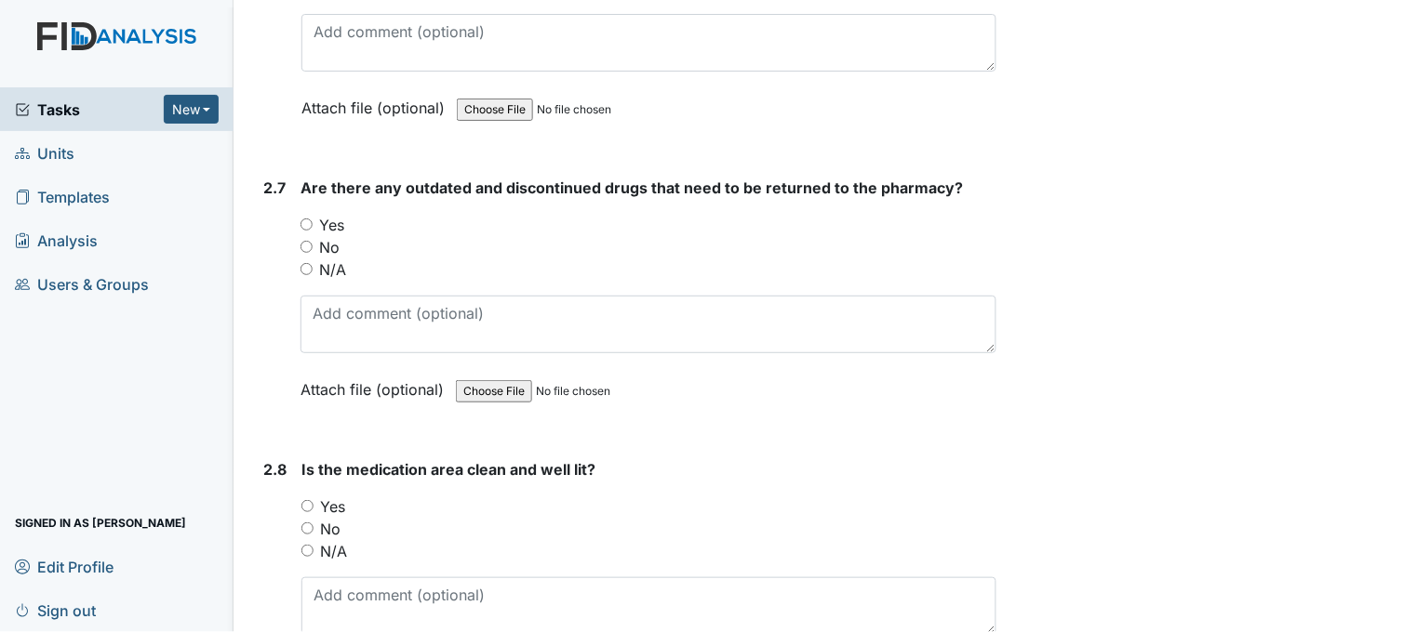
scroll to position [6511, 0]
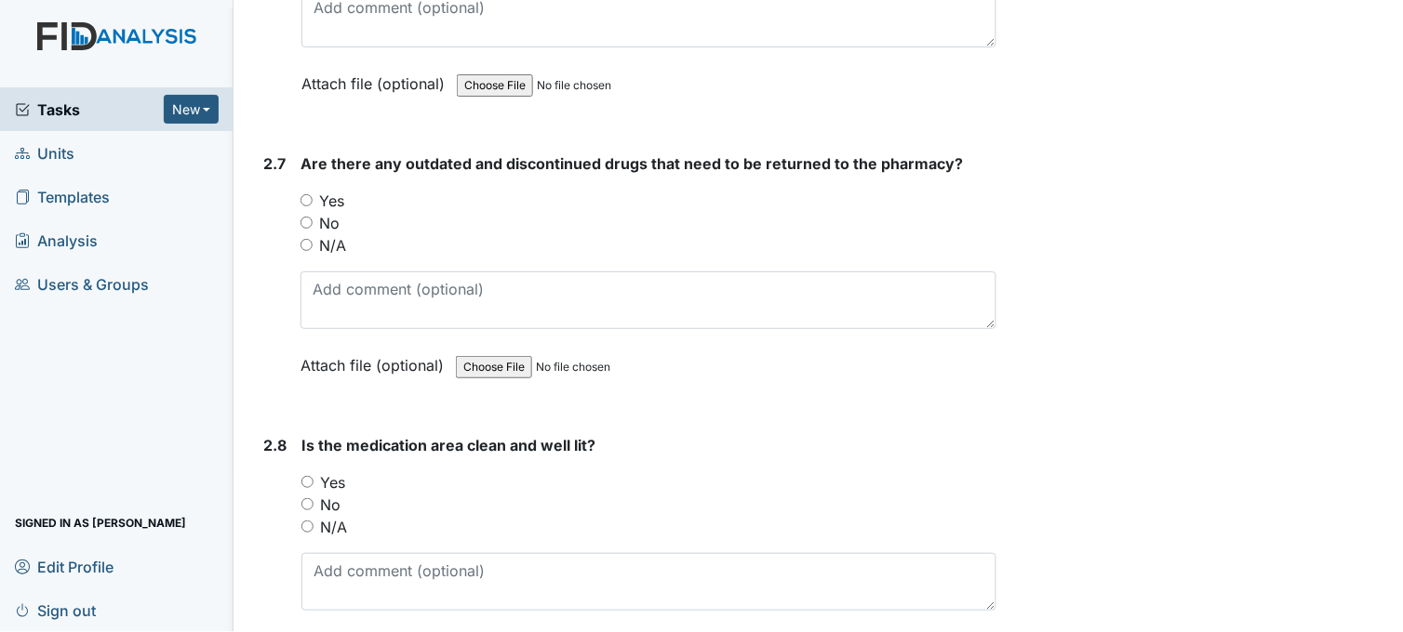
click at [308, 194] on input "Yes" at bounding box center [306, 200] width 12 height 12
radio input "true"
click at [304, 219] on input "No" at bounding box center [306, 223] width 12 height 12
radio input "true"
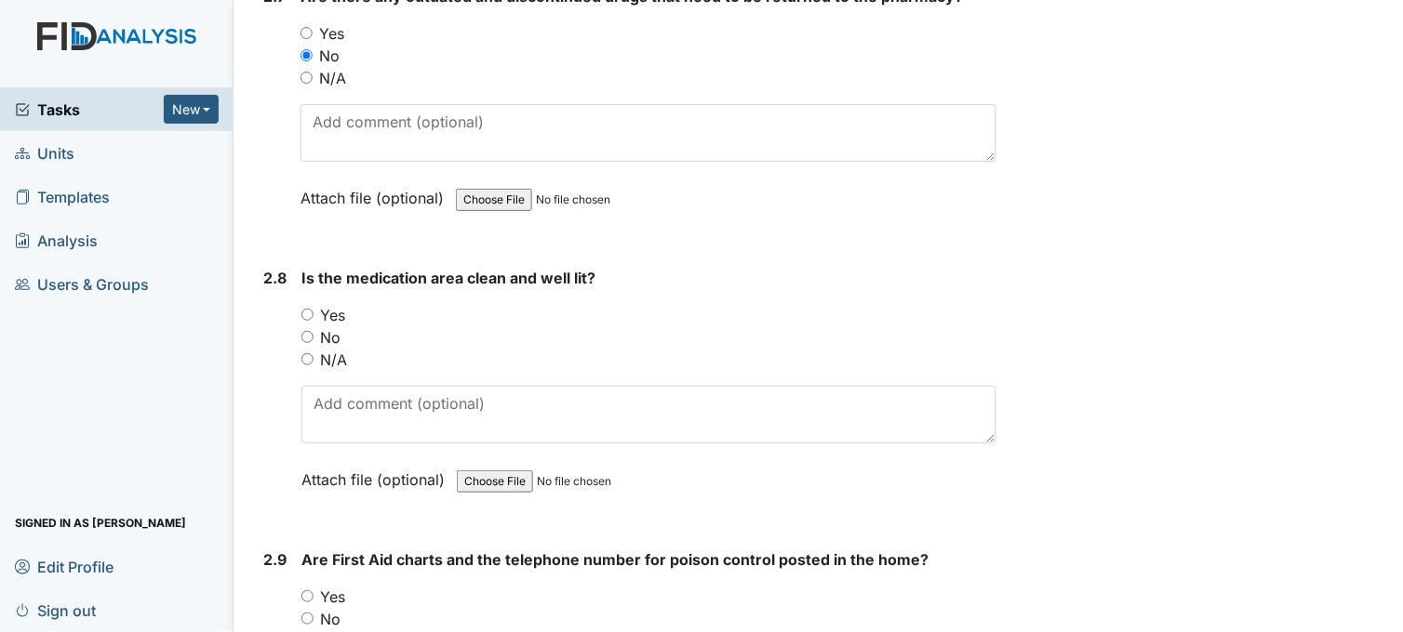
scroll to position [6820, 0]
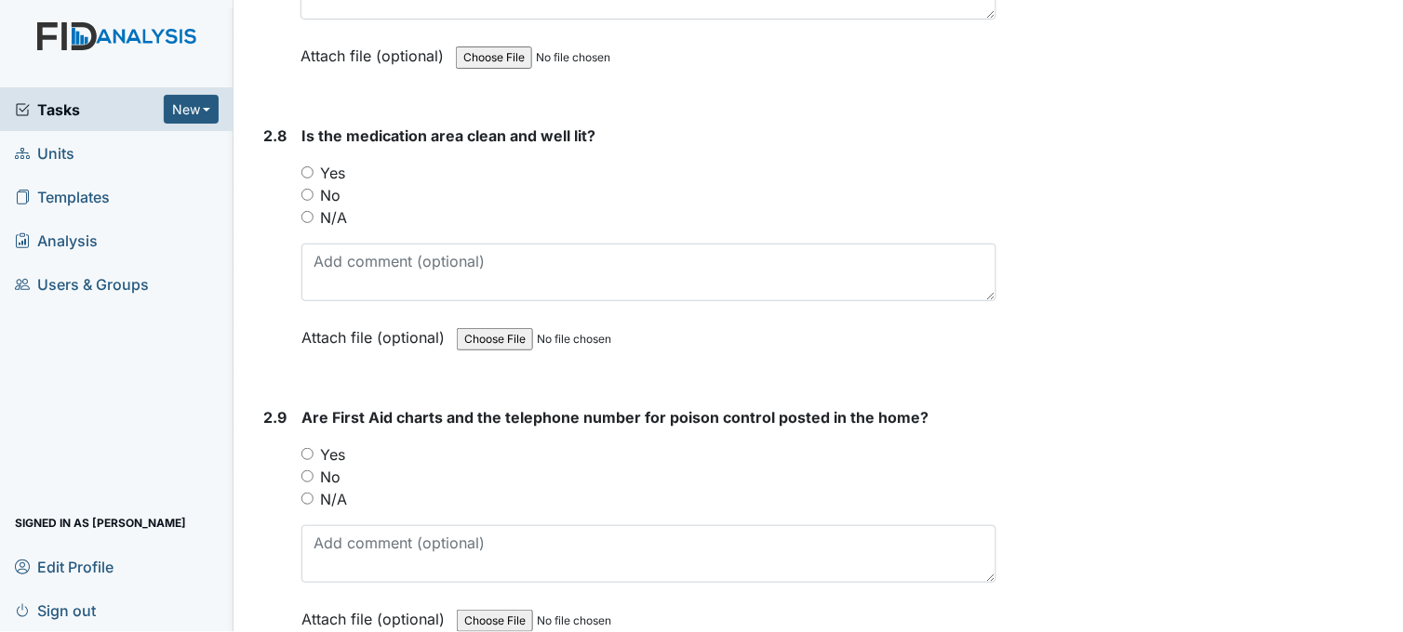
click at [308, 167] on input "Yes" at bounding box center [307, 172] width 12 height 12
radio input "true"
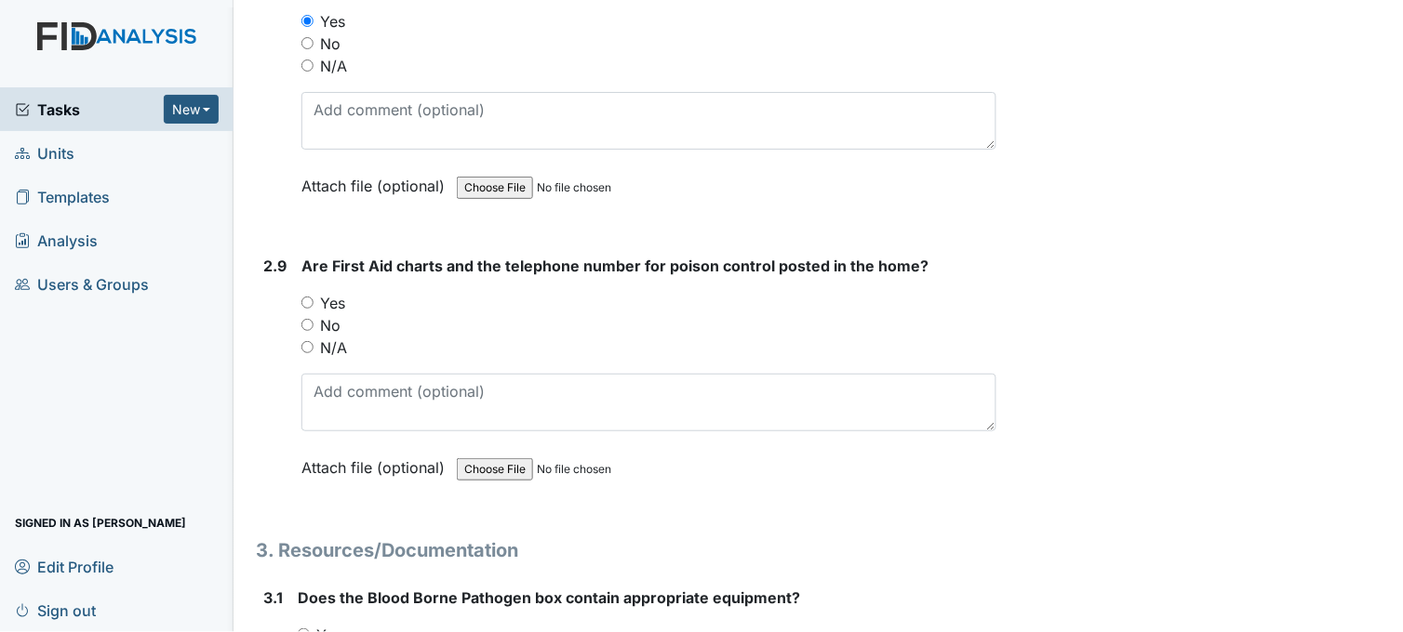
scroll to position [7027, 0]
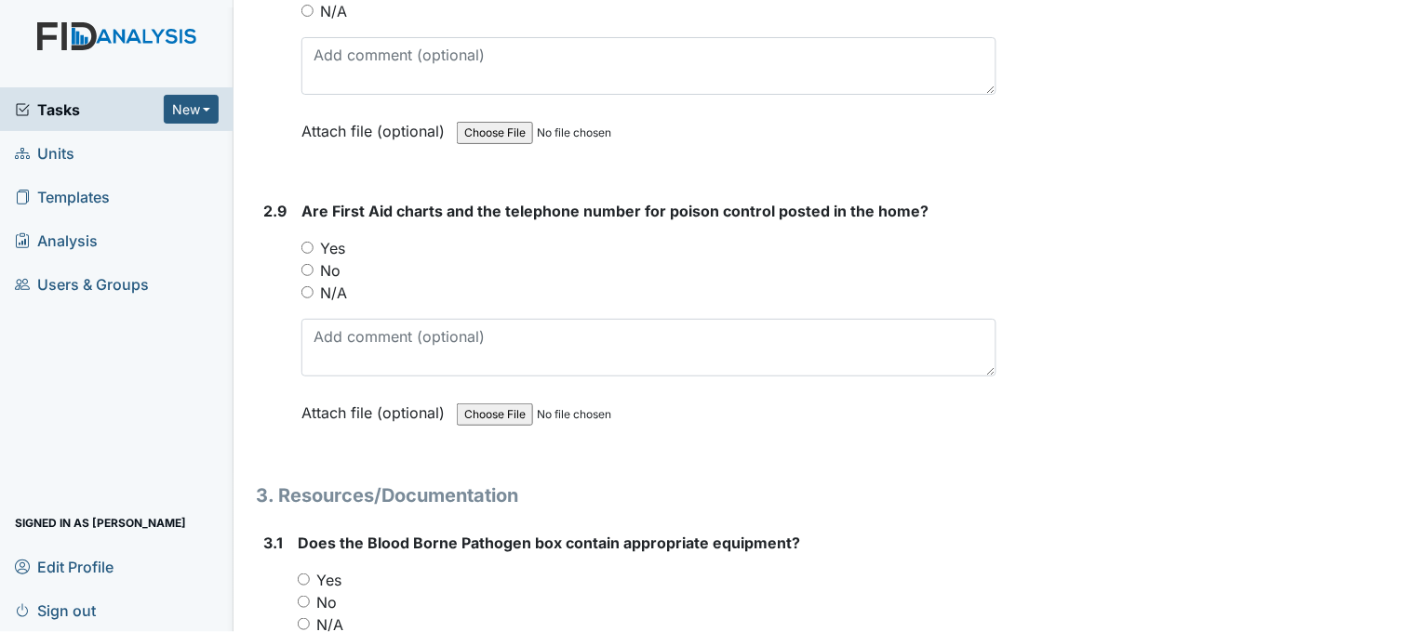
click at [310, 242] on input "Yes" at bounding box center [307, 248] width 12 height 12
radio input "true"
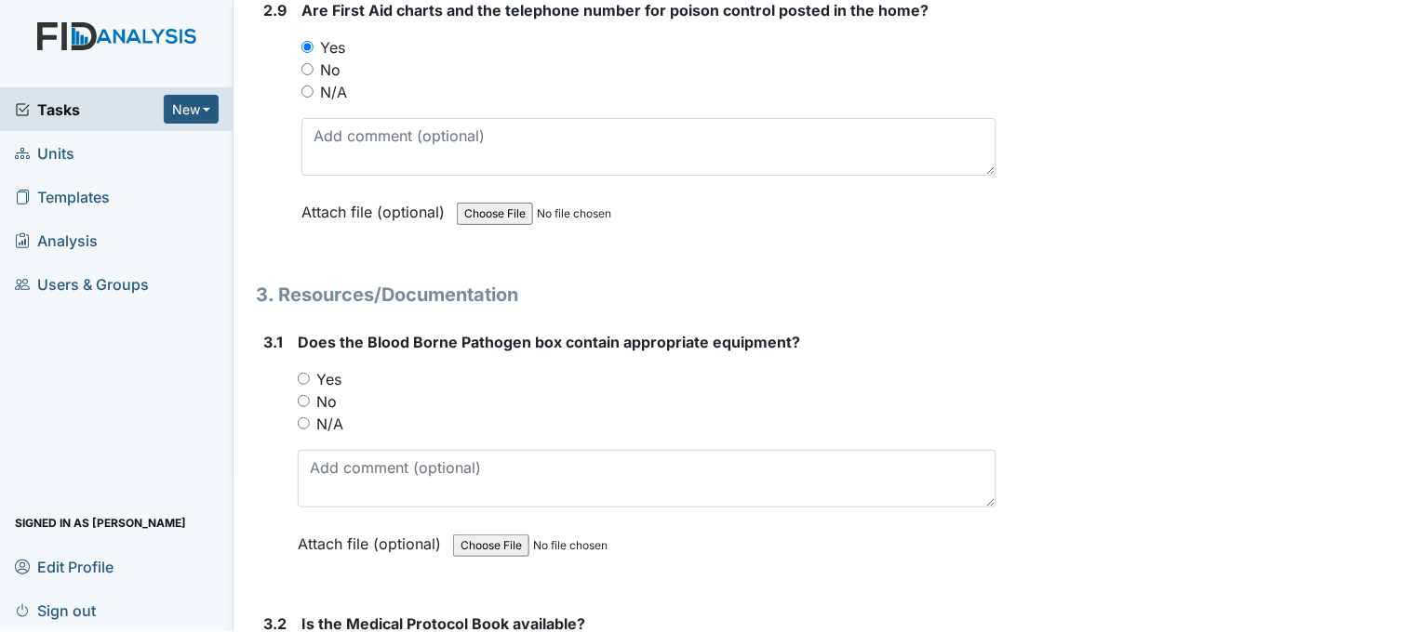
scroll to position [7233, 0]
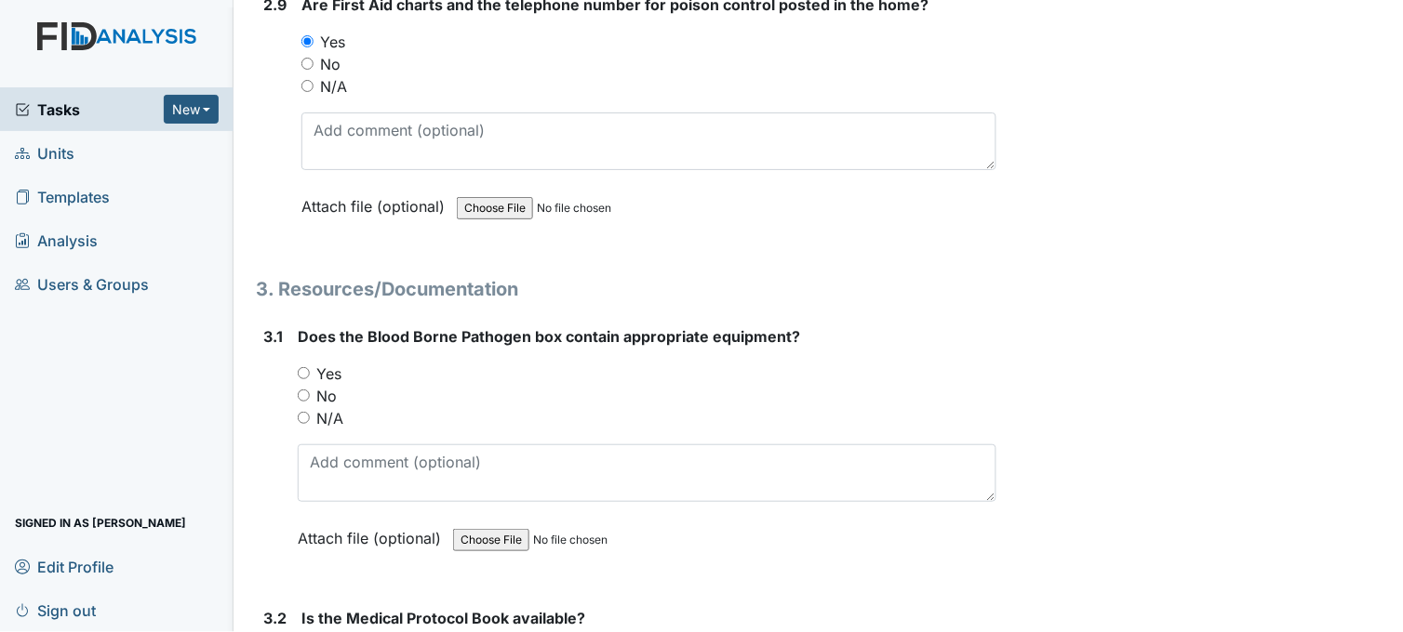
click at [302, 367] on input "Yes" at bounding box center [304, 373] width 12 height 12
radio input "true"
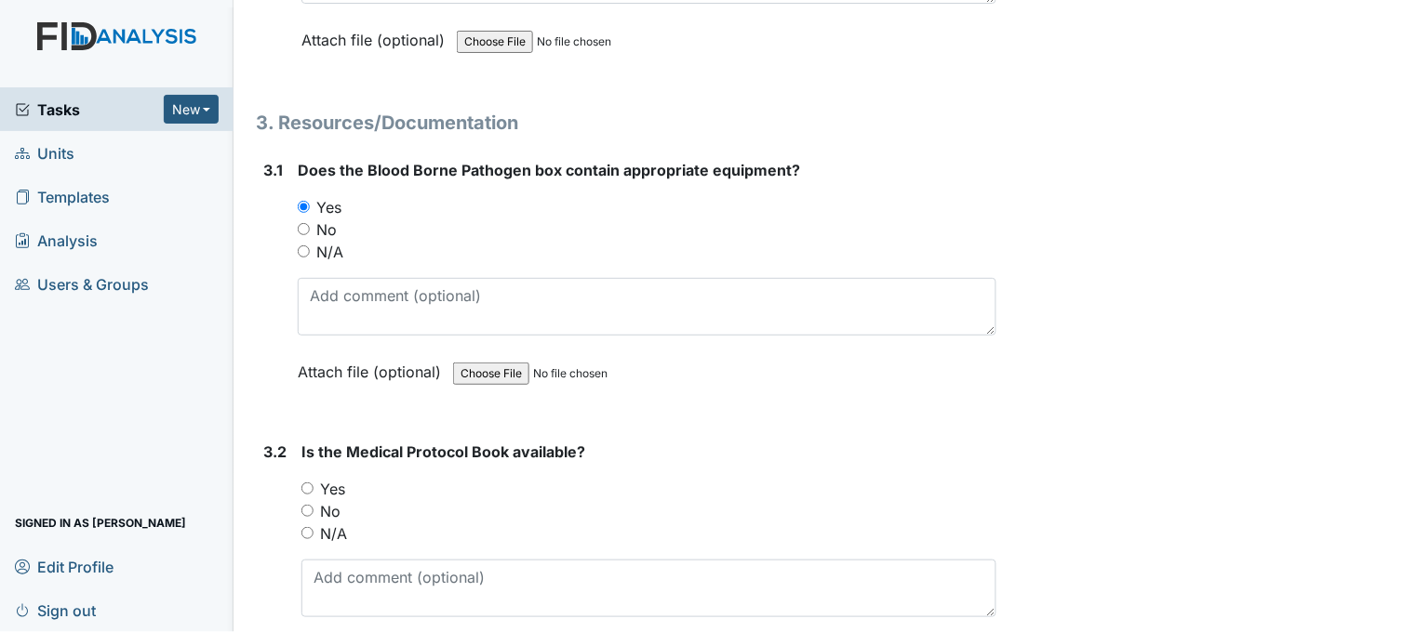
scroll to position [7544, 0]
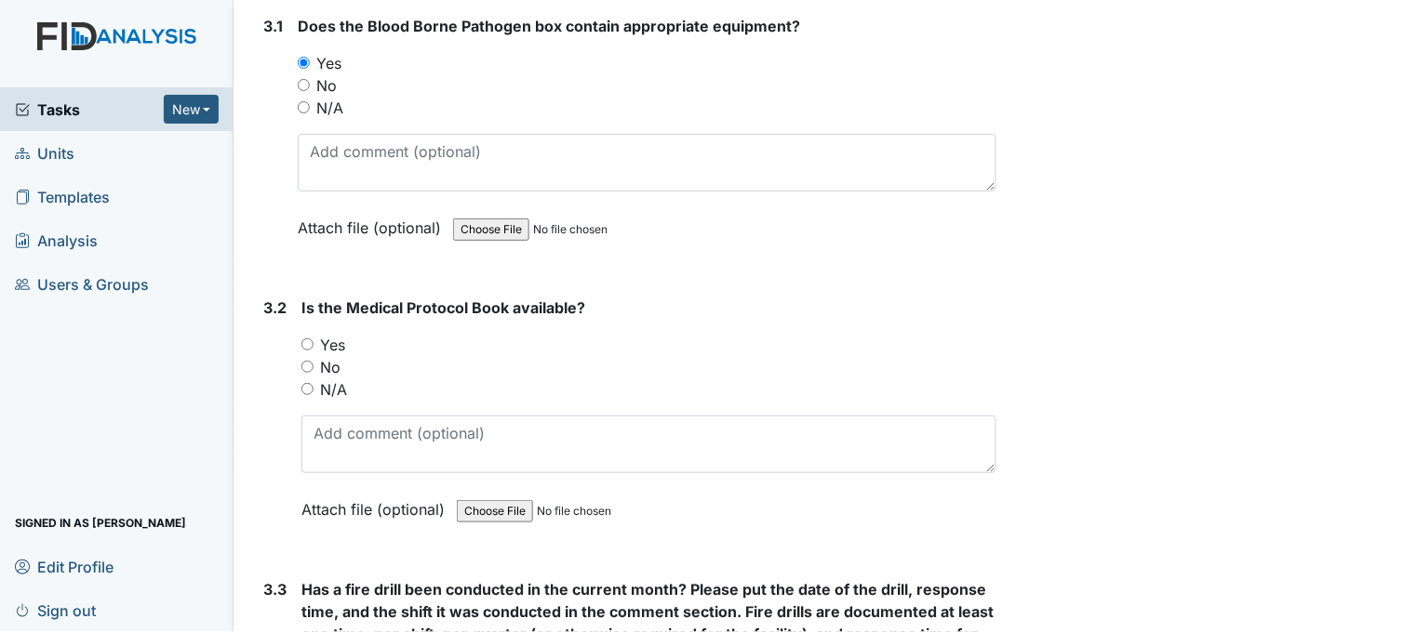
click at [307, 339] on input "Yes" at bounding box center [307, 345] width 12 height 12
radio input "true"
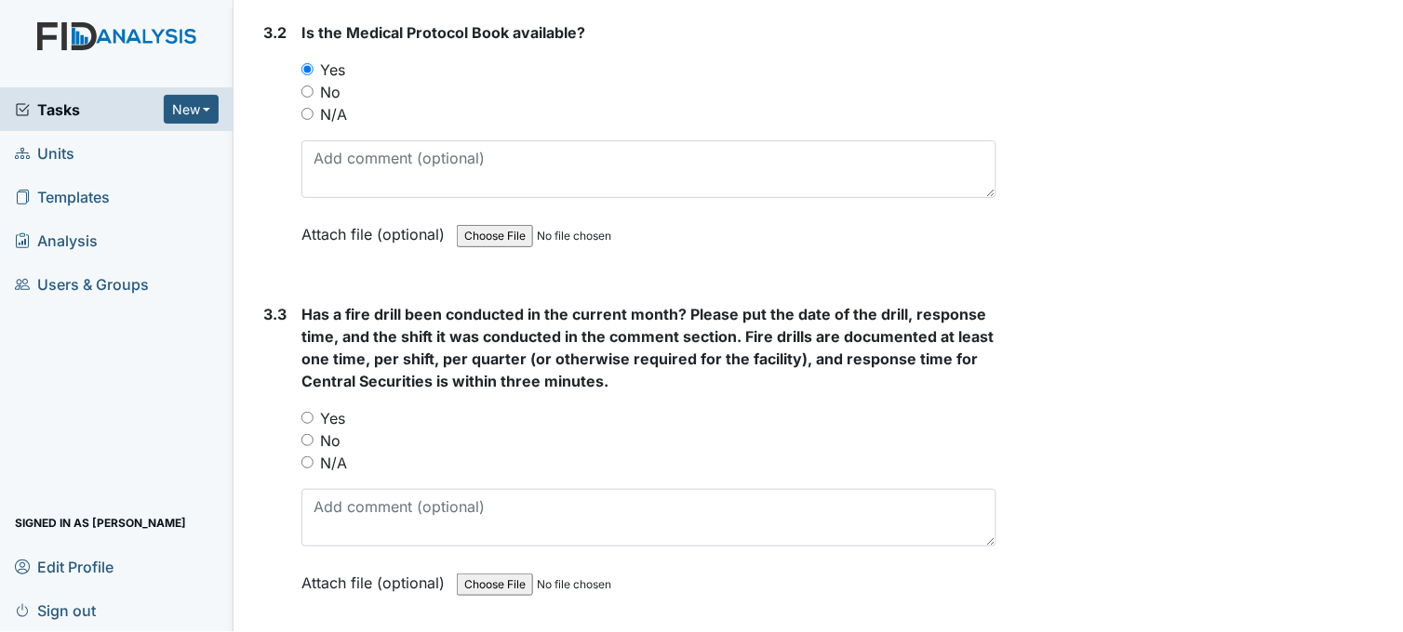
scroll to position [7854, 0]
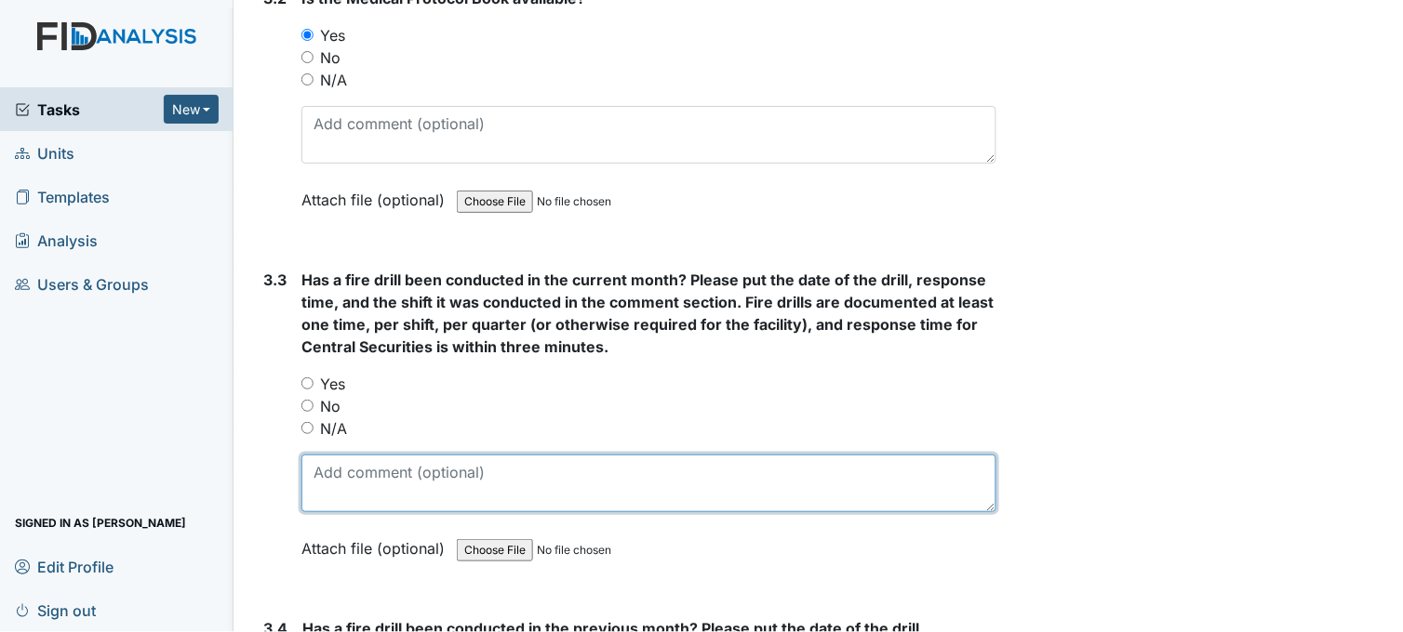
click at [374, 474] on textarea at bounding box center [648, 484] width 695 height 58
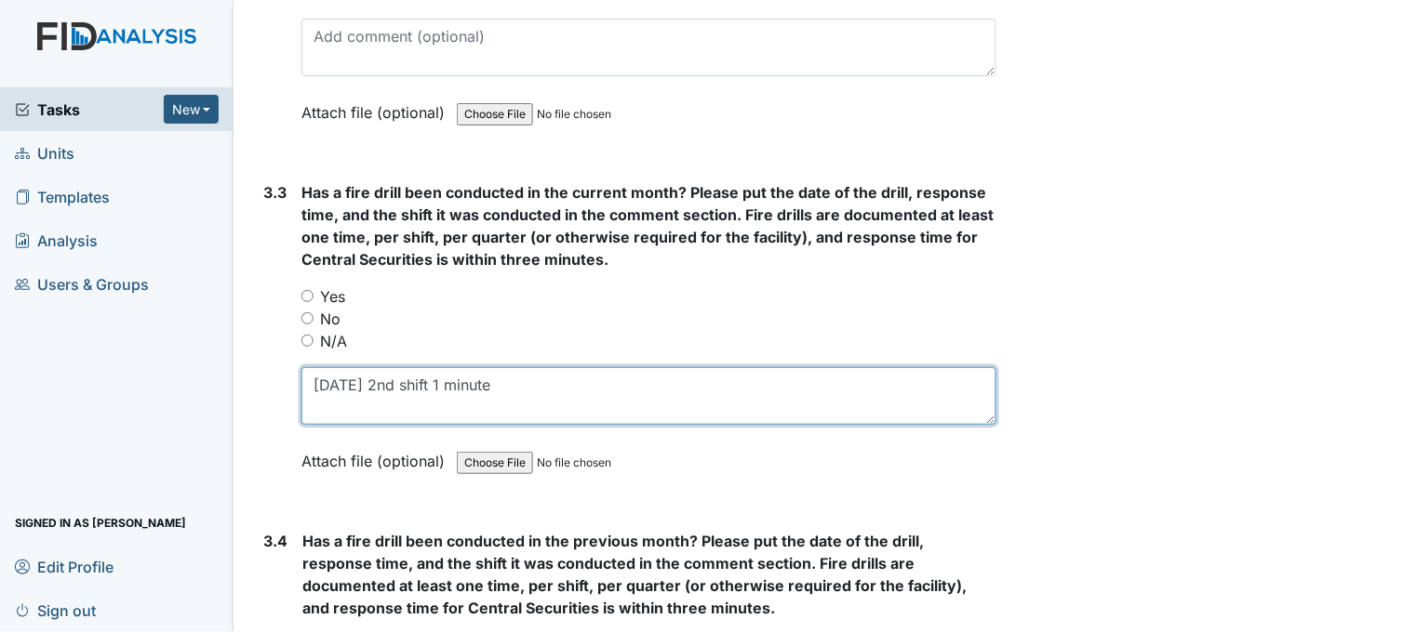
scroll to position [8163, 0]
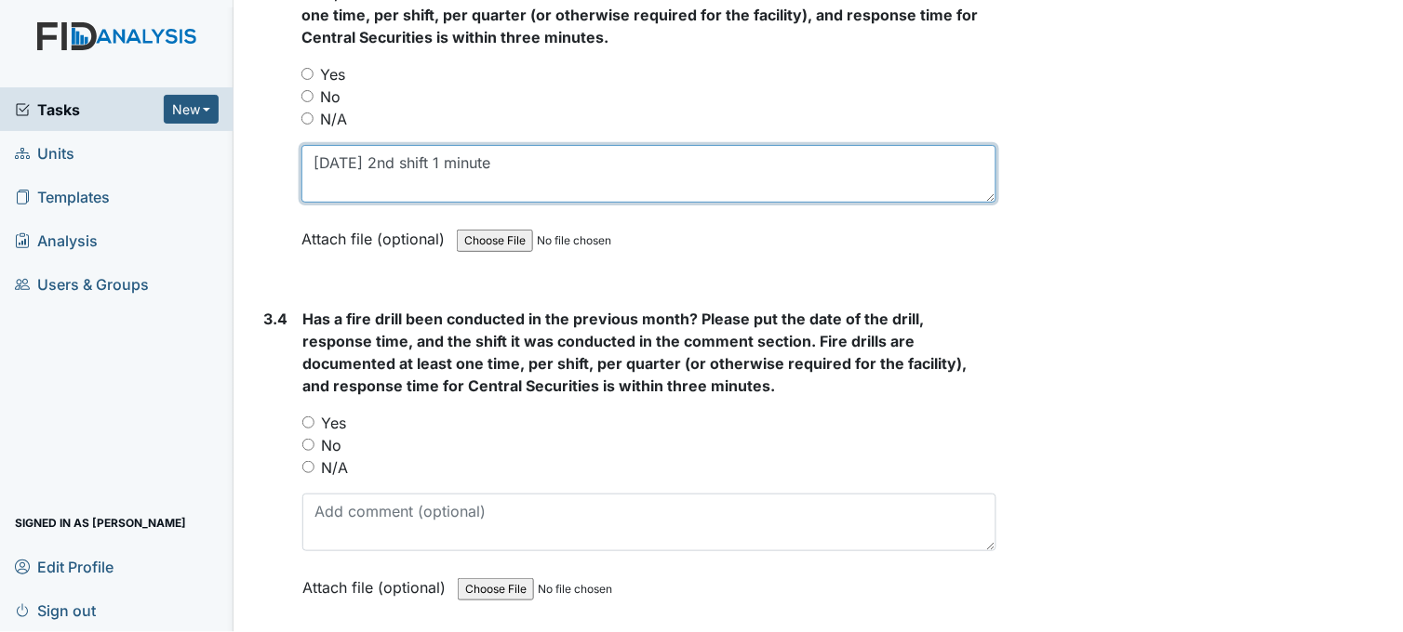
type textarea "8/8/25 2nd shift 1 minute"
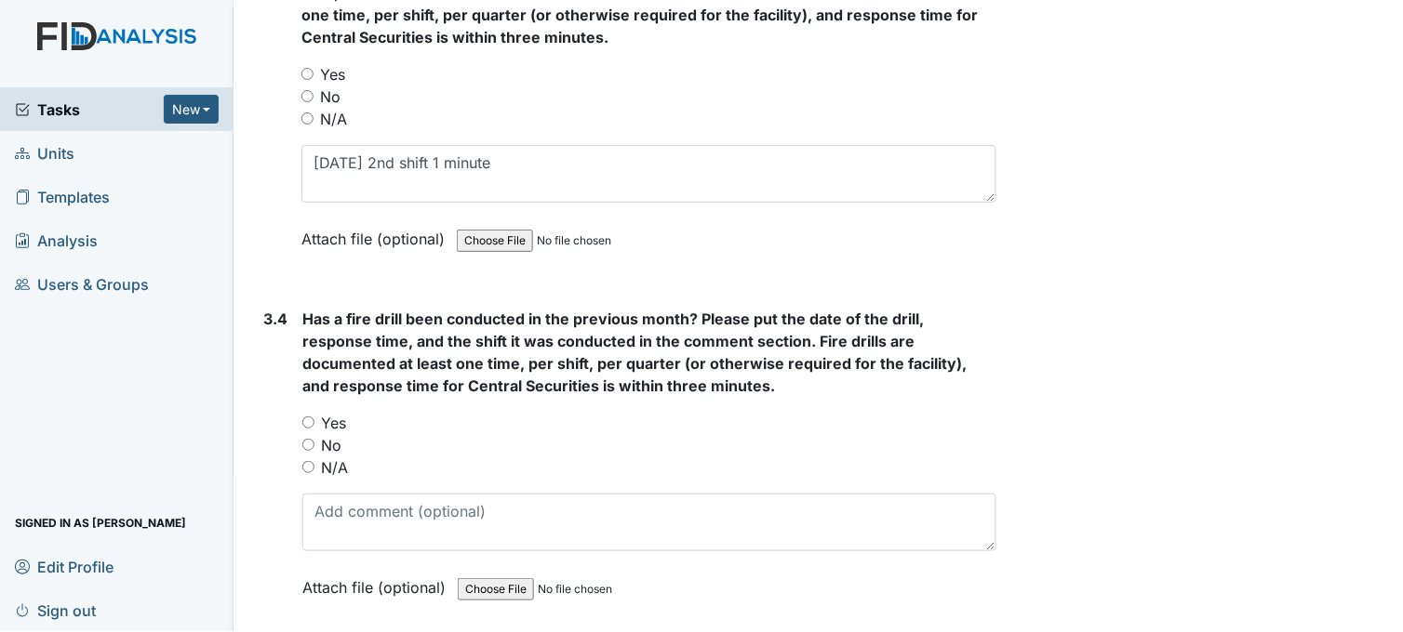
click at [310, 417] on input "Yes" at bounding box center [308, 423] width 12 height 12
radio input "true"
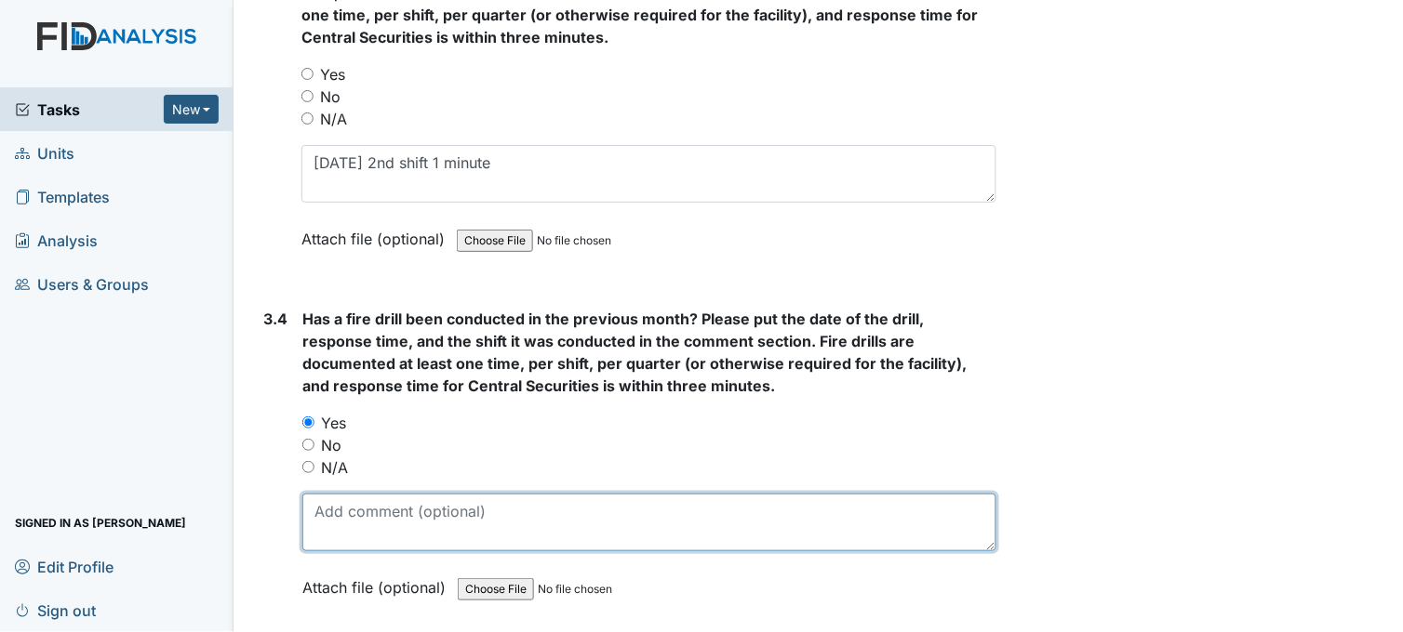
click at [359, 509] on textarea at bounding box center [649, 523] width 694 height 58
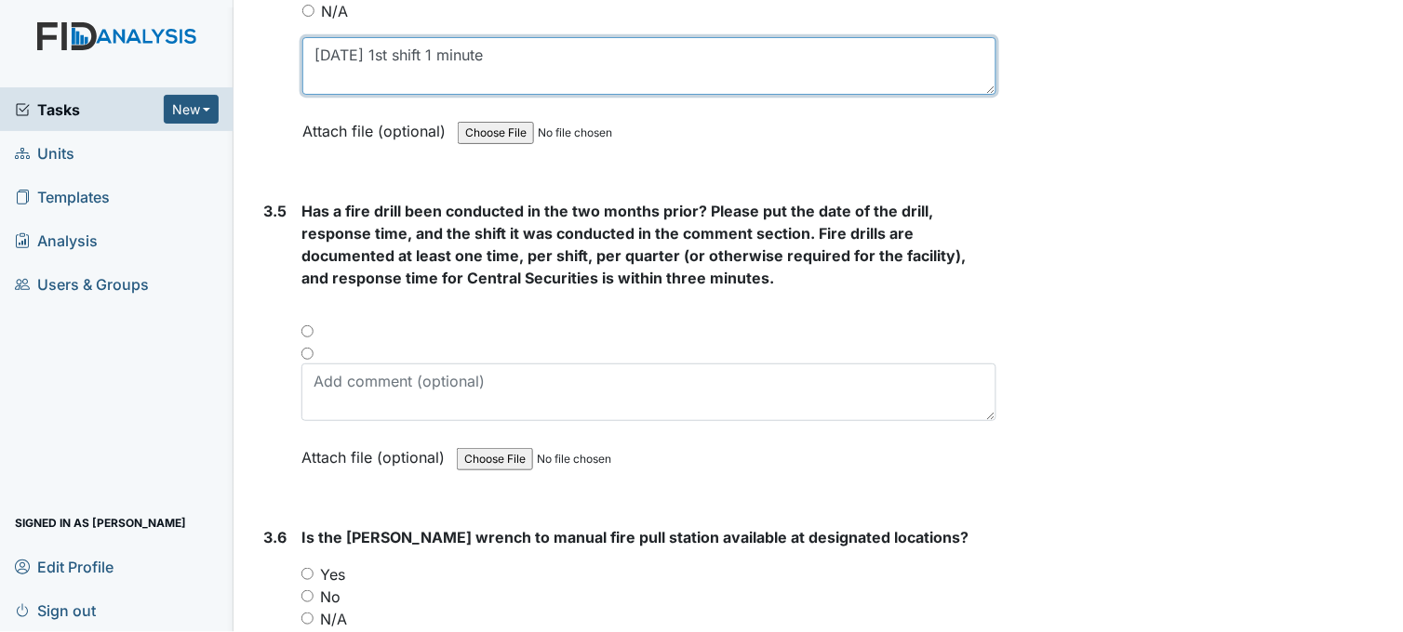
scroll to position [8681, 0]
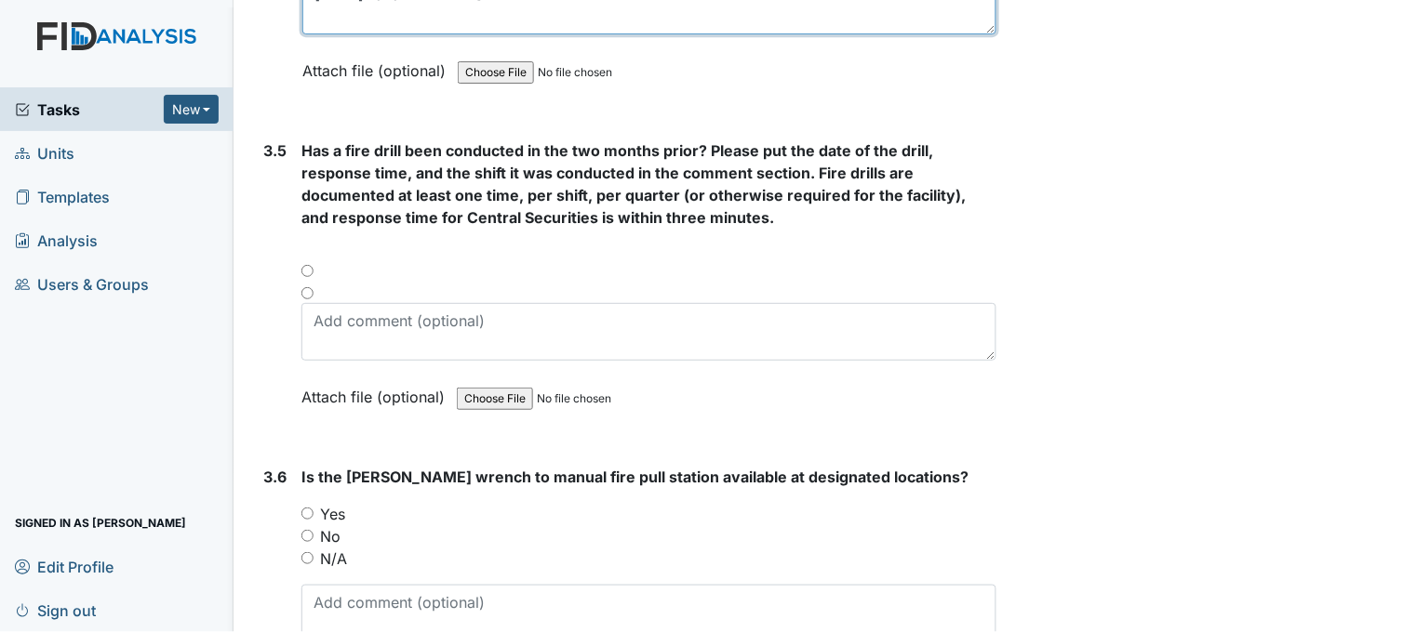
type textarea "7/5/25 1st shift 1 minute"
click at [305, 266] on div at bounding box center [648, 277] width 695 height 22
click at [310, 287] on input "radio" at bounding box center [307, 293] width 12 height 12
radio input "true"
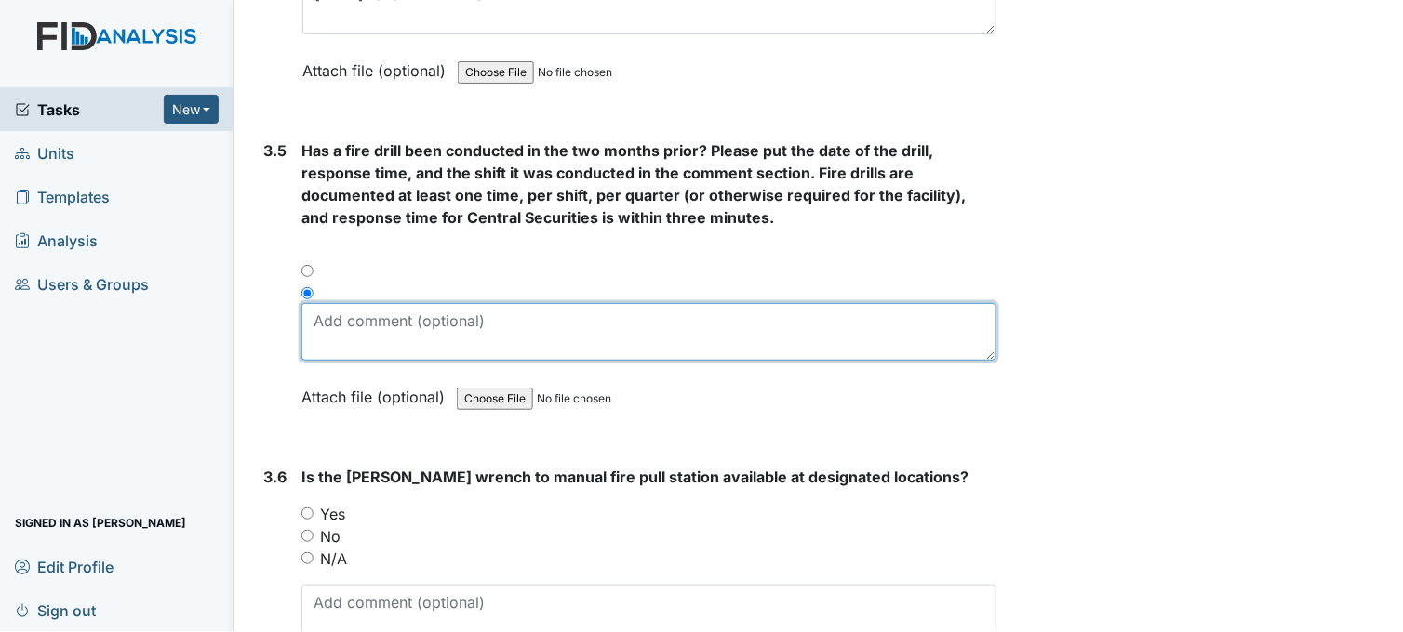
click at [357, 309] on textarea at bounding box center [648, 332] width 695 height 58
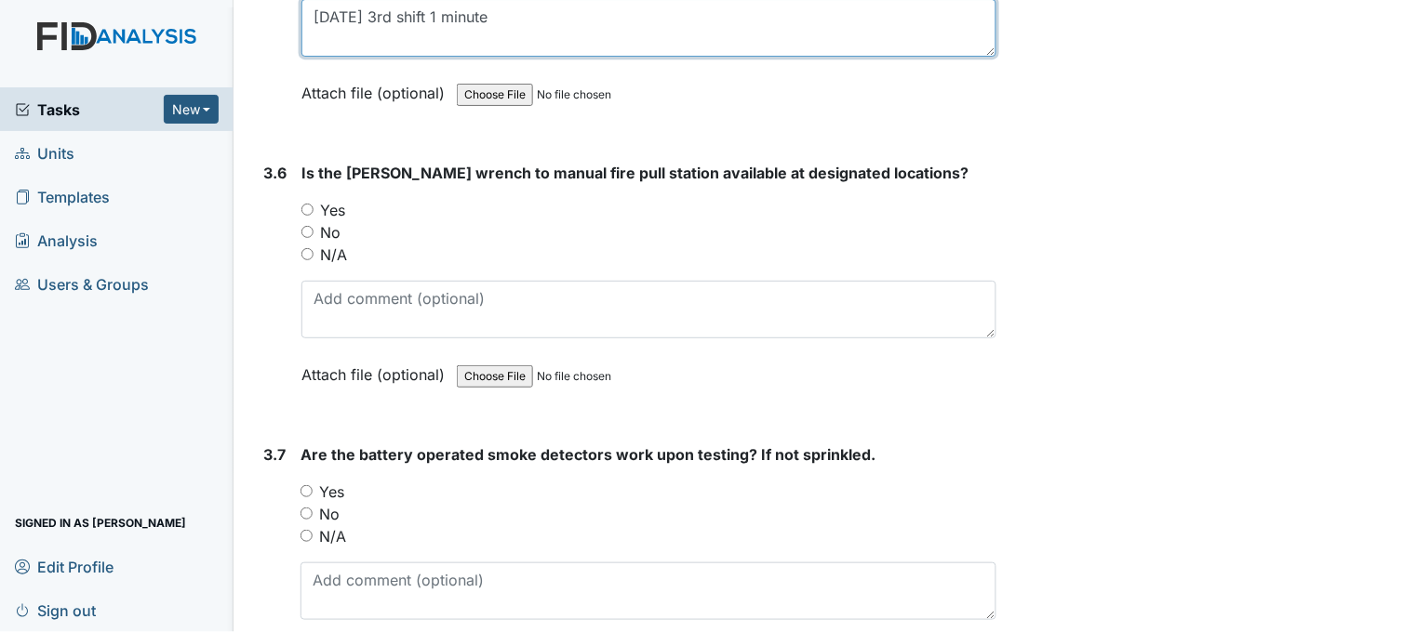
scroll to position [8990, 0]
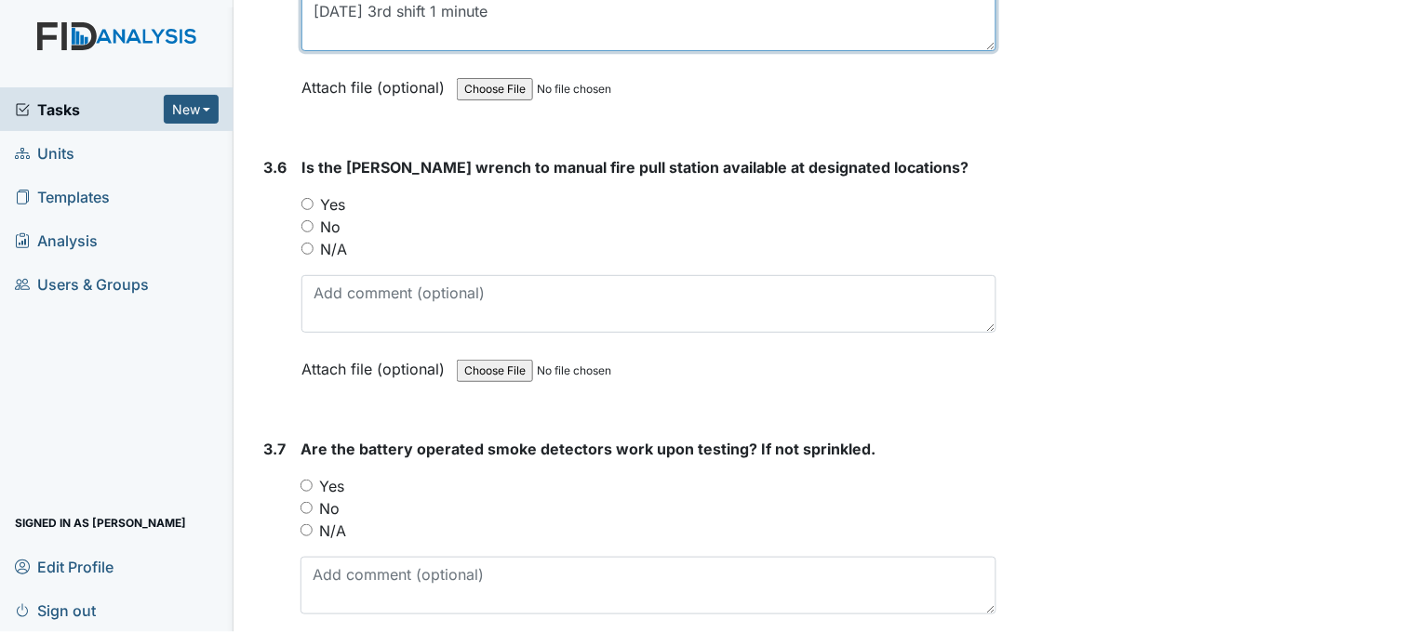
type textarea "6/6/25 3rd shift 1 minute"
click at [309, 198] on input "Yes" at bounding box center [307, 204] width 12 height 12
radio input "true"
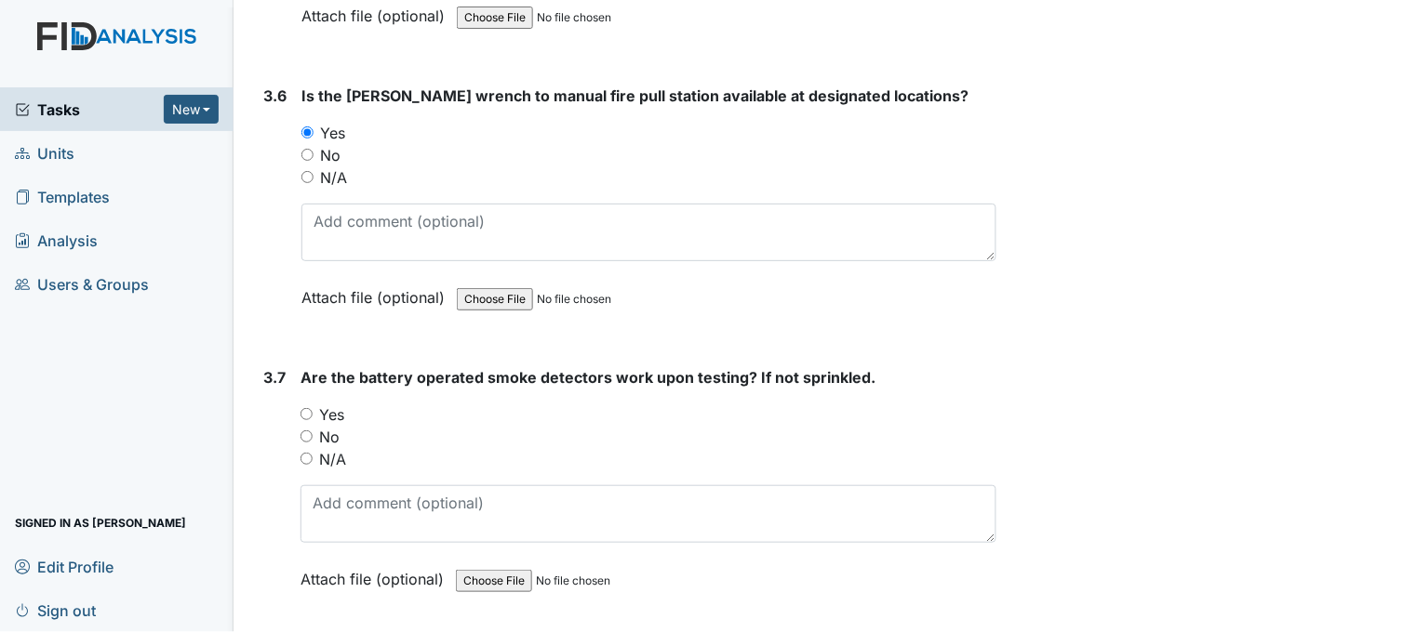
scroll to position [9094, 0]
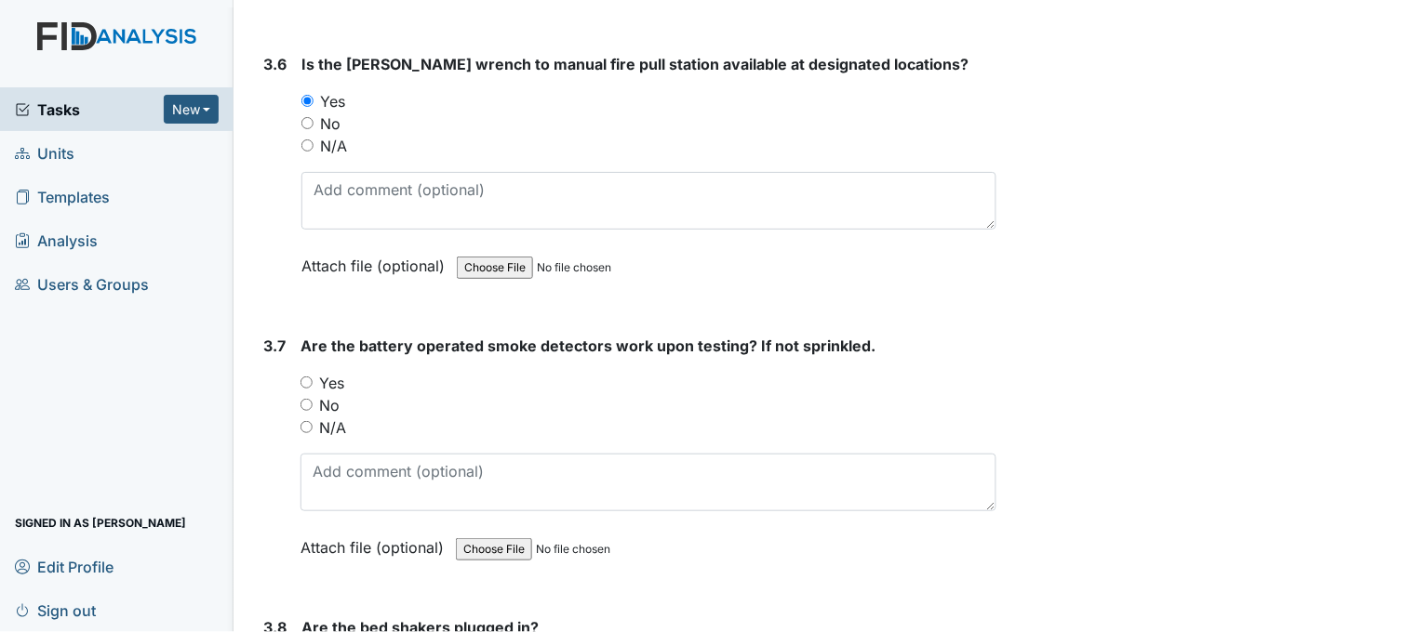
click at [307, 377] on input "Yes" at bounding box center [306, 383] width 12 height 12
radio input "true"
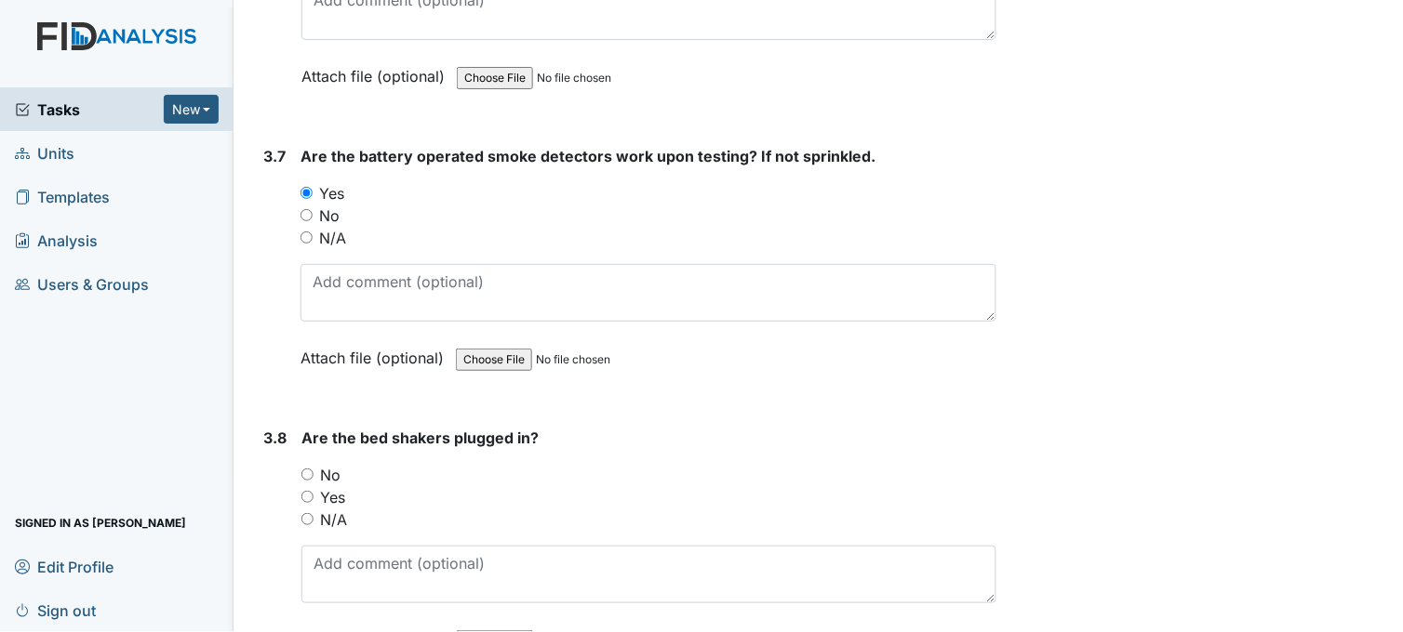
scroll to position [9404, 0]
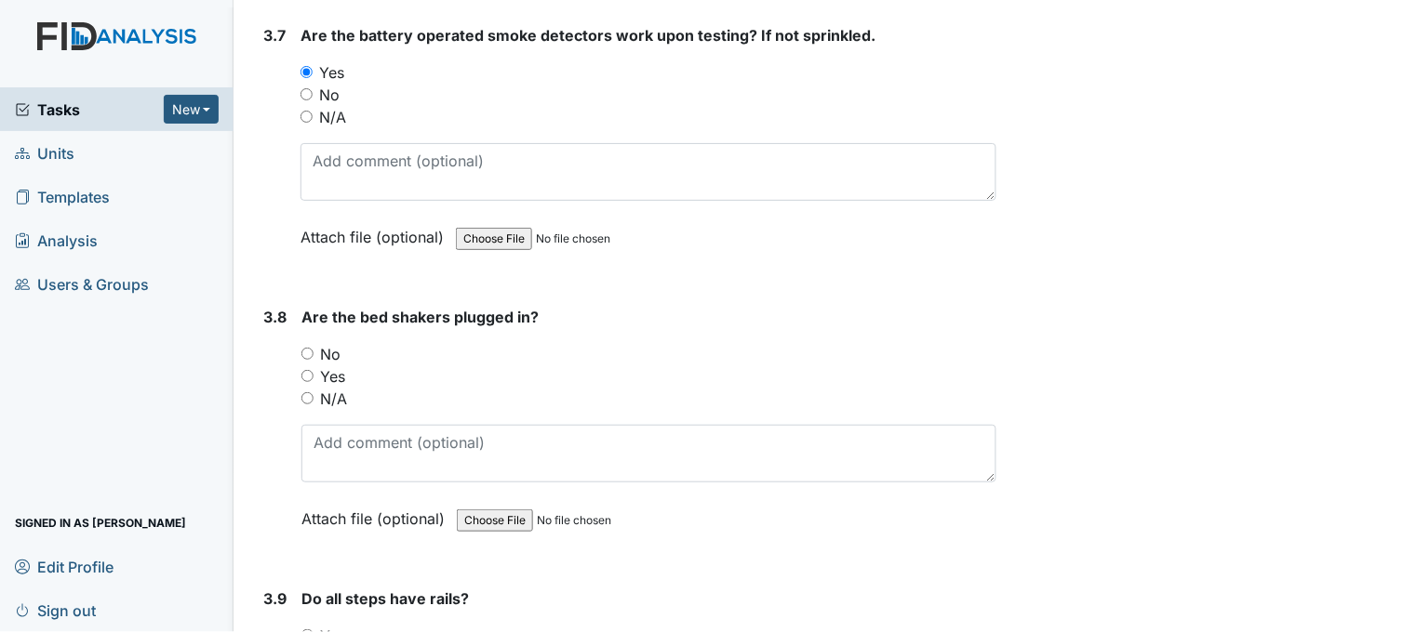
click at [309, 392] on input "N/A" at bounding box center [307, 398] width 12 height 12
radio input "true"
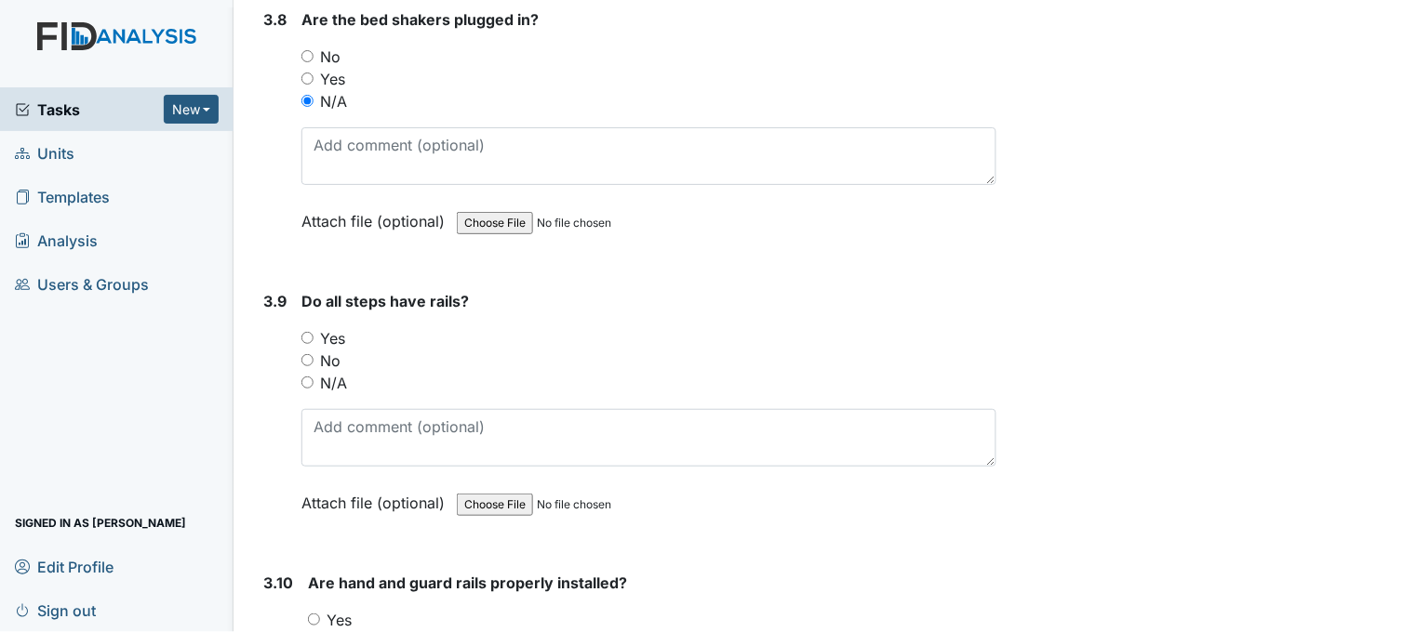
scroll to position [9714, 0]
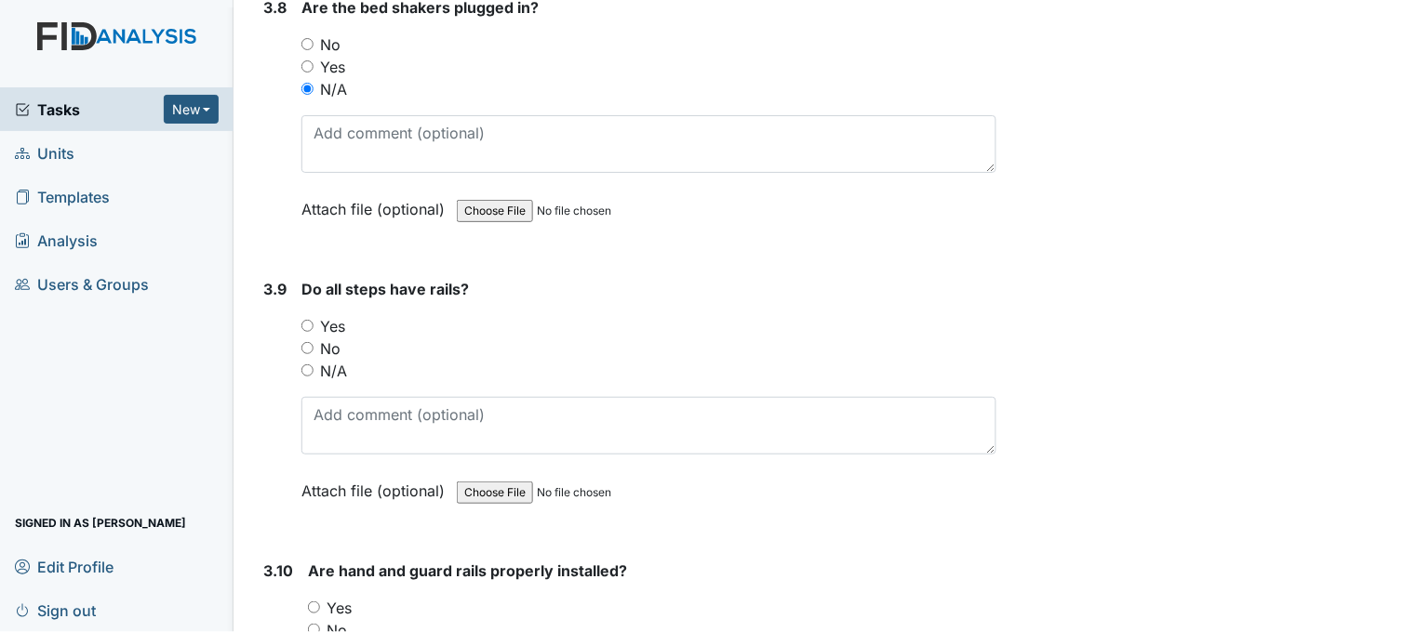
click at [310, 365] on input "N/A" at bounding box center [307, 371] width 12 height 12
radio input "true"
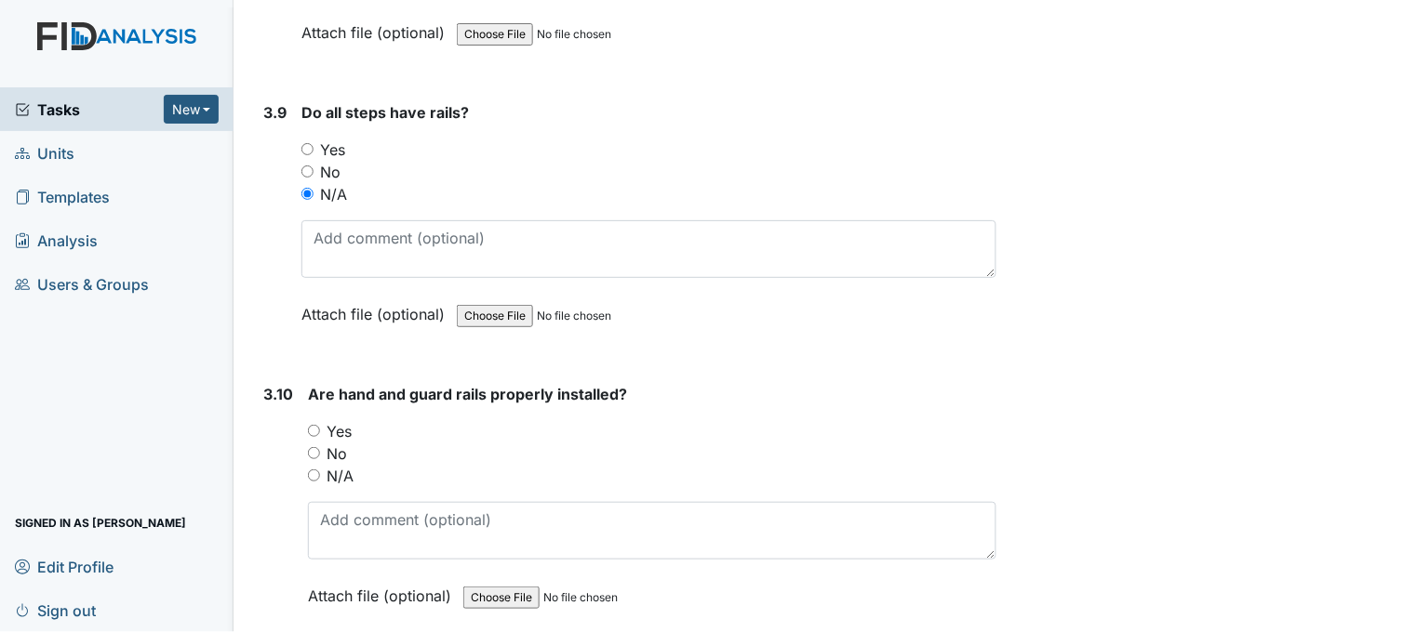
scroll to position [9920, 0]
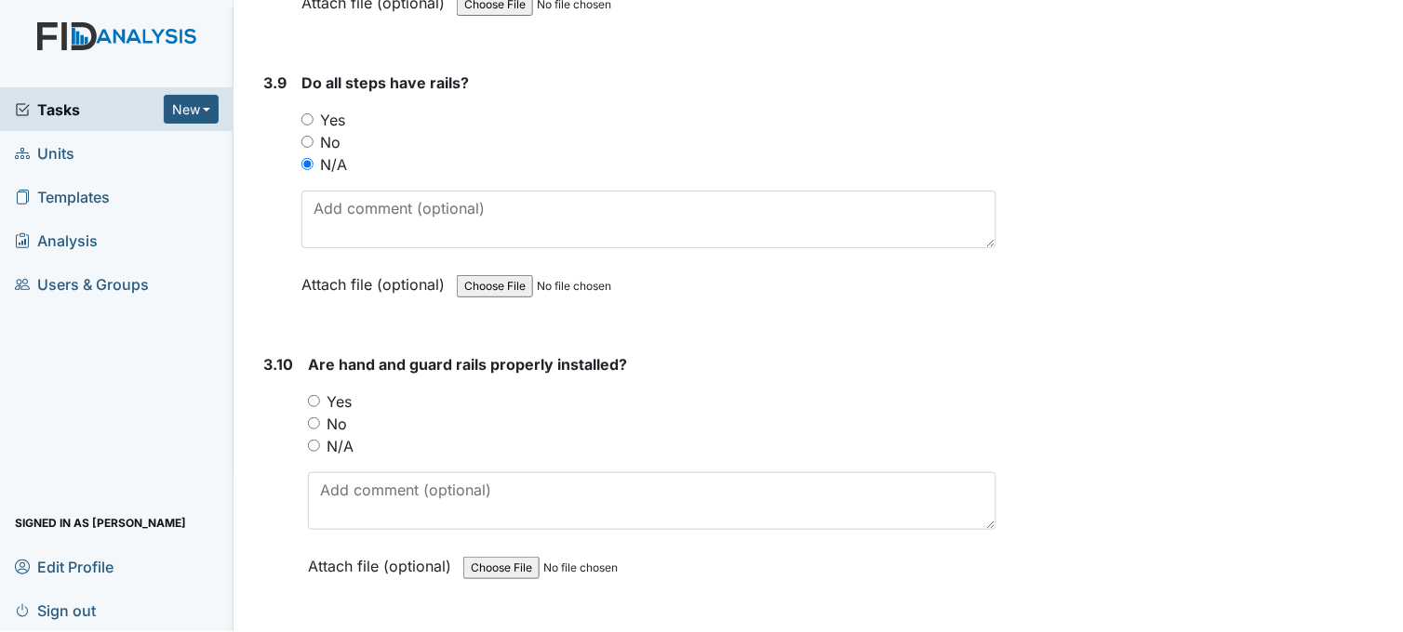
click at [313, 395] on input "Yes" at bounding box center [314, 401] width 12 height 12
radio input "true"
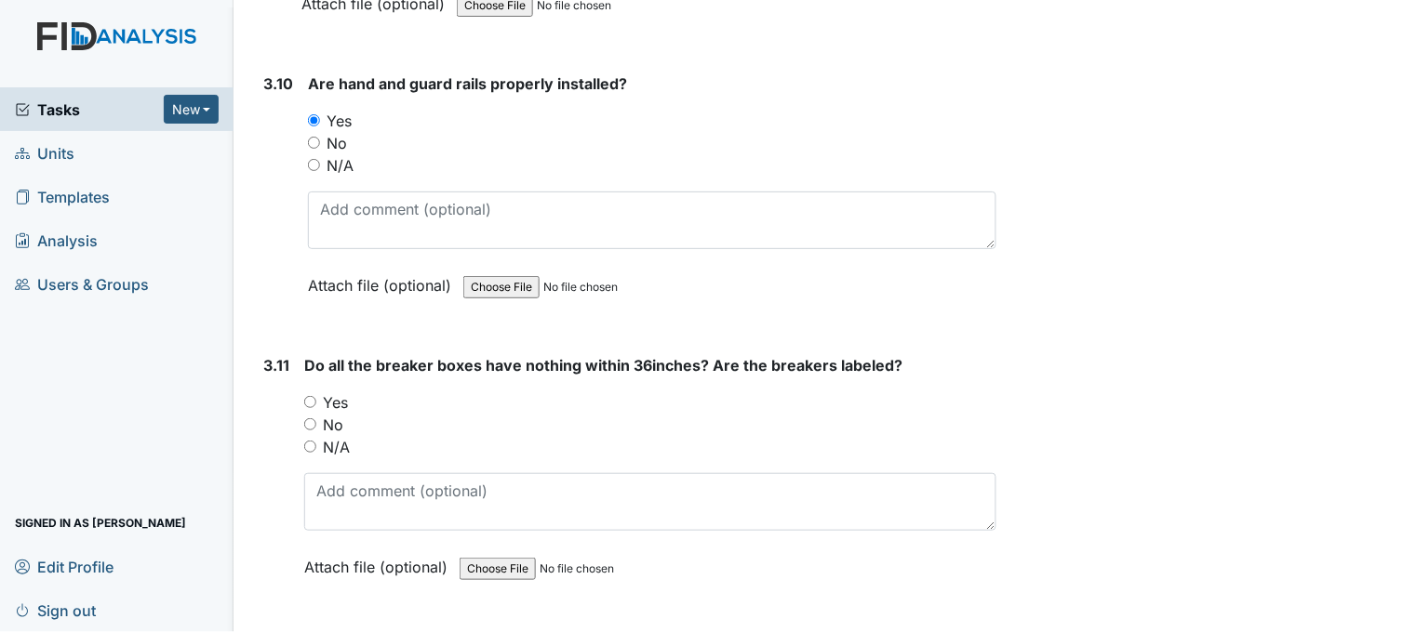
scroll to position [10334, 0]
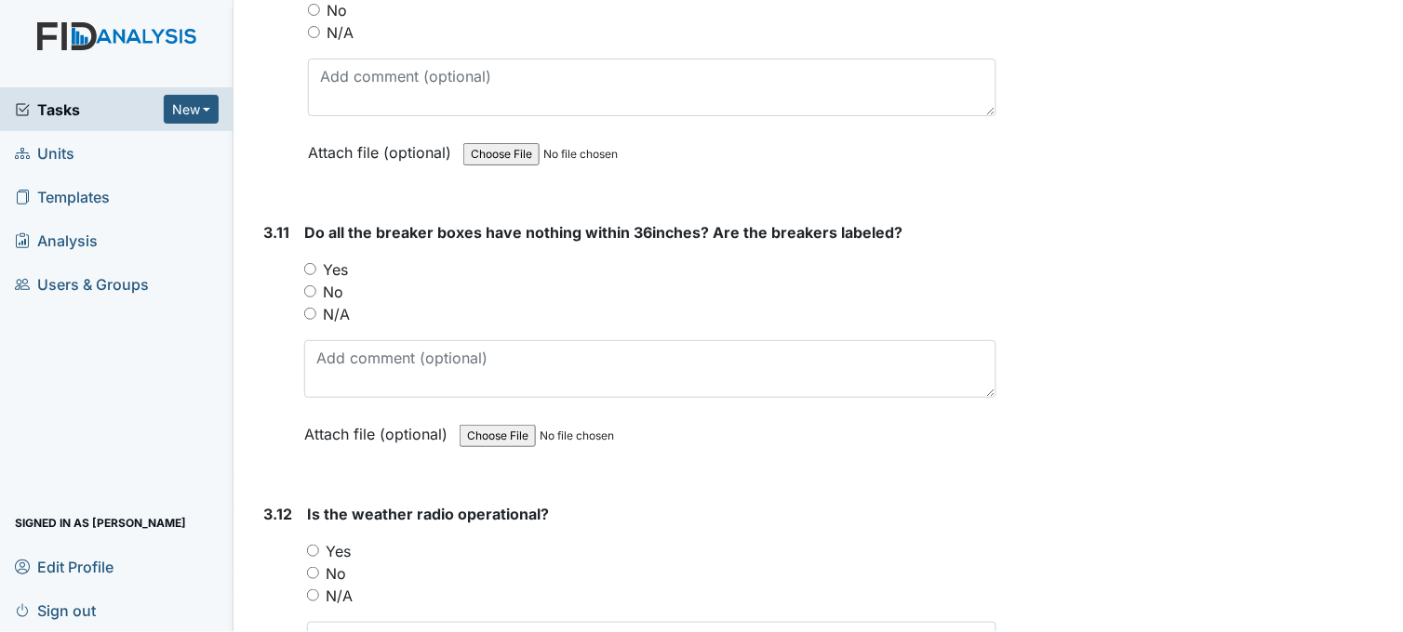
click at [313, 263] on input "Yes" at bounding box center [310, 269] width 12 height 12
radio input "true"
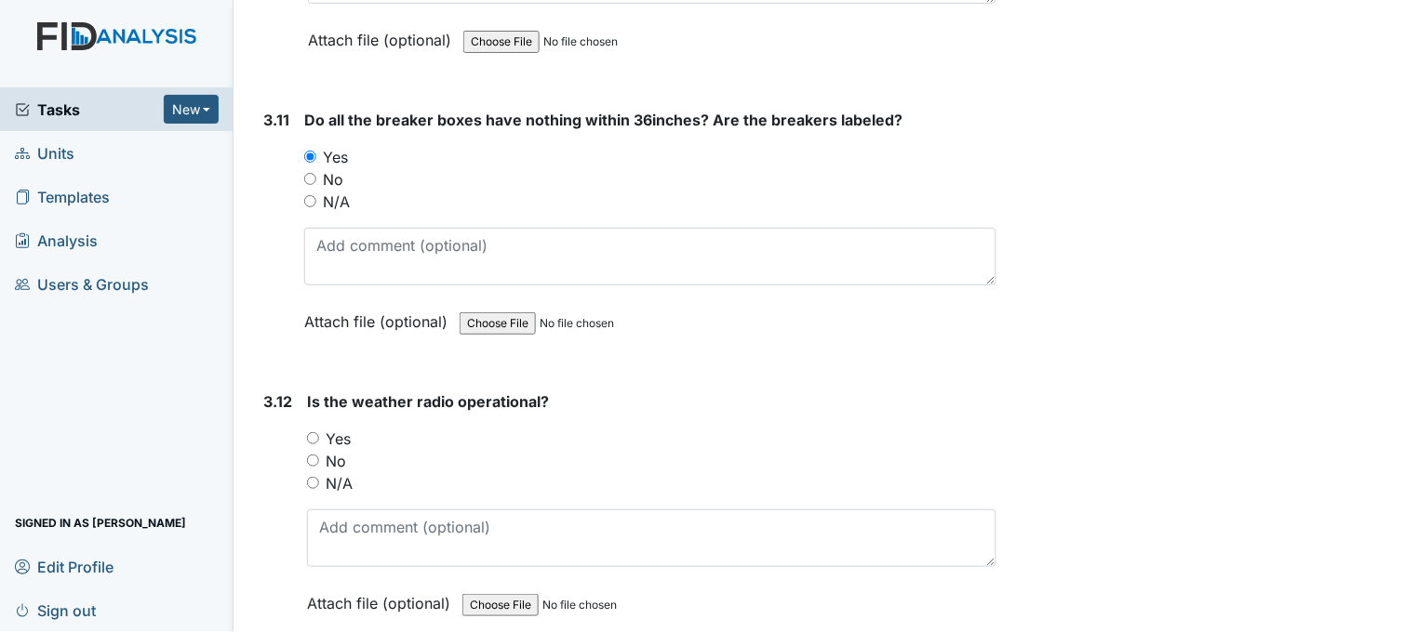
scroll to position [10644, 0]
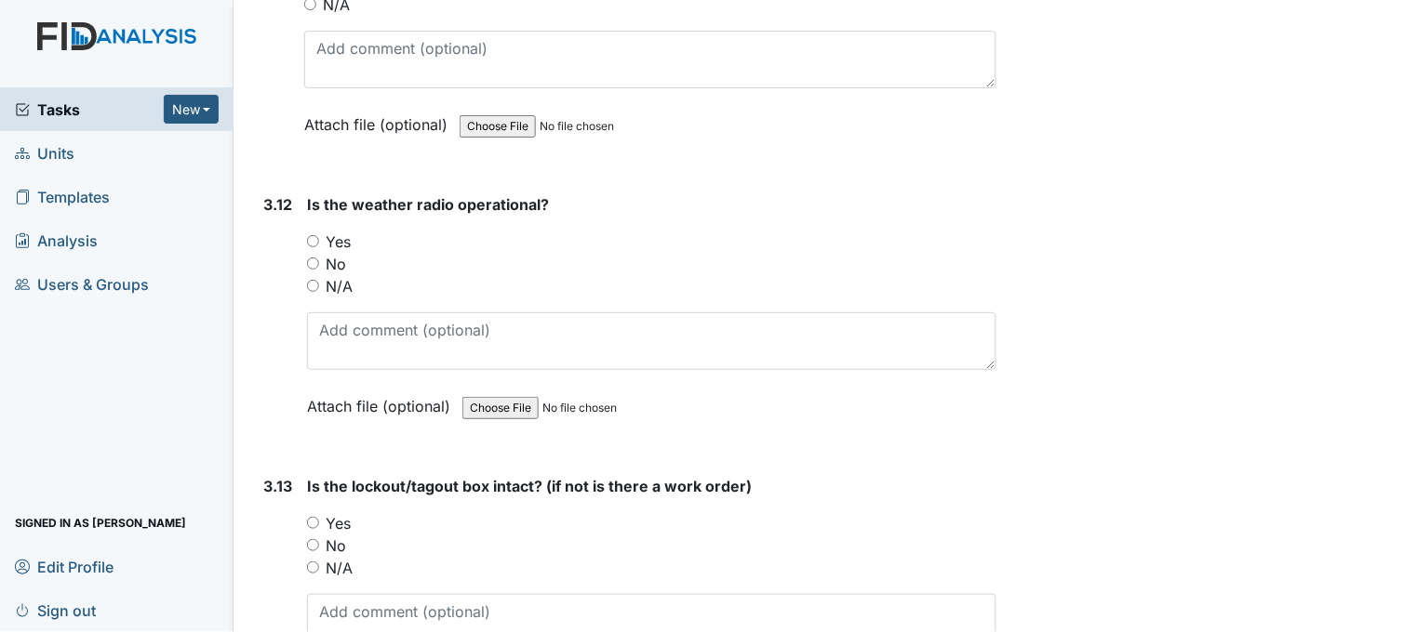
click at [313, 235] on input "Yes" at bounding box center [313, 241] width 12 height 12
radio input "true"
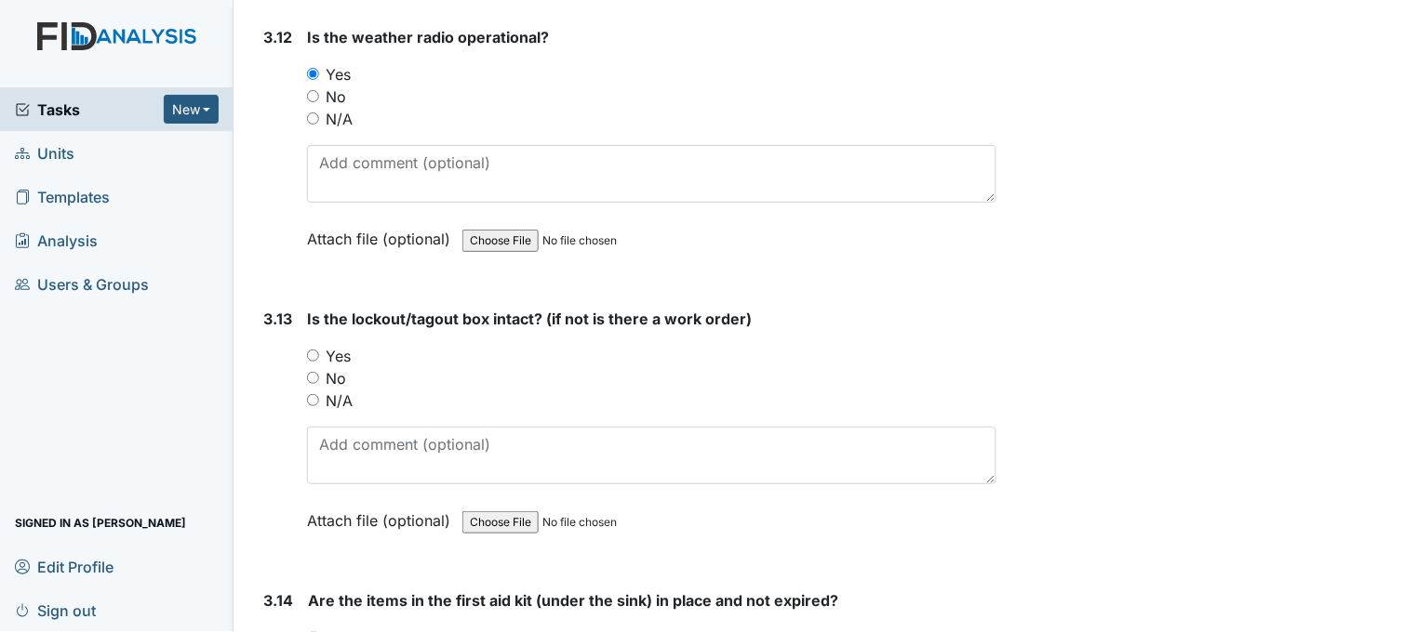
scroll to position [10850, 0]
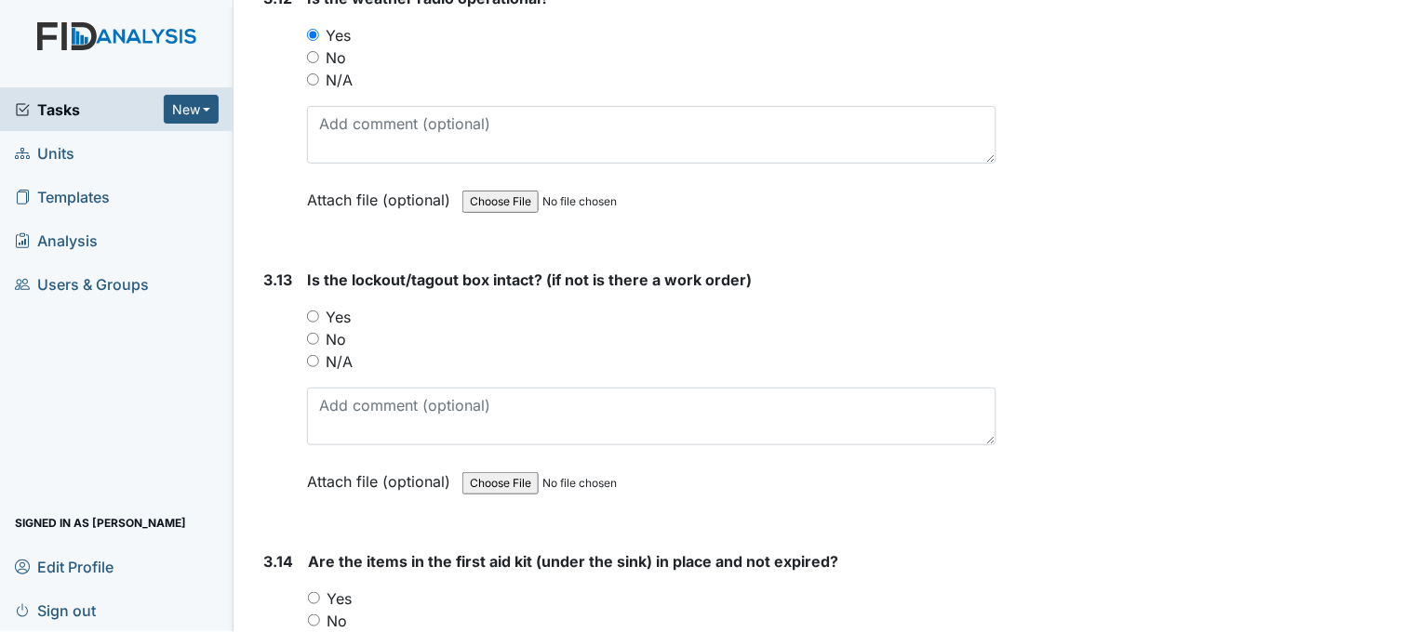
click at [313, 311] on input "Yes" at bounding box center [313, 317] width 12 height 12
radio input "true"
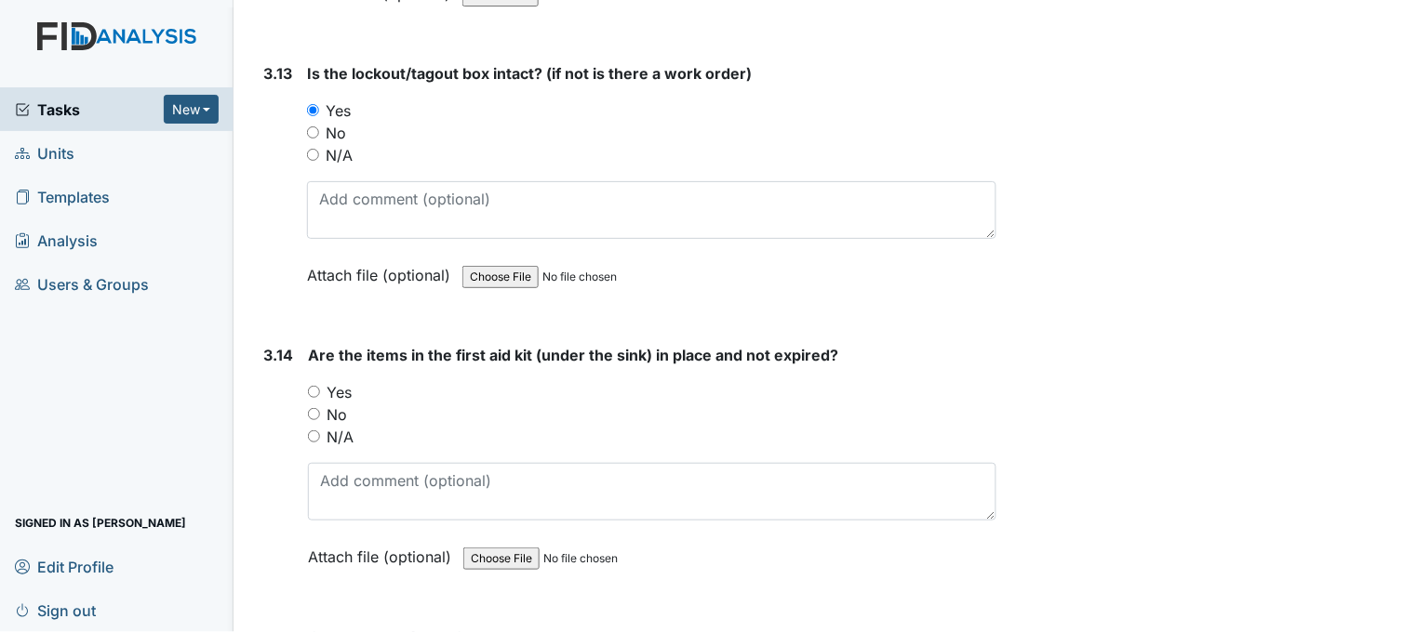
scroll to position [11161, 0]
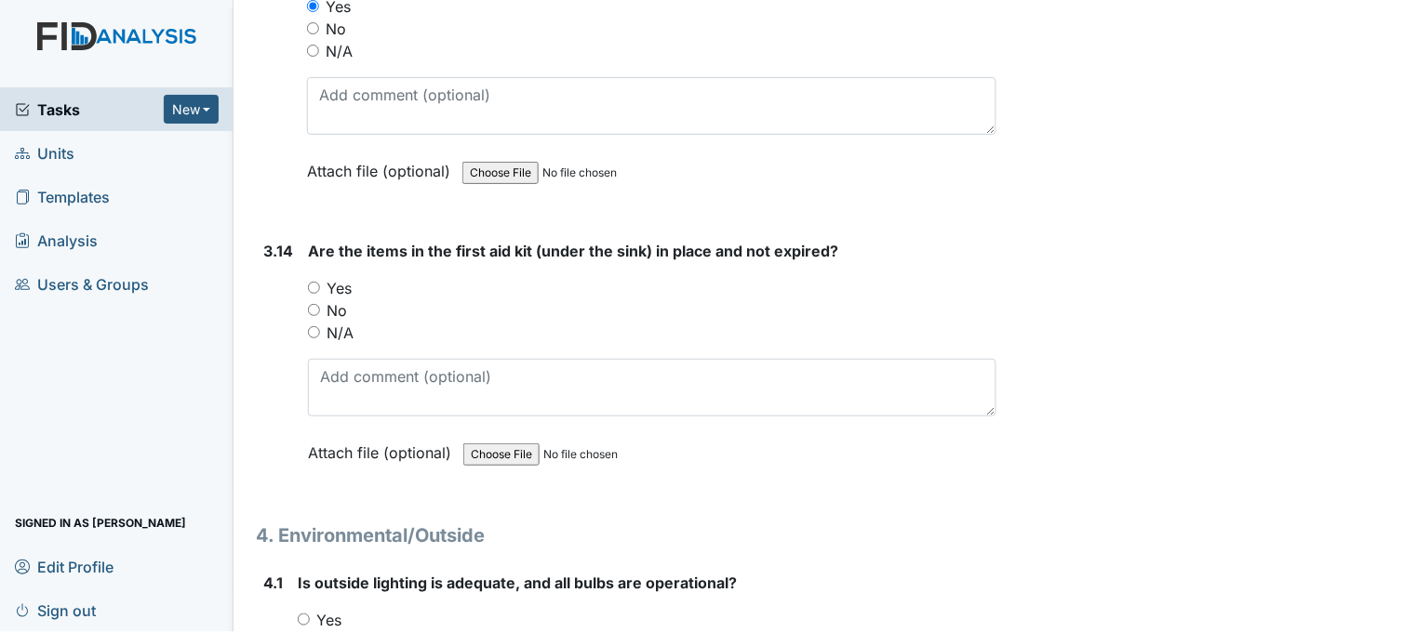
click at [313, 282] on input "Yes" at bounding box center [314, 288] width 12 height 12
radio input "true"
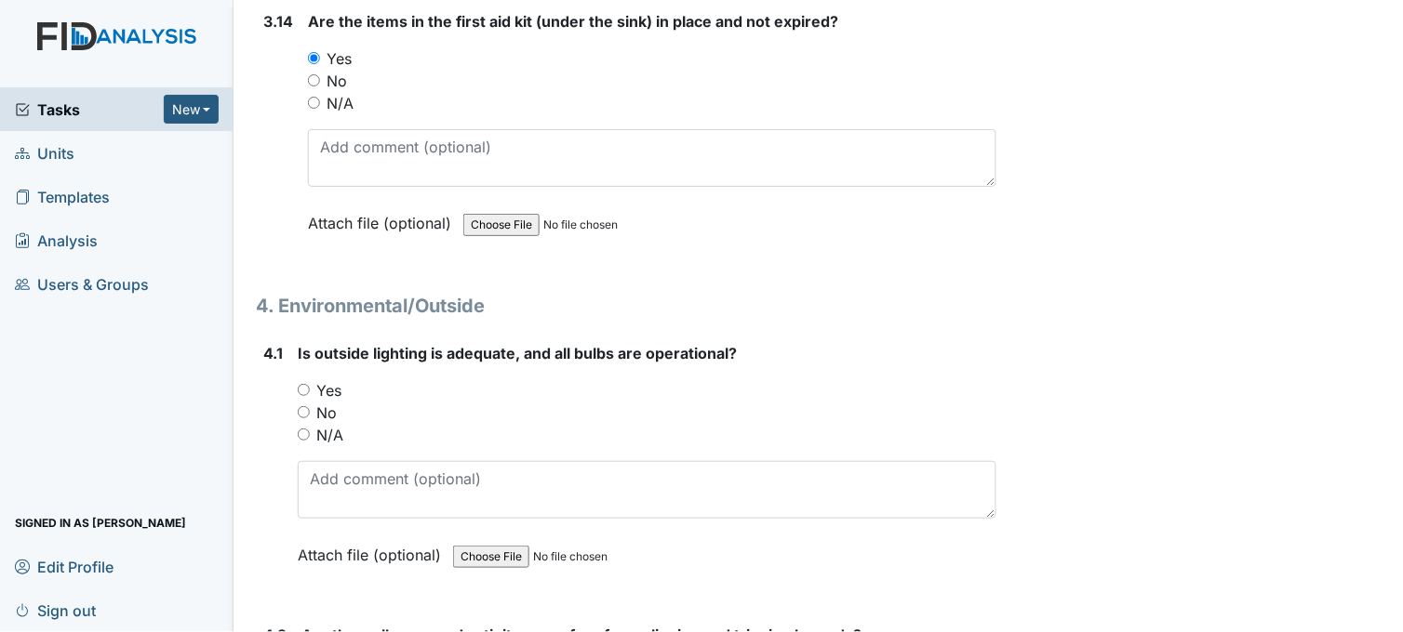
scroll to position [11471, 0]
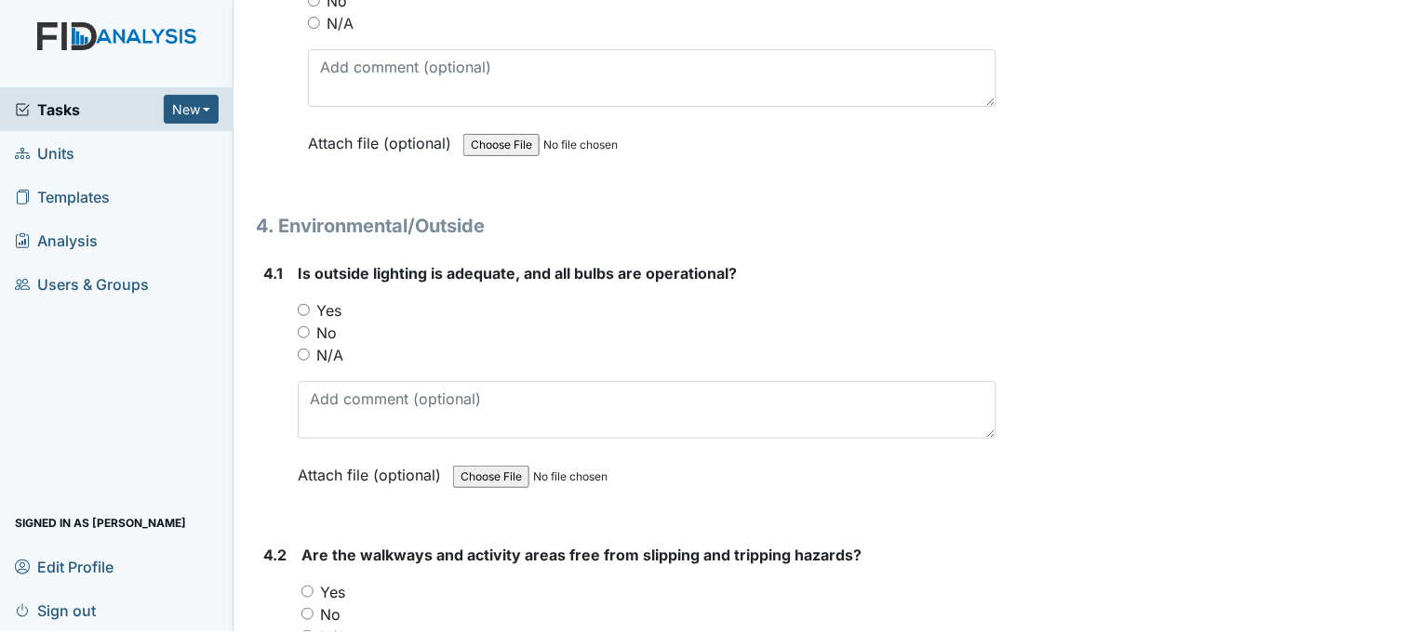
click at [308, 304] on input "Yes" at bounding box center [304, 310] width 12 height 12
radio input "true"
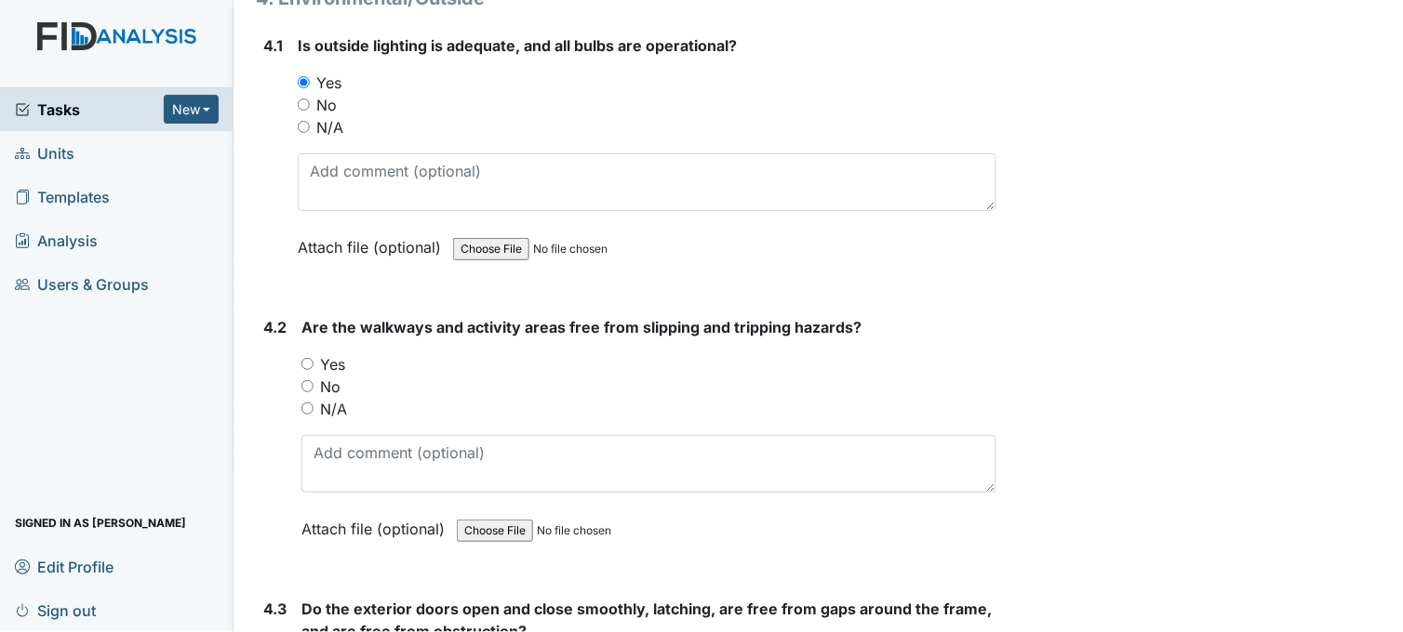
scroll to position [11781, 0]
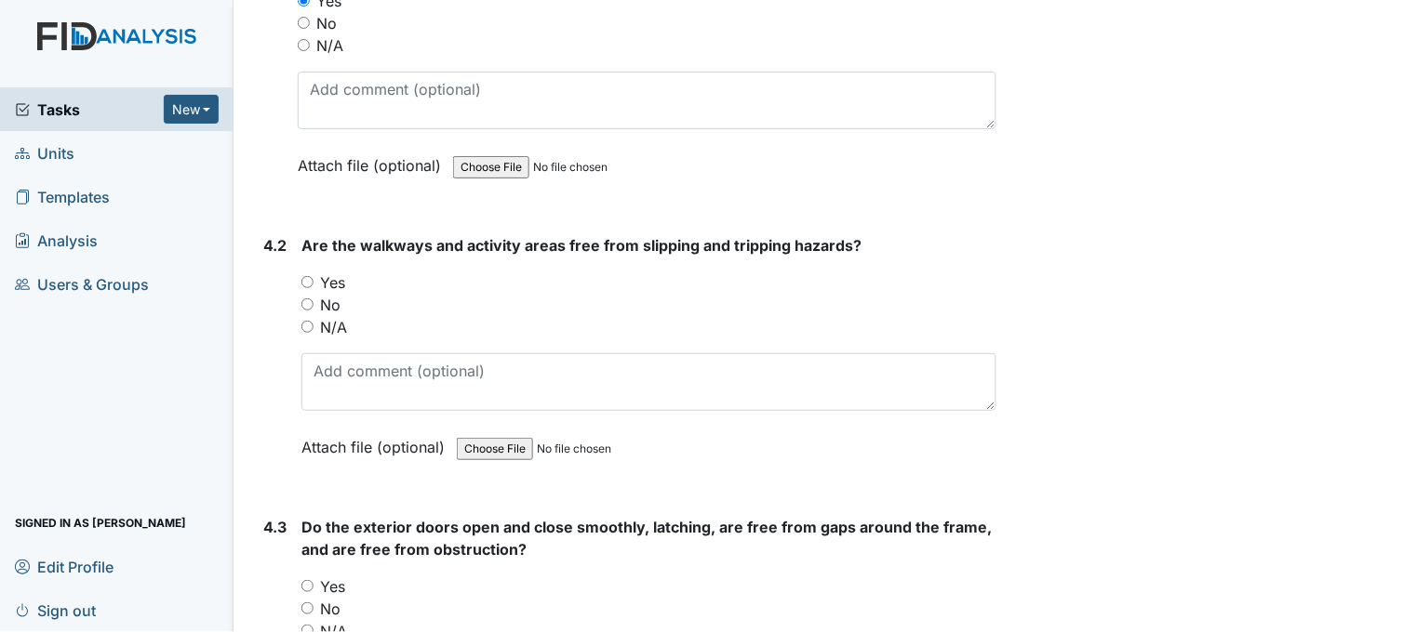
click at [308, 276] on input "Yes" at bounding box center [307, 282] width 12 height 12
radio input "true"
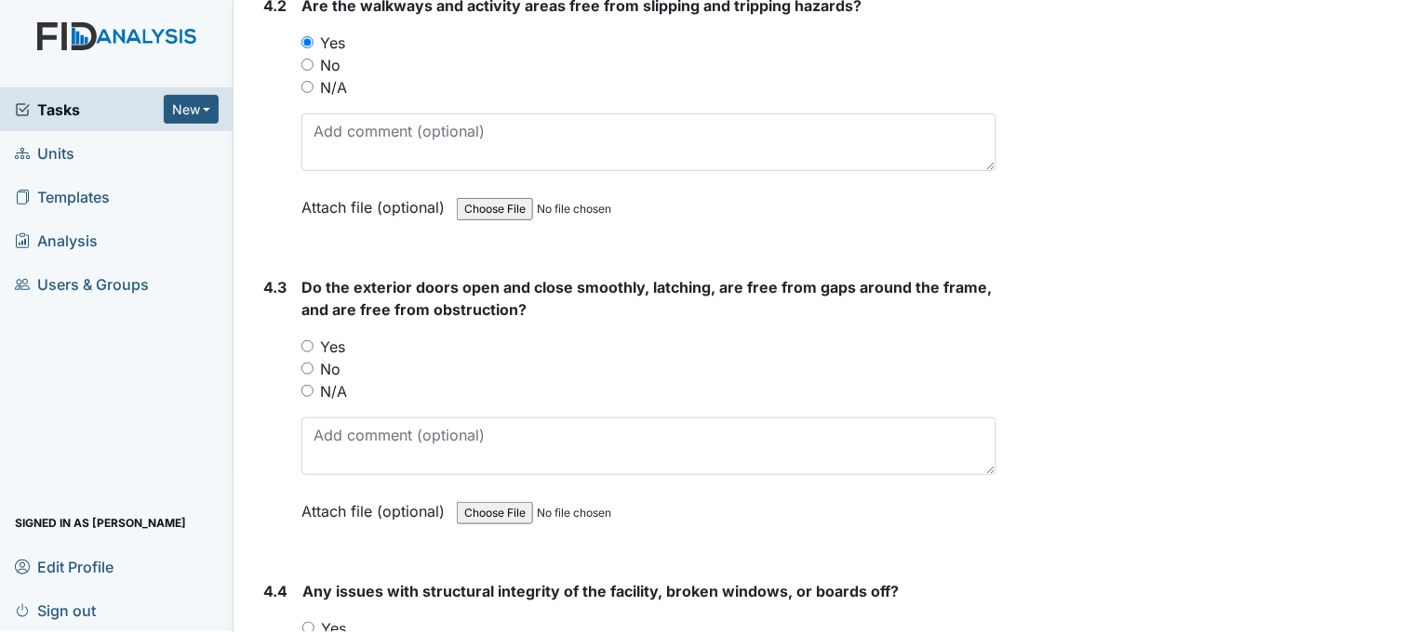
scroll to position [12091, 0]
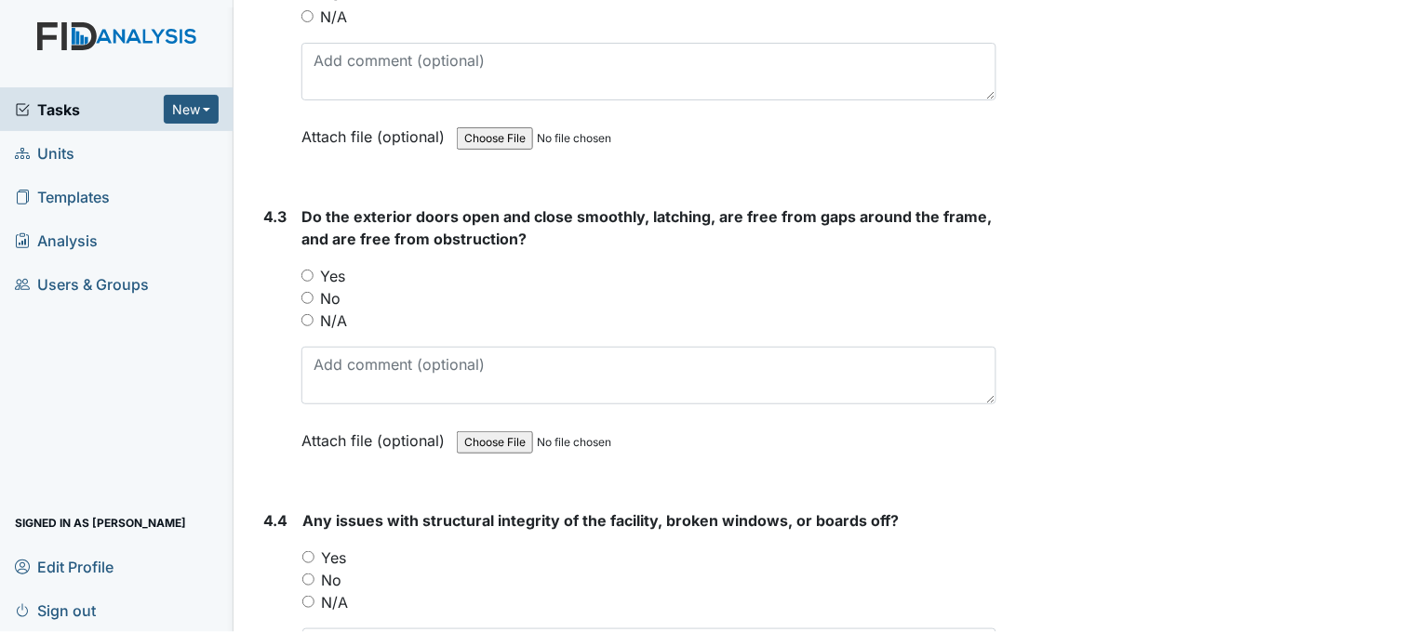
click at [309, 270] on input "Yes" at bounding box center [307, 276] width 12 height 12
radio input "true"
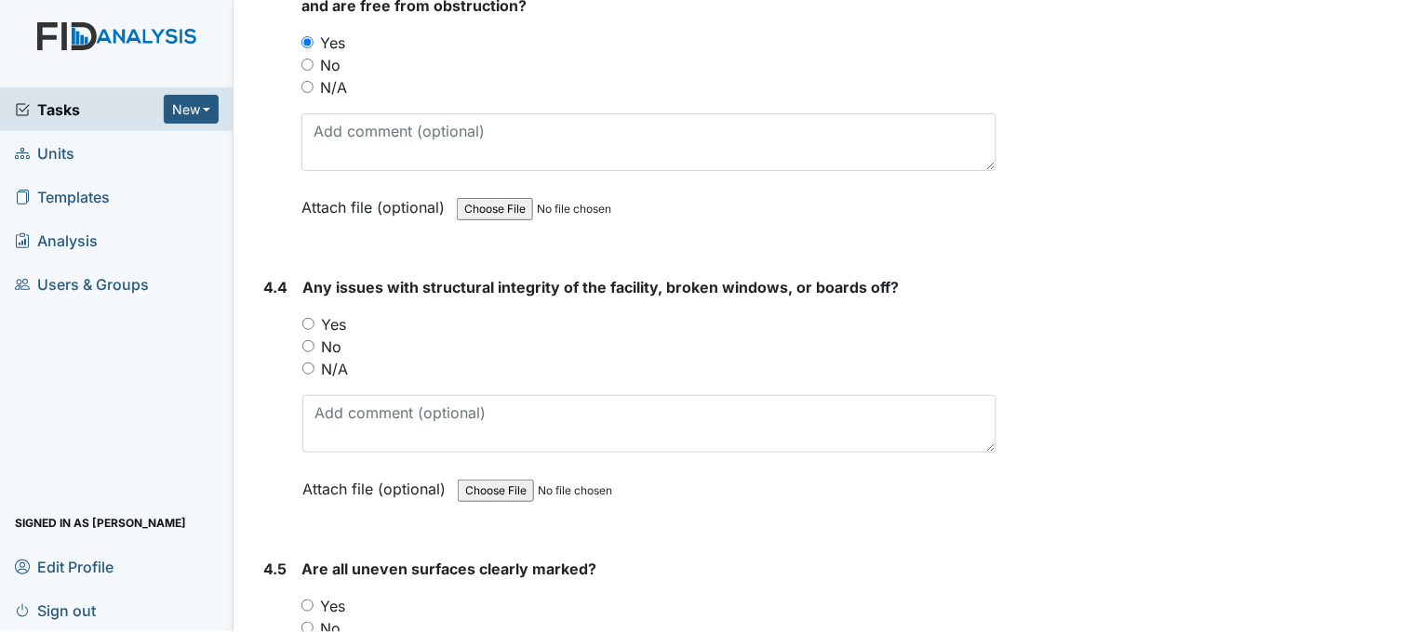
scroll to position [12401, 0]
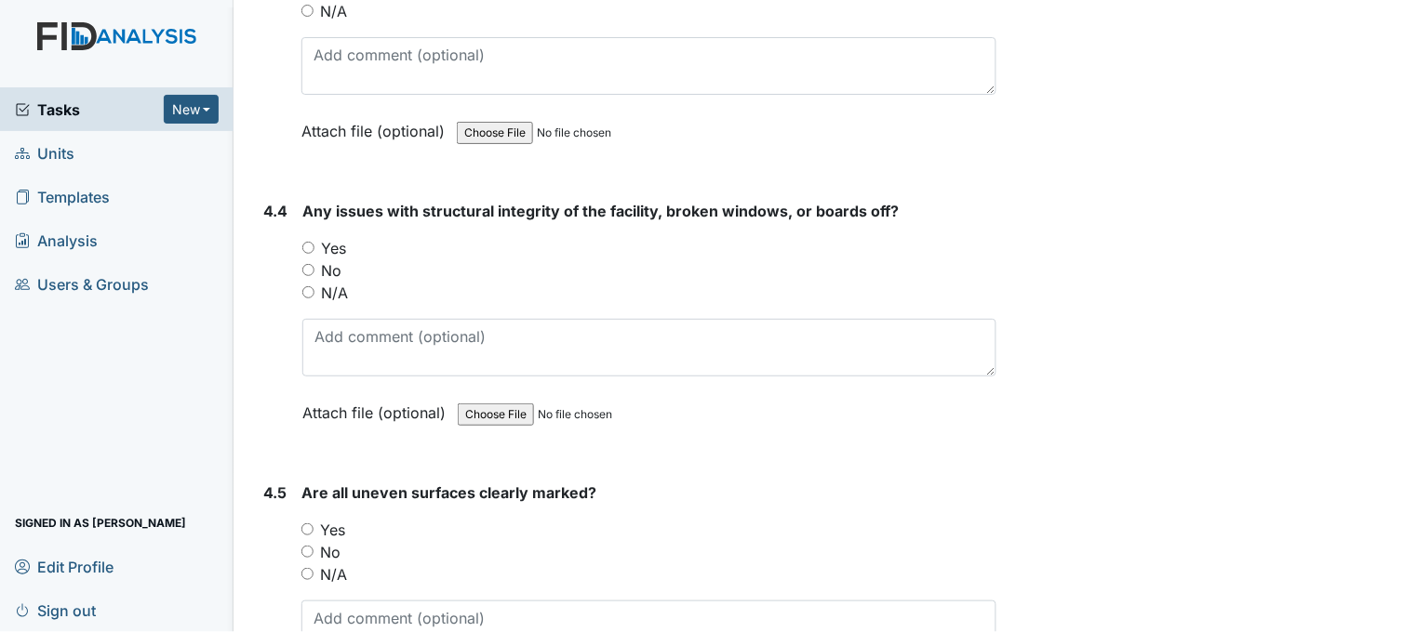
click at [308, 264] on input "No" at bounding box center [308, 270] width 12 height 12
radio input "true"
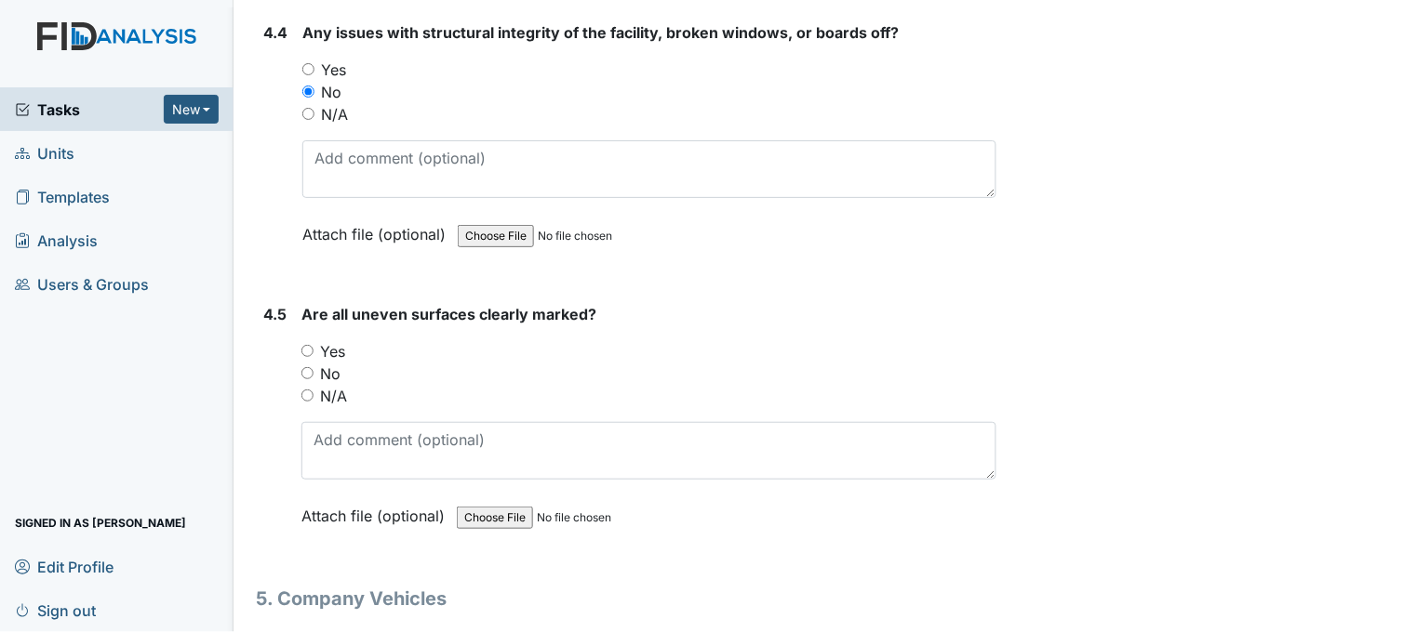
scroll to position [12607, 0]
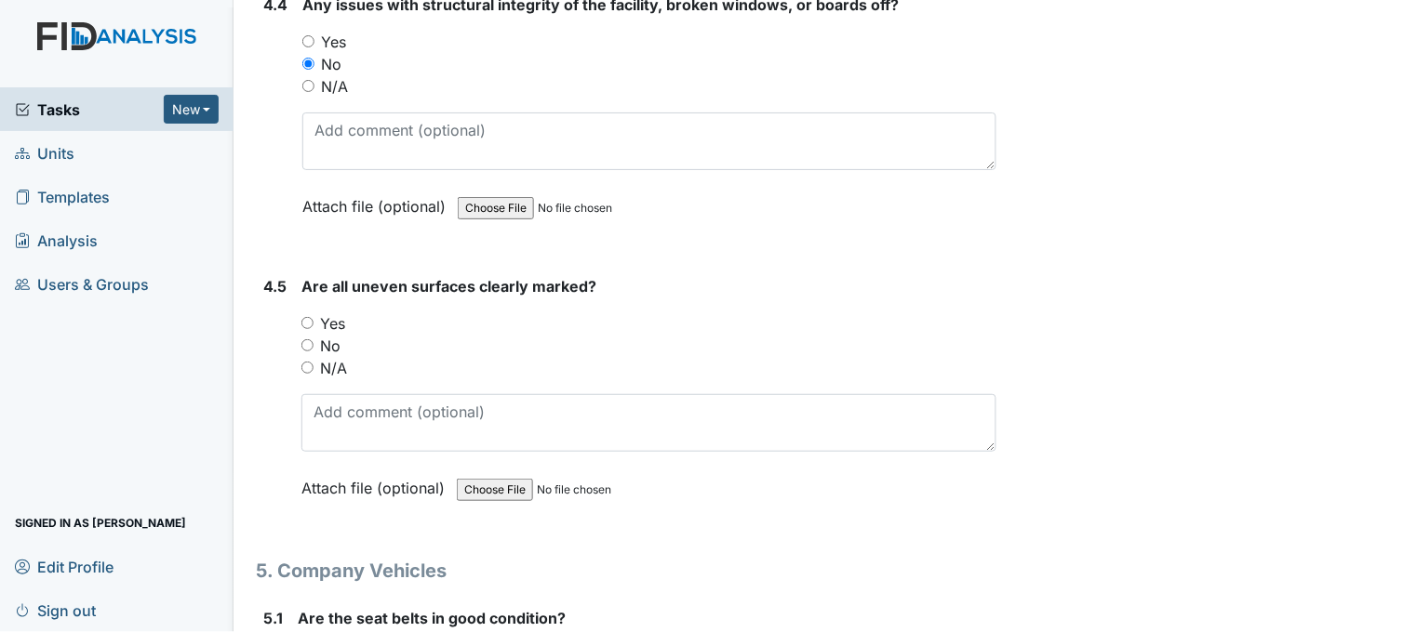
click at [310, 362] on input "N/A" at bounding box center [307, 368] width 12 height 12
radio input "true"
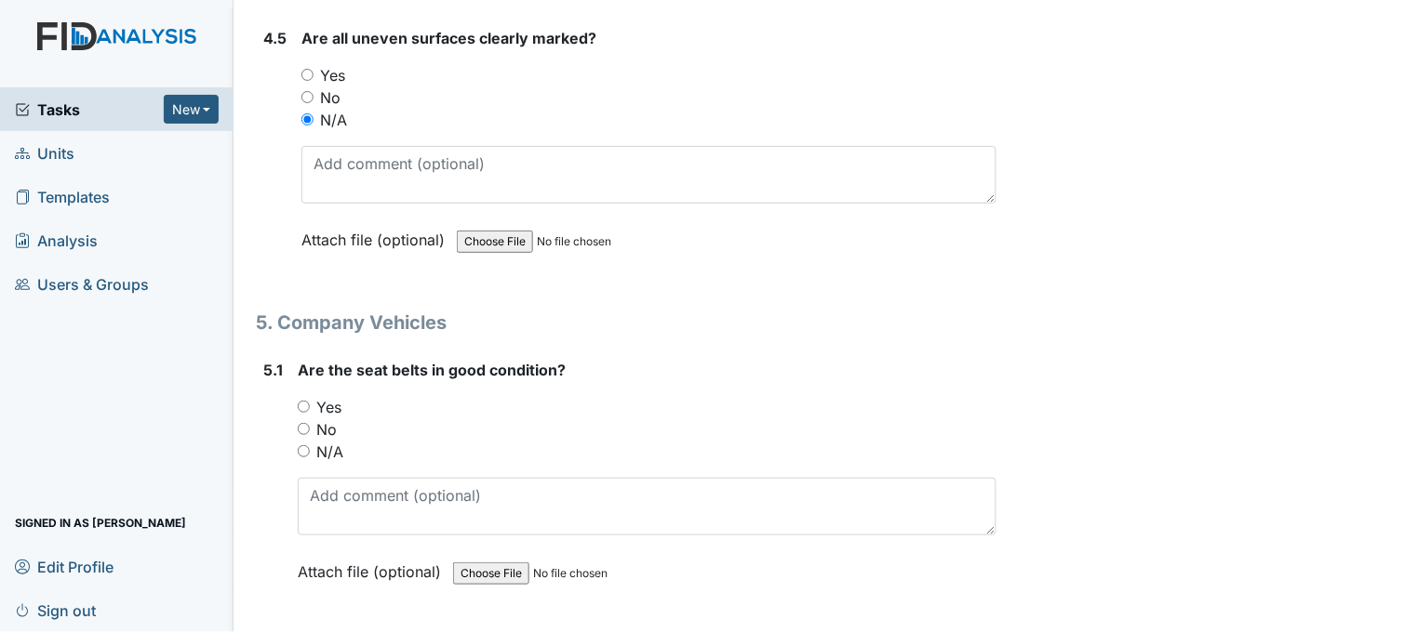
scroll to position [12917, 0]
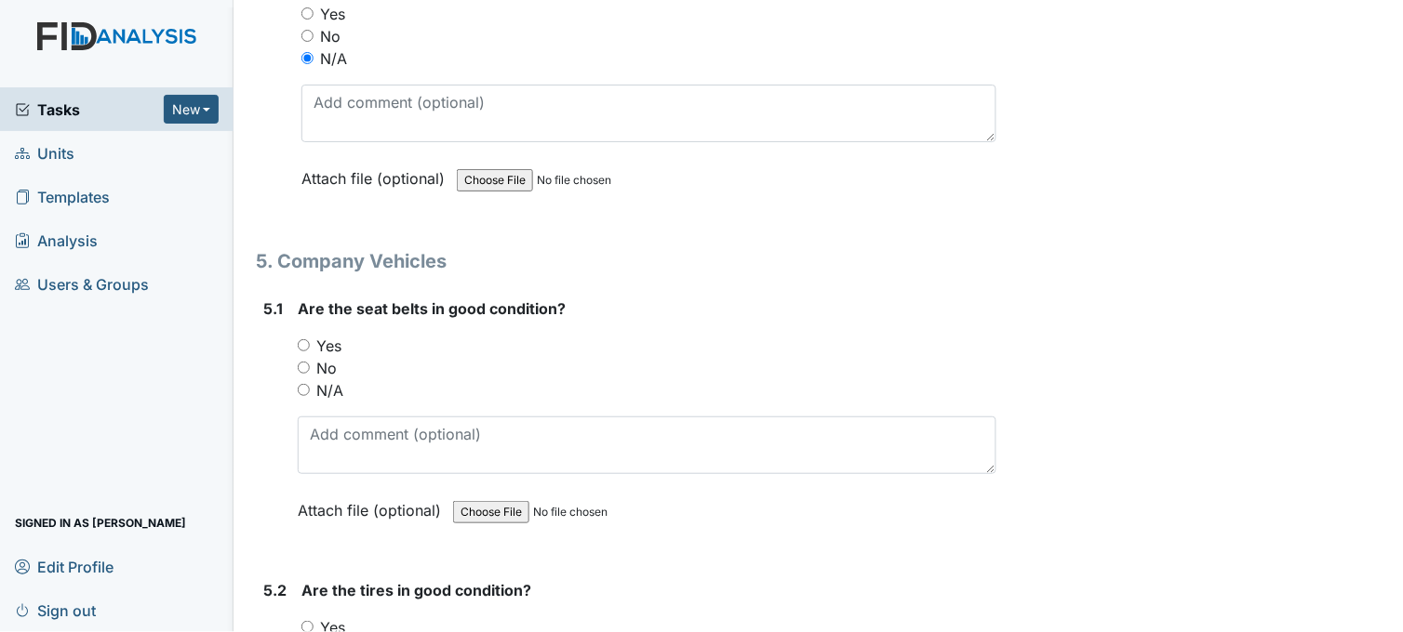
click at [303, 339] on input "Yes" at bounding box center [304, 345] width 12 height 12
radio input "true"
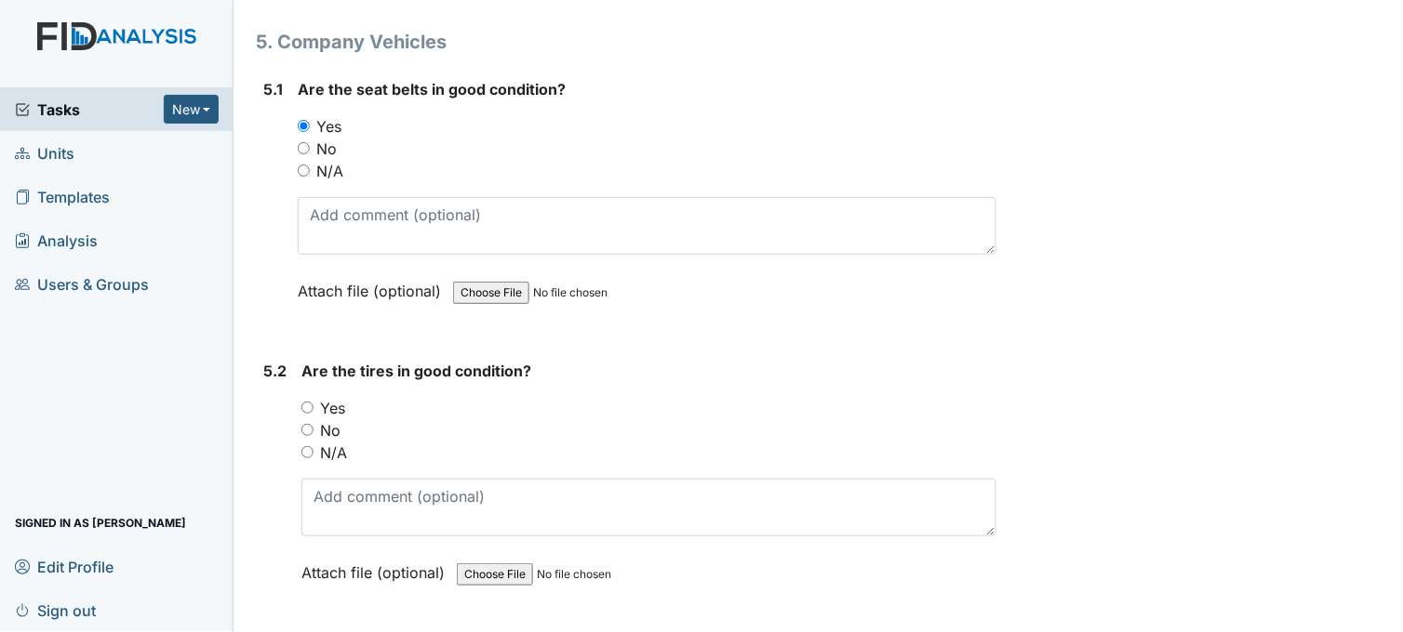
scroll to position [13228, 0]
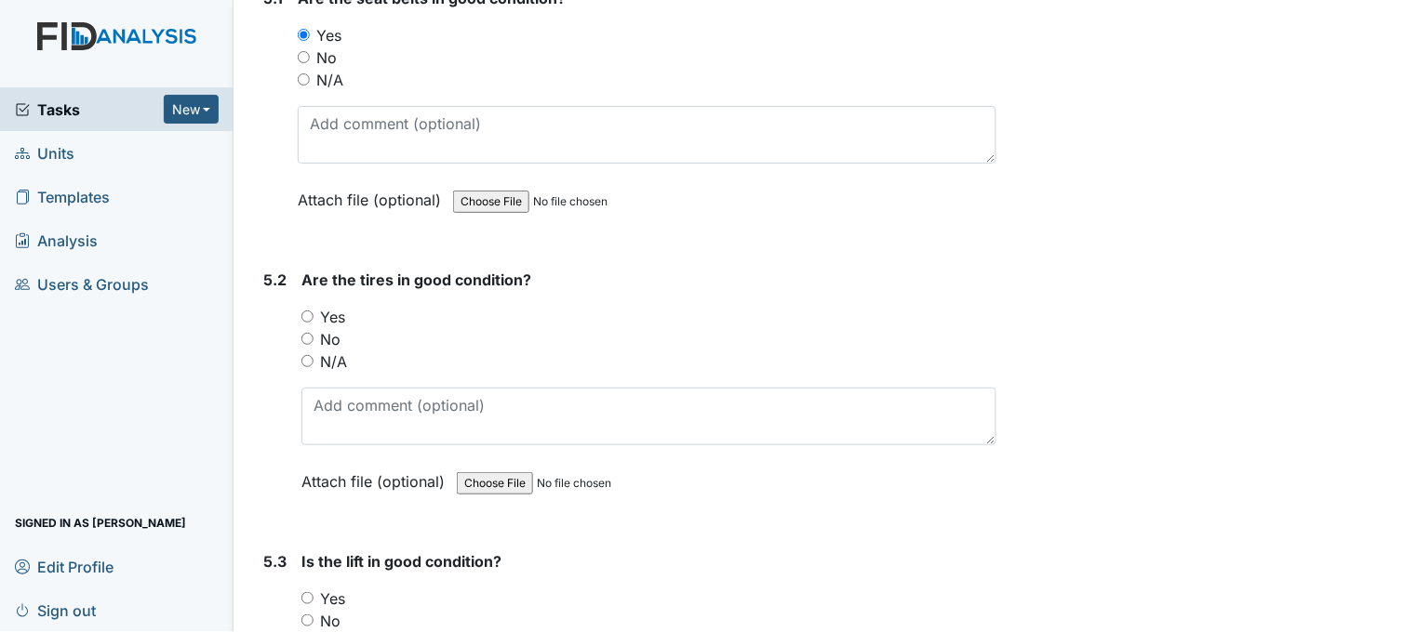
click at [308, 311] on input "Yes" at bounding box center [307, 317] width 12 height 12
radio input "true"
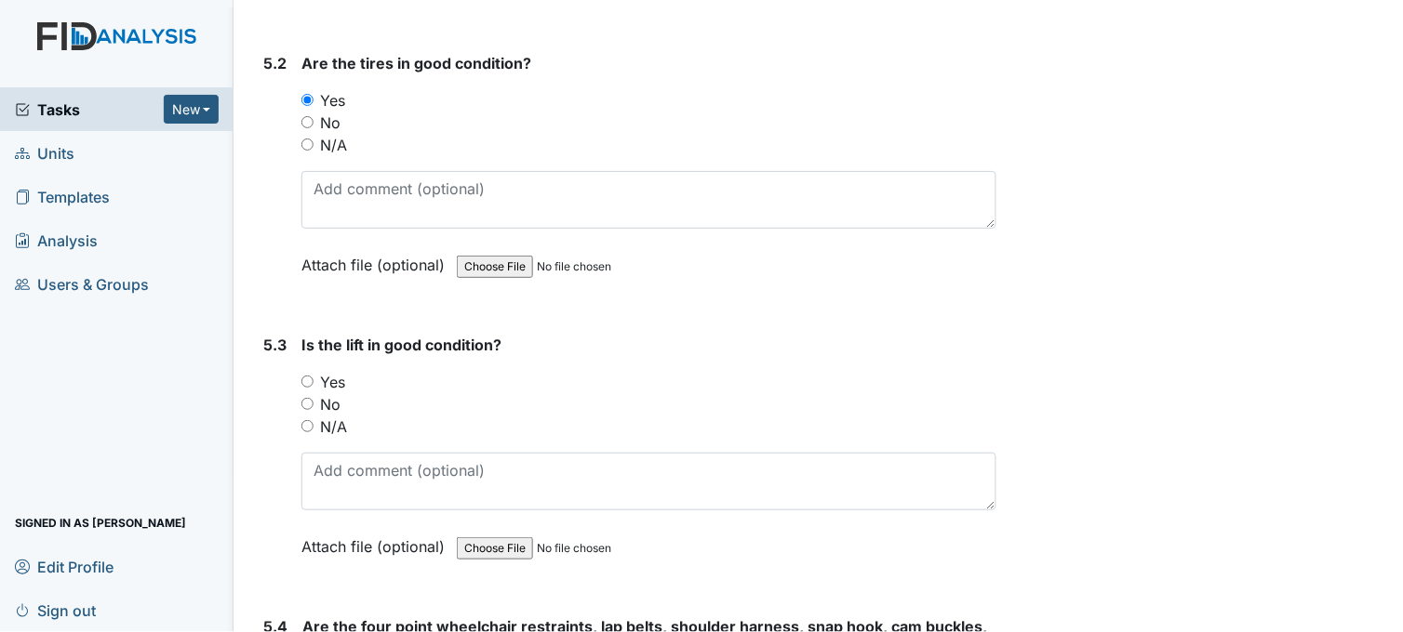
scroll to position [13538, 0]
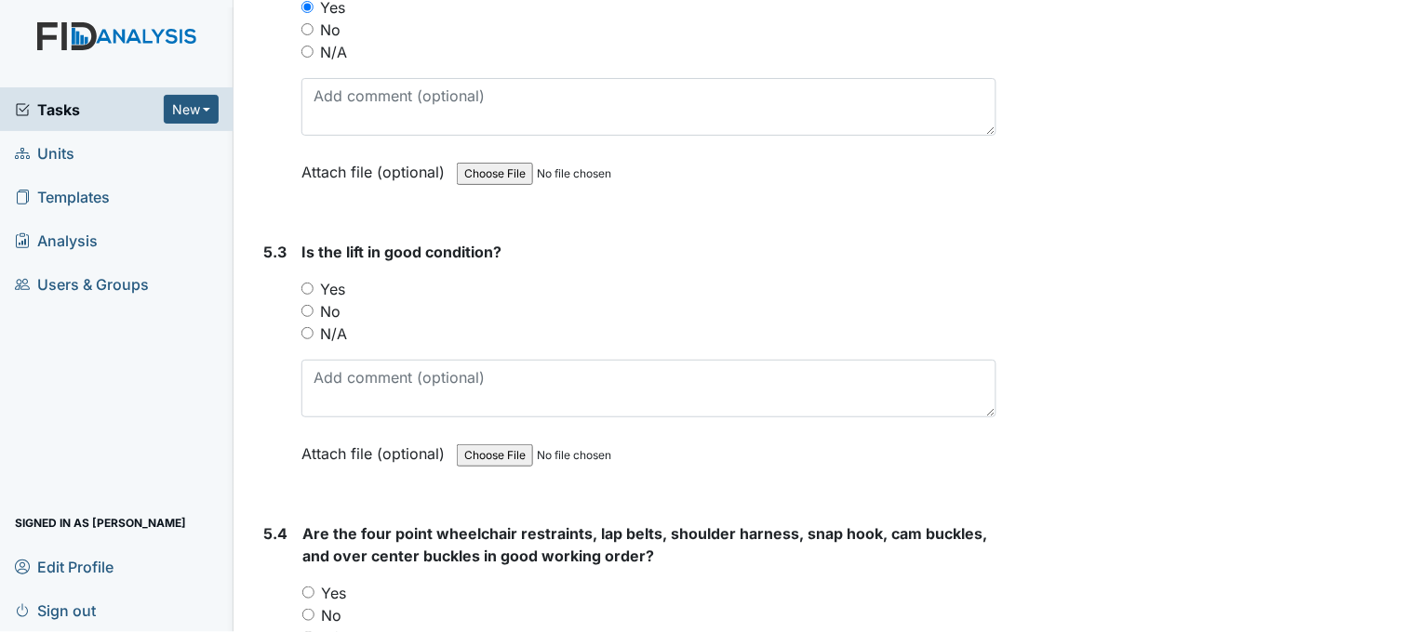
click at [307, 327] on input "N/A" at bounding box center [307, 333] width 12 height 12
radio input "true"
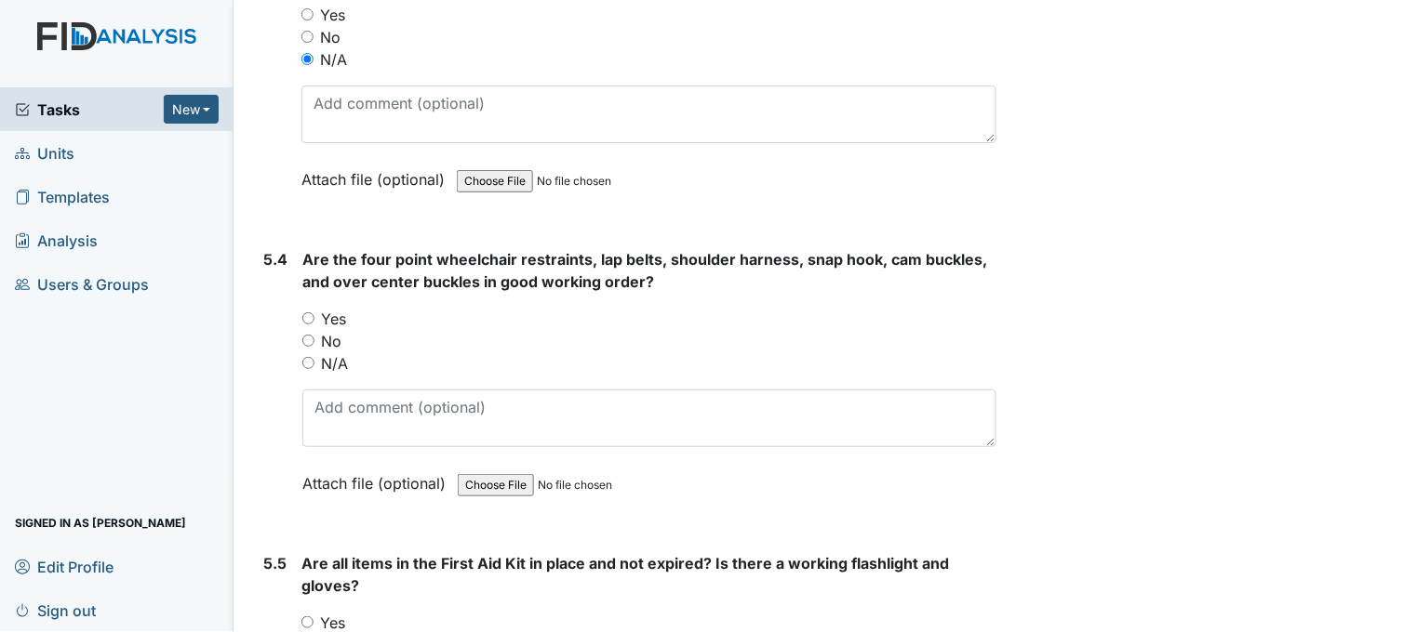
scroll to position [13847, 0]
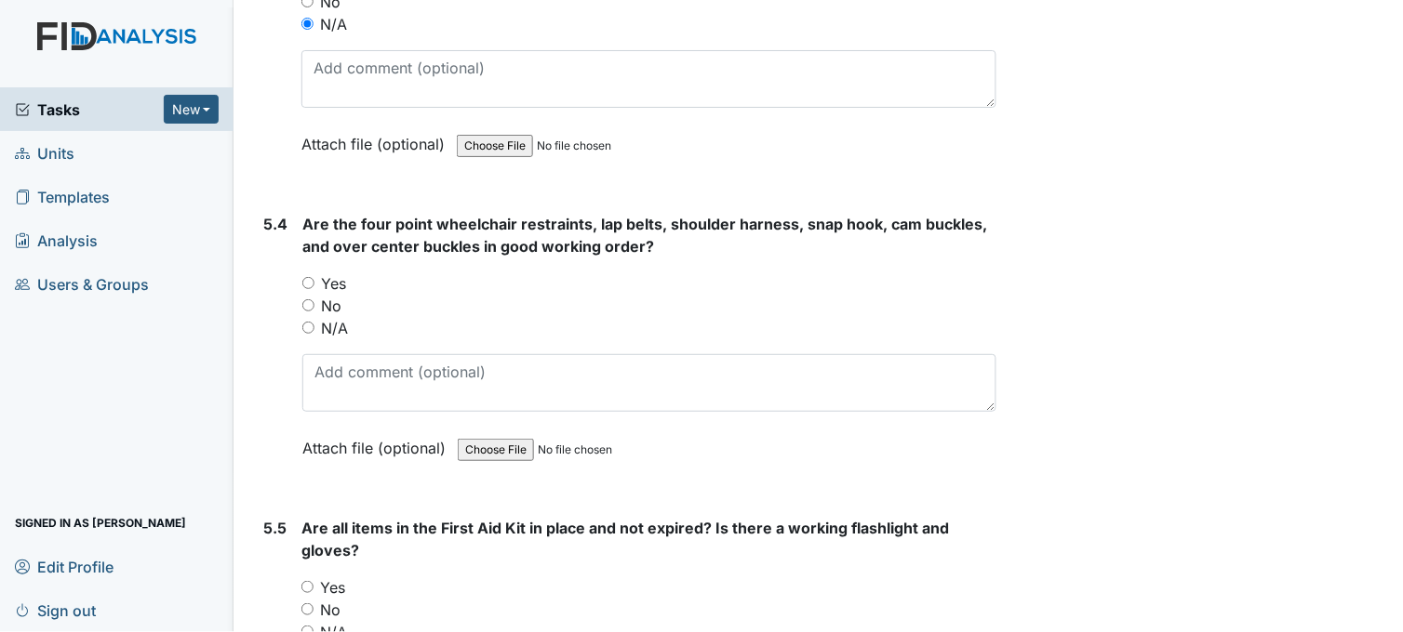
click at [308, 277] on input "Yes" at bounding box center [308, 283] width 12 height 12
radio input "true"
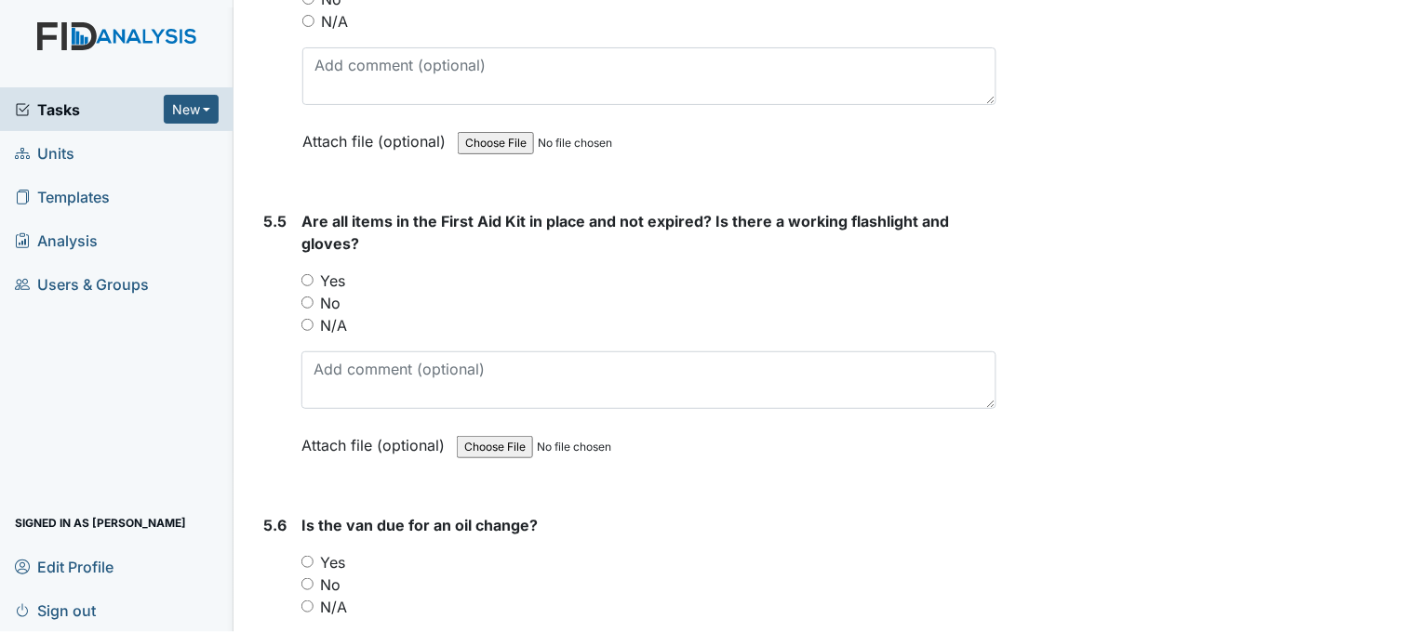
scroll to position [14158, 0]
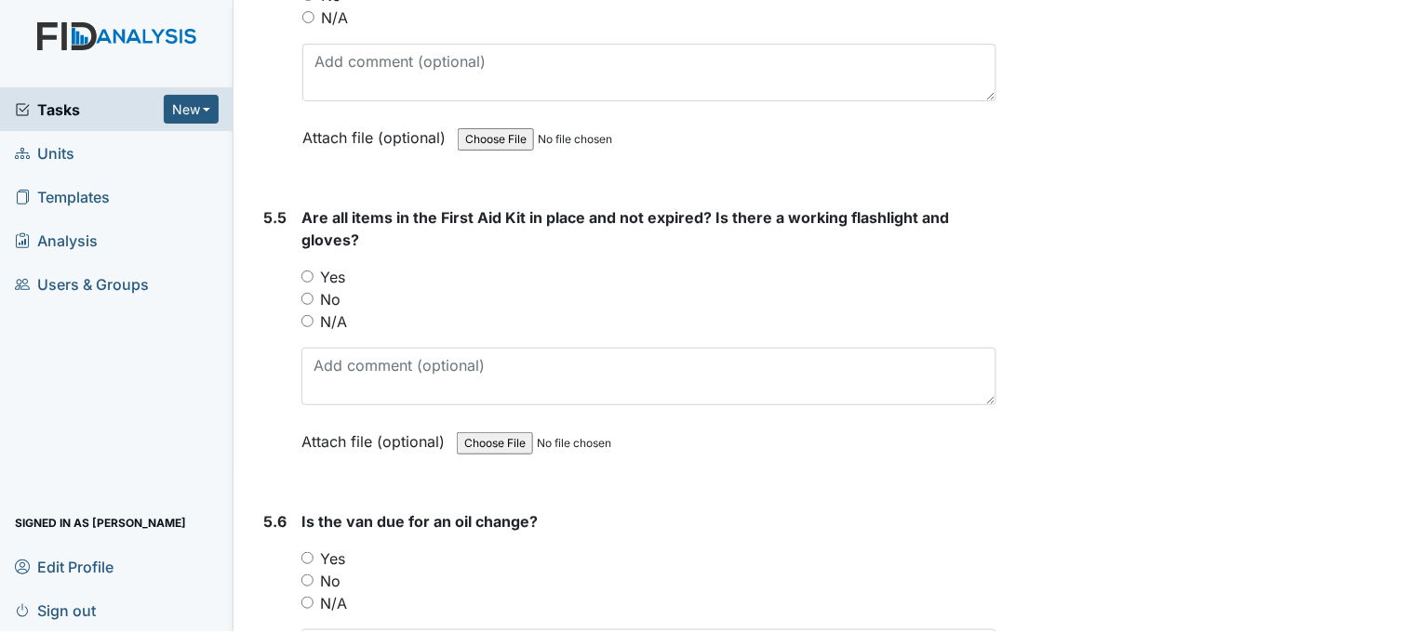
click at [305, 271] on input "Yes" at bounding box center [307, 277] width 12 height 12
radio input "true"
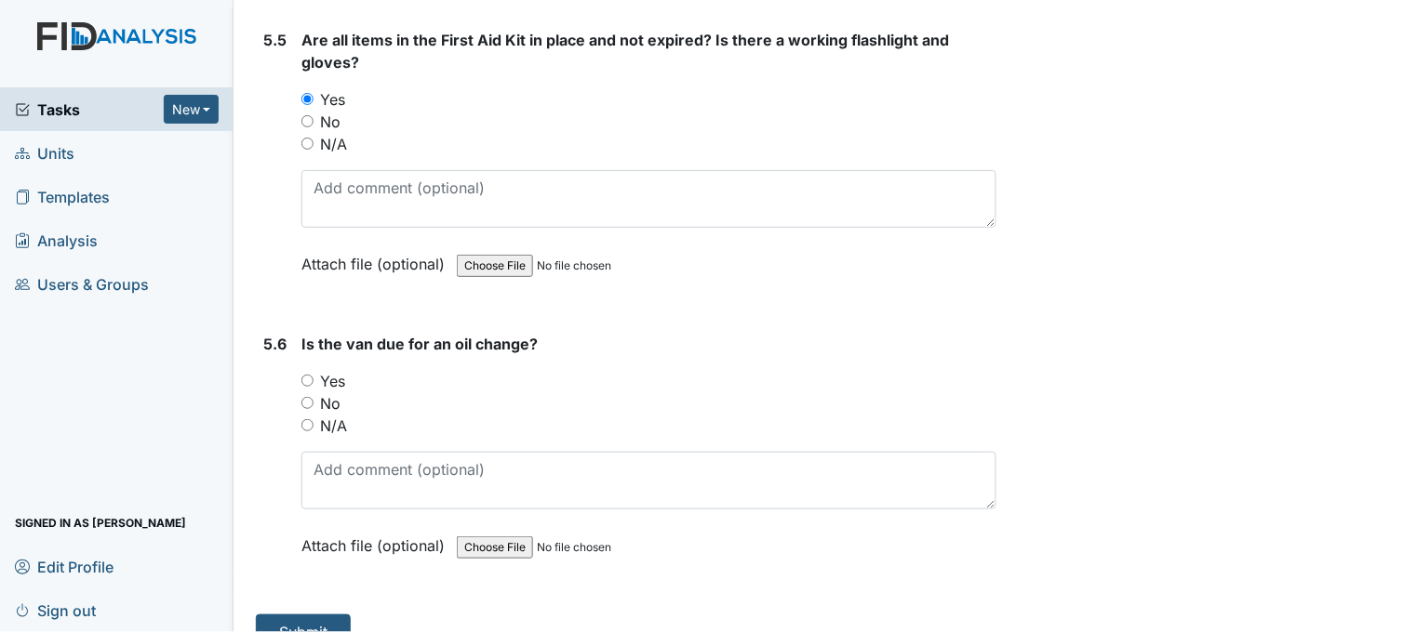
scroll to position [14357, 0]
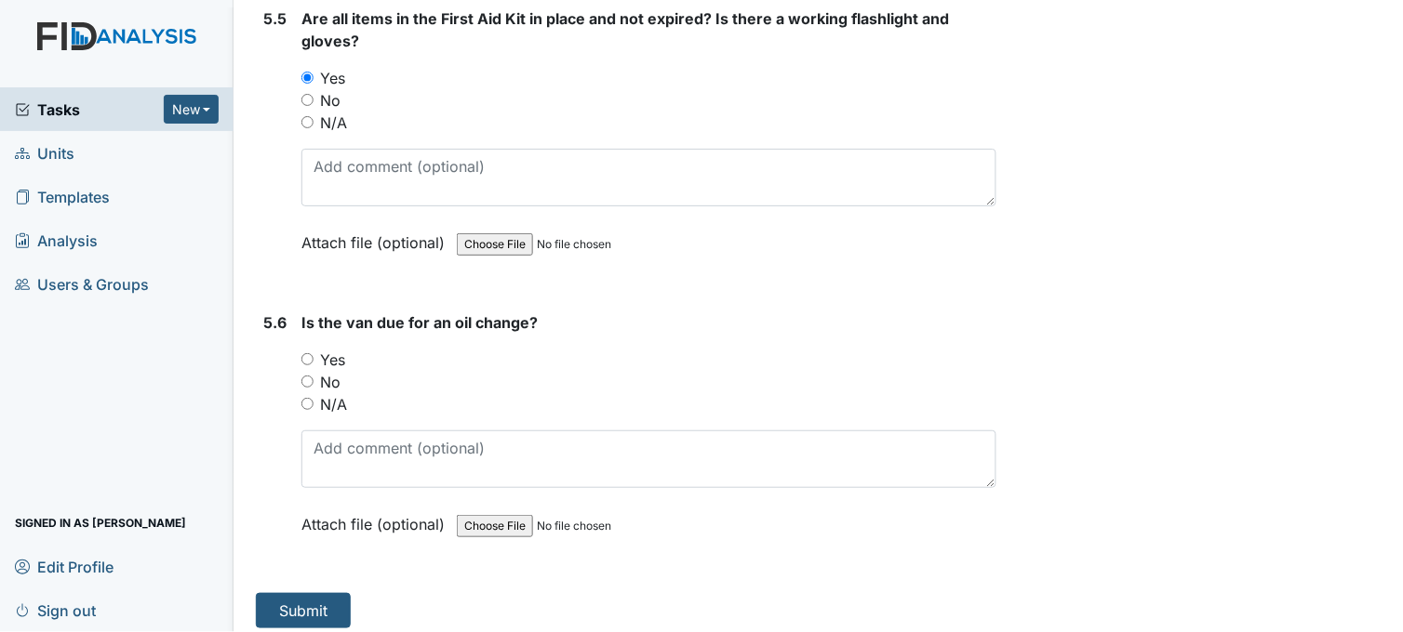
click at [307, 376] on input "No" at bounding box center [307, 382] width 12 height 12
radio input "true"
click at [339, 598] on button "Submit" at bounding box center [303, 610] width 95 height 35
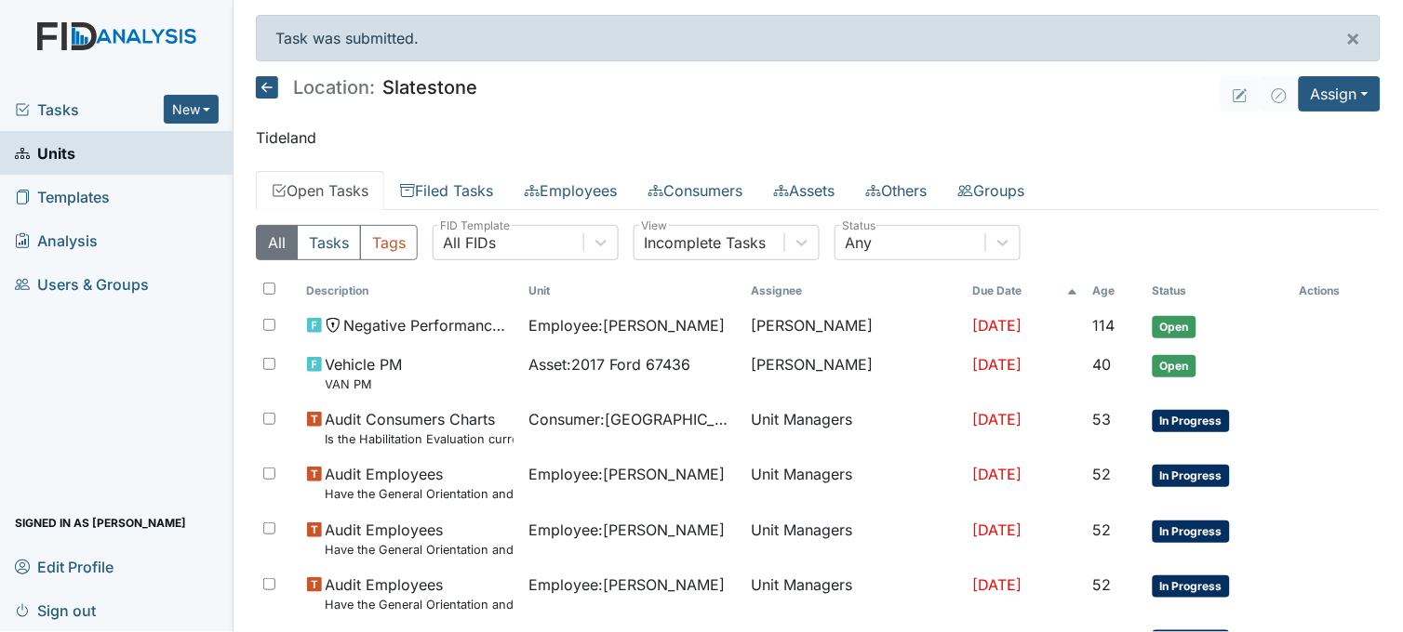
click at [65, 113] on span "Tasks" at bounding box center [89, 110] width 149 height 22
